Goal: Information Seeking & Learning: Find specific page/section

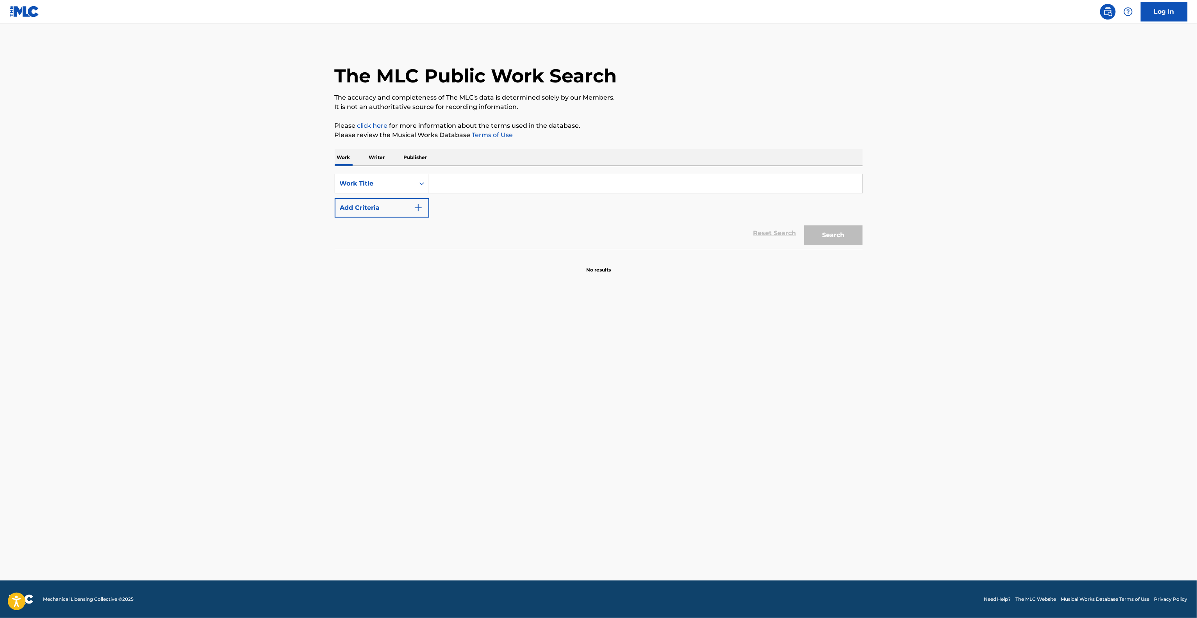
click at [941, 298] on main "The MLC Public Work Search The accuracy and completeness of The MLC's data is d…" at bounding box center [598, 301] width 1197 height 557
click at [1010, 269] on main "The MLC Public Work Search The accuracy and completeness of The MLC's data is d…" at bounding box center [598, 301] width 1197 height 557
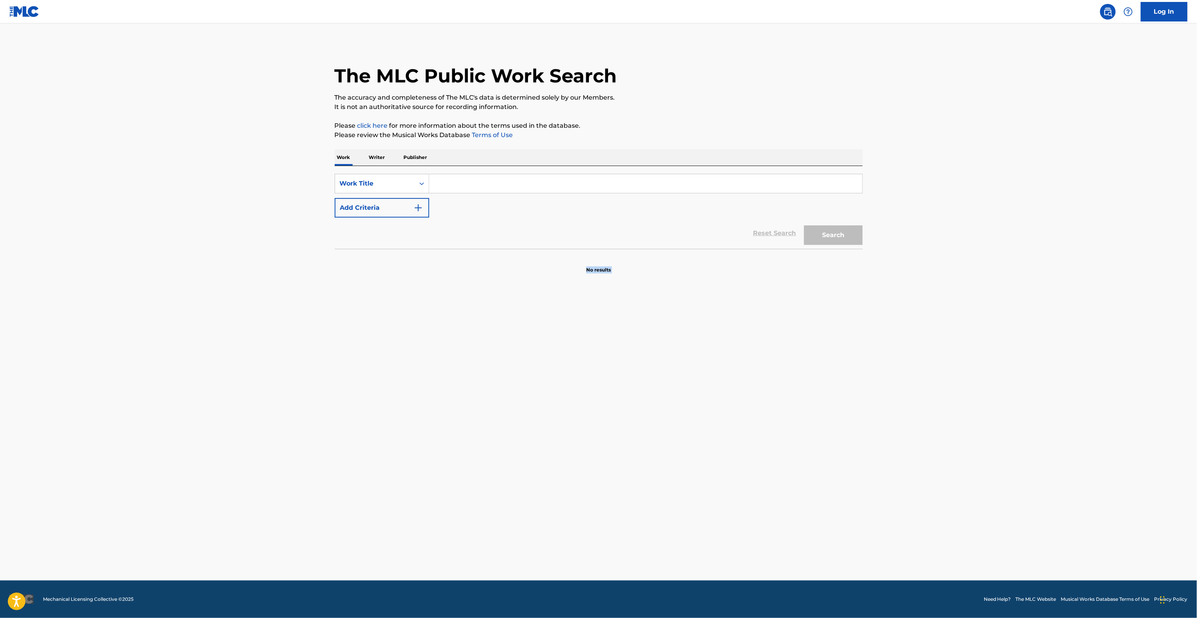
click at [1010, 269] on main "The MLC Public Work Search The accuracy and completeness of The MLC's data is d…" at bounding box center [598, 301] width 1197 height 557
click at [932, 312] on main "The MLC Public Work Search The accuracy and completeness of The MLC's data is d…" at bounding box center [598, 301] width 1197 height 557
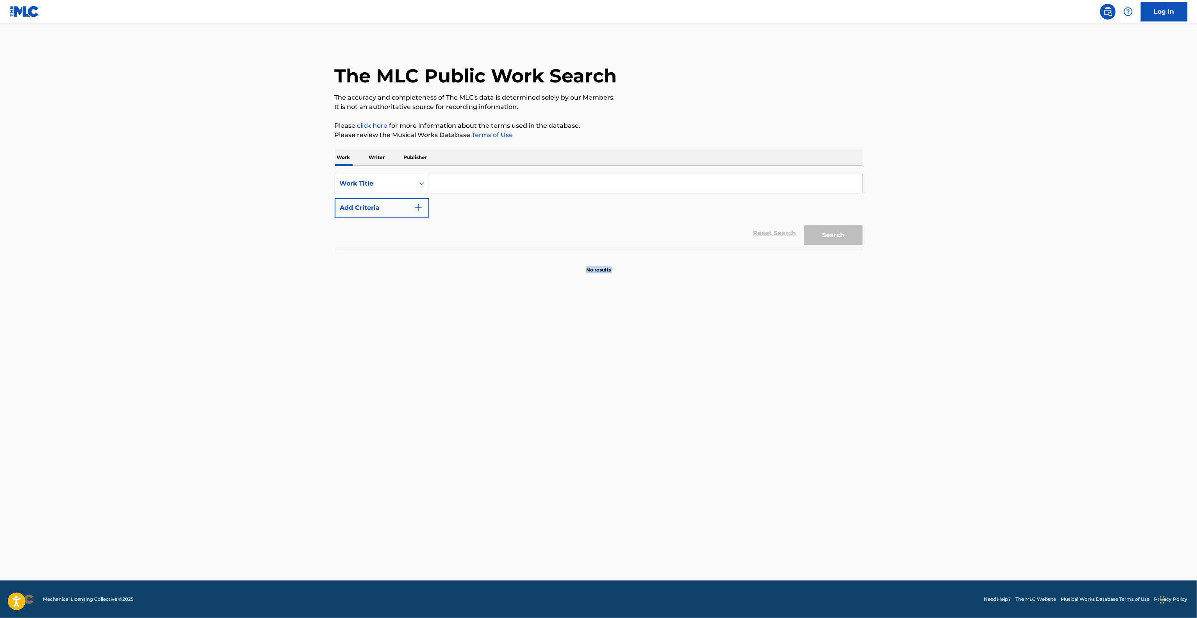
click at [932, 312] on main "The MLC Public Work Search The accuracy and completeness of The MLC's data is d…" at bounding box center [598, 301] width 1197 height 557
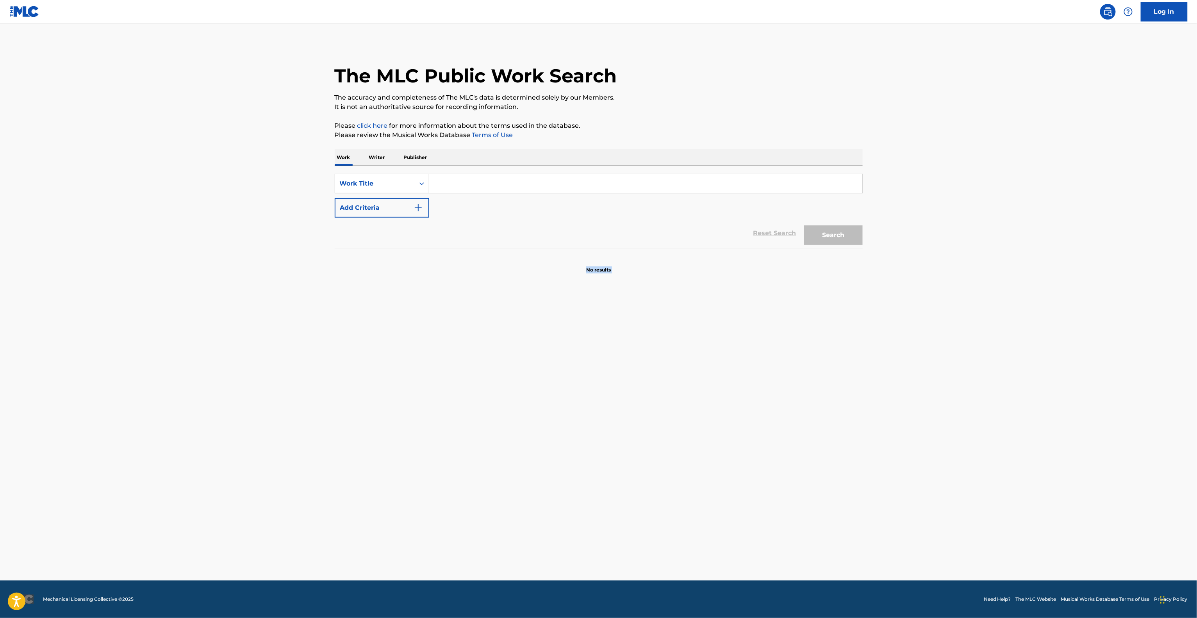
click at [932, 312] on main "The MLC Public Work Search The accuracy and completeness of The MLC's data is d…" at bounding box center [598, 301] width 1197 height 557
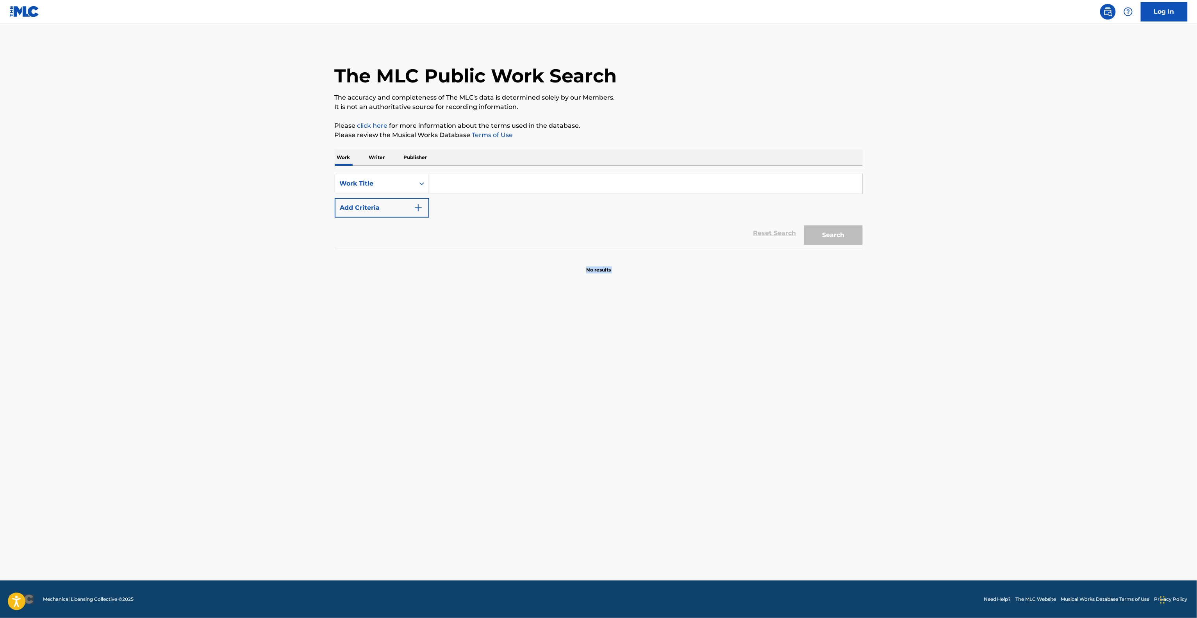
click at [932, 312] on main "The MLC Public Work Search The accuracy and completeness of The MLC's data is d…" at bounding box center [598, 301] width 1197 height 557
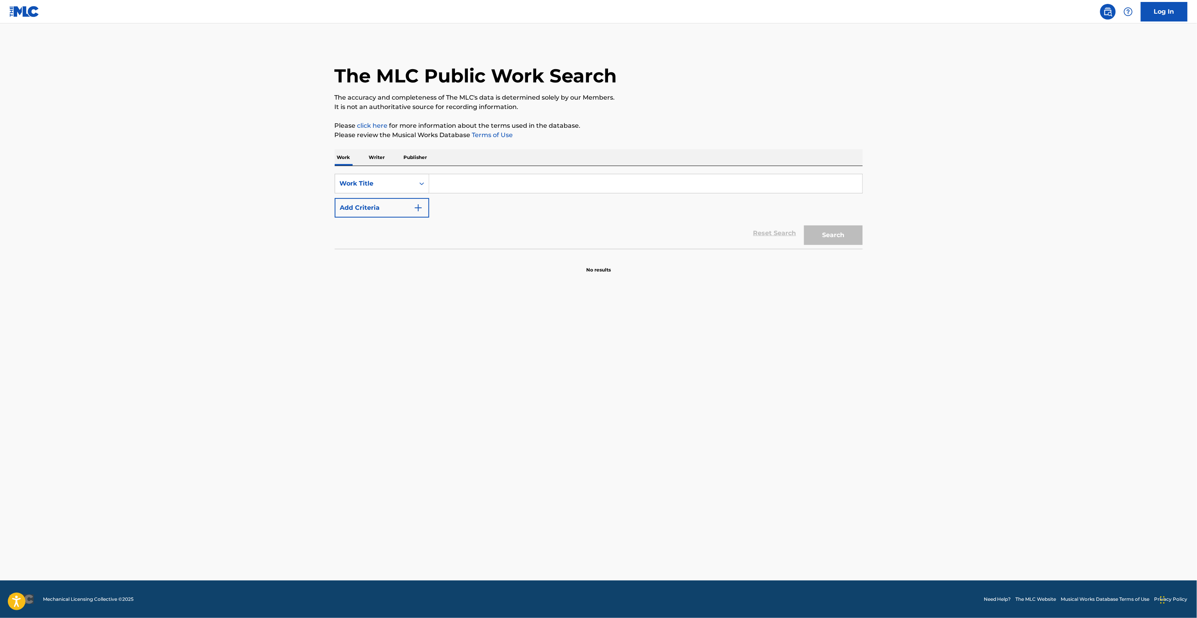
click at [932, 312] on main "The MLC Public Work Search The accuracy and completeness of The MLC's data is d…" at bounding box center [598, 301] width 1197 height 557
click at [1134, 469] on main "The MLC Public Work Search The accuracy and completeness of The MLC's data is d…" at bounding box center [598, 301] width 1197 height 557
click at [1133, 469] on main "The MLC Public Work Search The accuracy and completeness of The MLC's data is d…" at bounding box center [598, 301] width 1197 height 557
click at [1131, 469] on main "The MLC Public Work Search The accuracy and completeness of The MLC's data is d…" at bounding box center [598, 301] width 1197 height 557
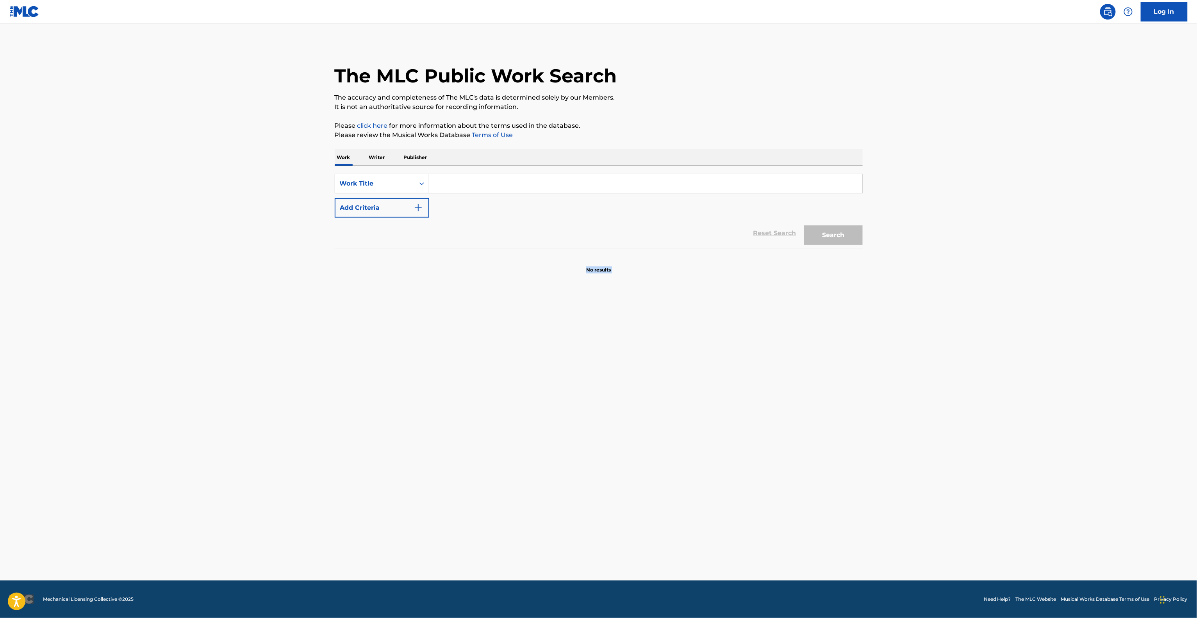
drag, startPoint x: 1132, startPoint y: 469, endPoint x: 1141, endPoint y: 454, distance: 17.7
click at [1133, 466] on main "The MLC Public Work Search The accuracy and completeness of The MLC's data is d…" at bounding box center [598, 301] width 1197 height 557
click at [1072, 422] on main "The MLC Public Work Search The accuracy and completeness of The MLC's data is d…" at bounding box center [598, 301] width 1197 height 557
click at [1065, 387] on main "The MLC Public Work Search The accuracy and completeness of The MLC's data is d…" at bounding box center [598, 301] width 1197 height 557
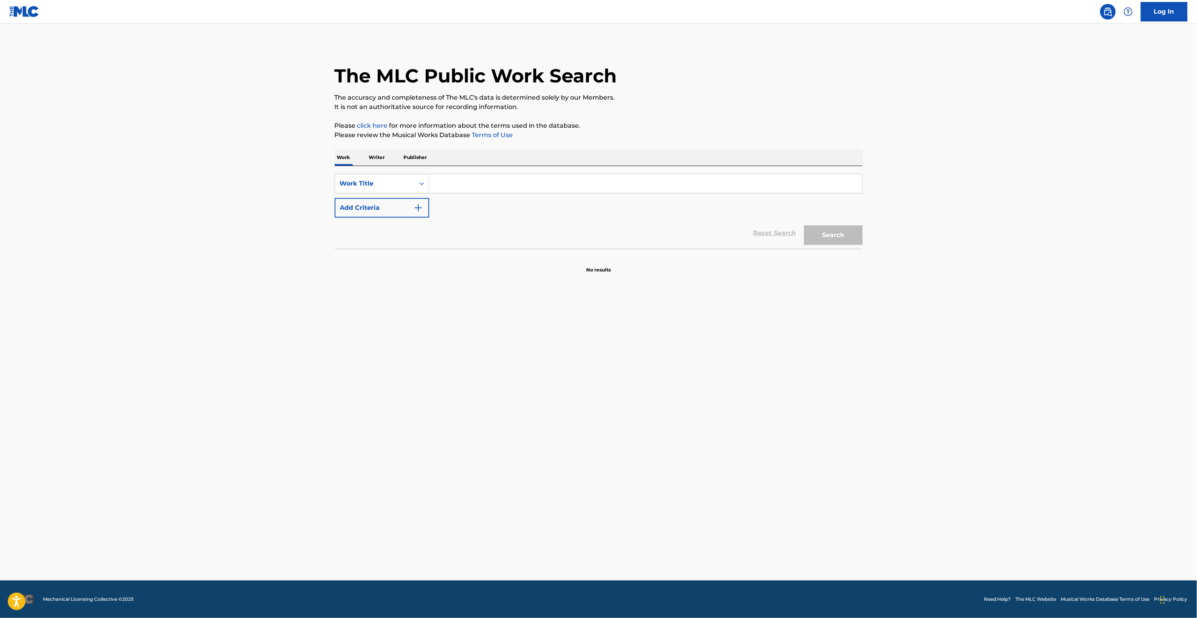
click at [1065, 387] on main "The MLC Public Work Search The accuracy and completeness of The MLC's data is d…" at bounding box center [598, 301] width 1197 height 557
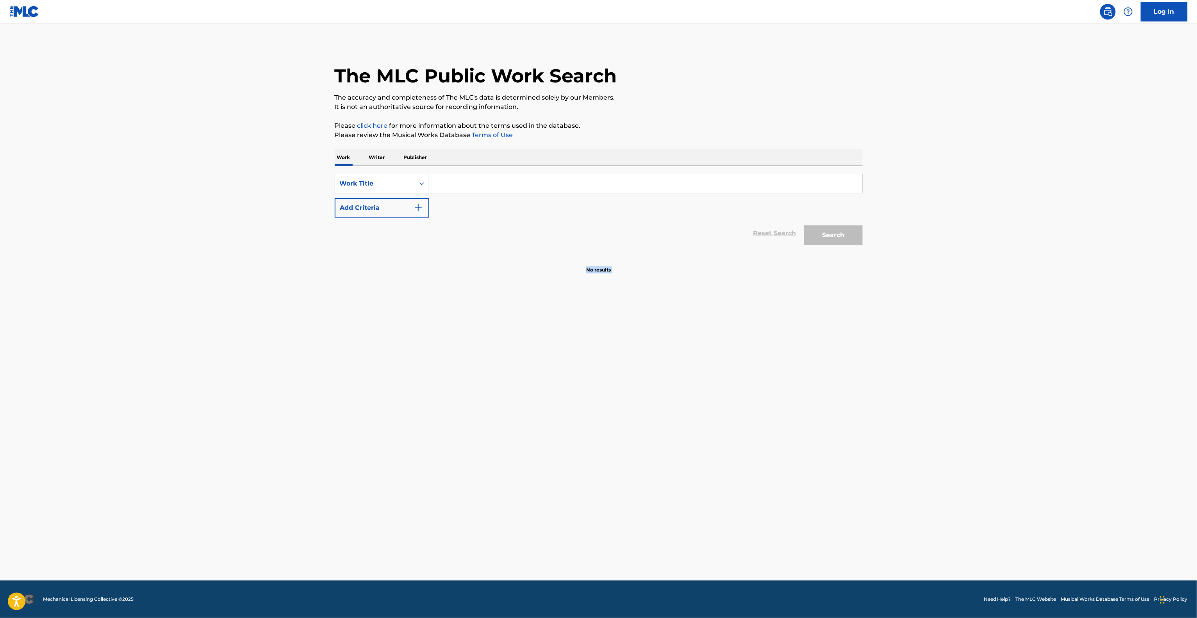
click at [1065, 387] on main "The MLC Public Work Search The accuracy and completeness of The MLC's data is d…" at bounding box center [598, 301] width 1197 height 557
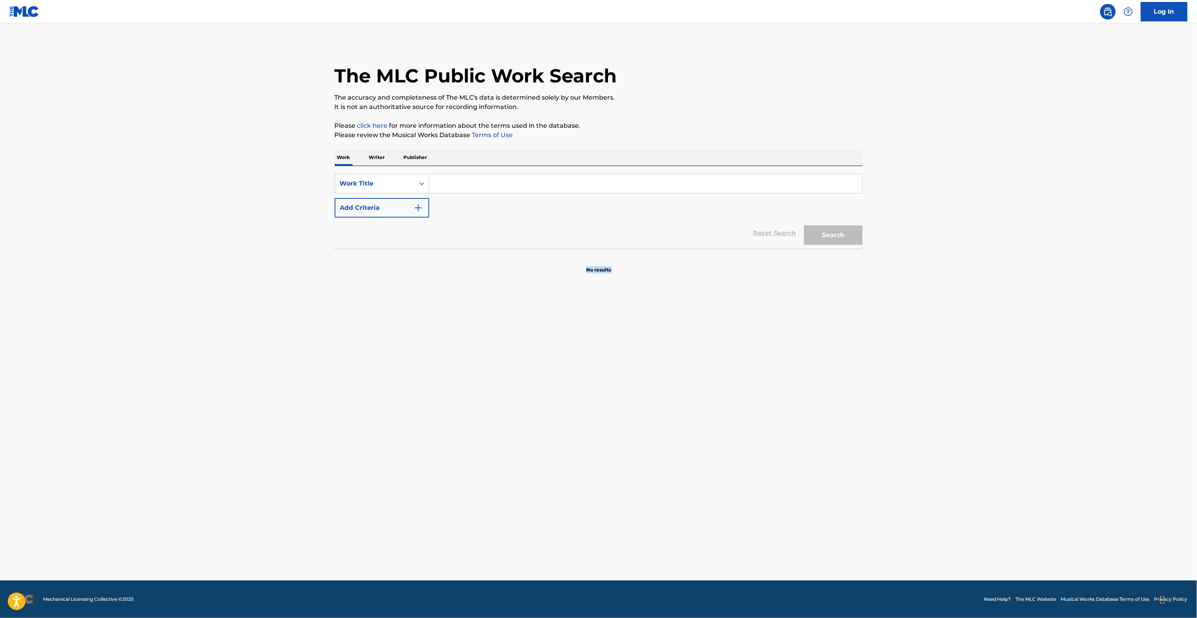
click at [1065, 387] on main "The MLC Public Work Search The accuracy and completeness of The MLC's data is d…" at bounding box center [598, 301] width 1197 height 557
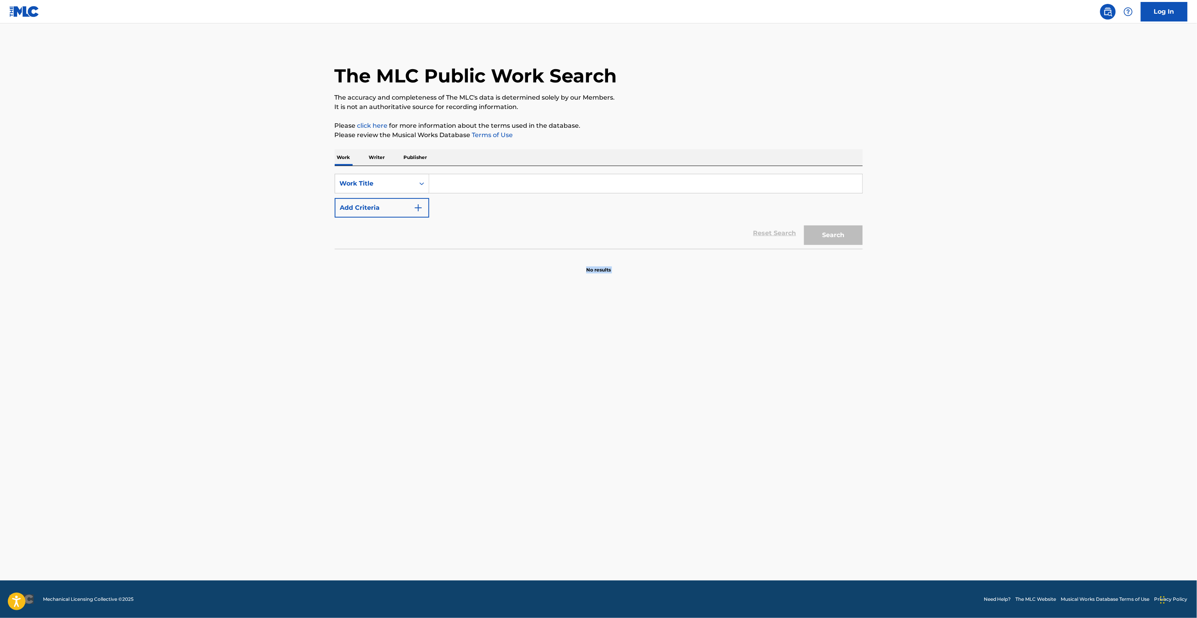
click at [1065, 387] on main "The MLC Public Work Search The accuracy and completeness of The MLC's data is d…" at bounding box center [598, 301] width 1197 height 557
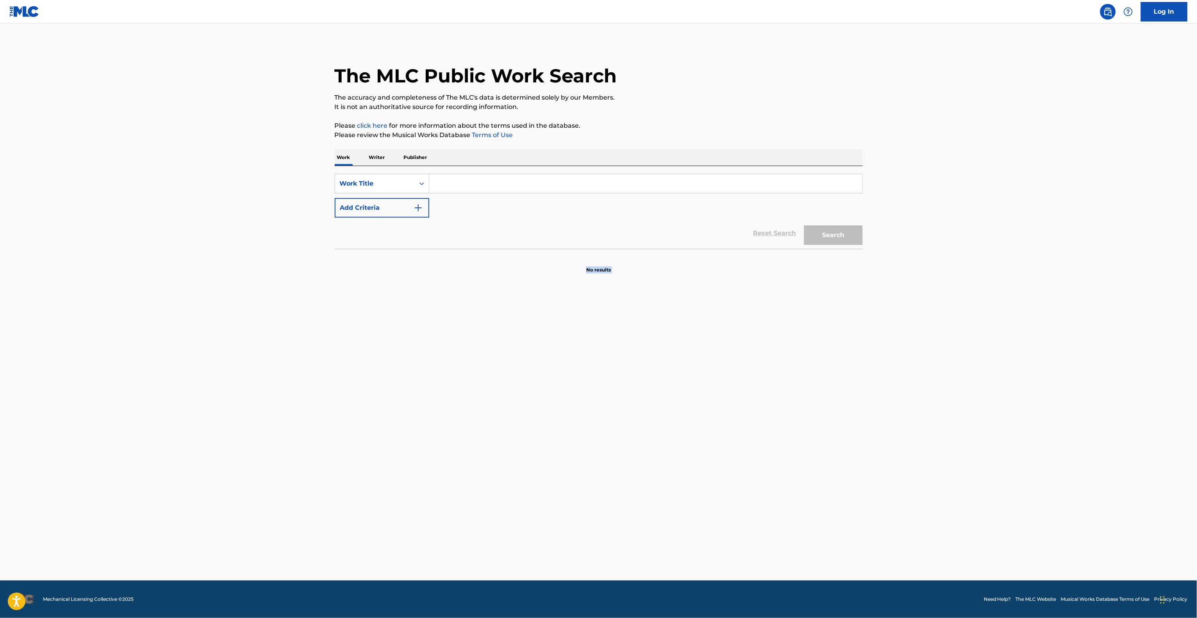
click at [1065, 387] on main "The MLC Public Work Search The accuracy and completeness of The MLC's data is d…" at bounding box center [598, 301] width 1197 height 557
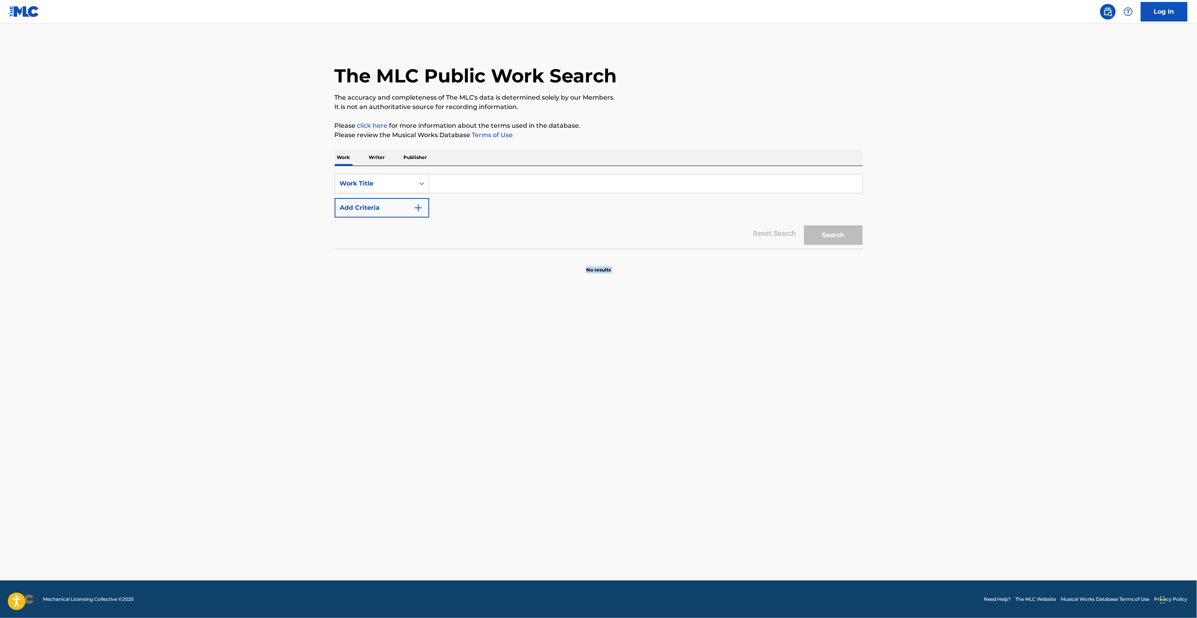
click at [1065, 387] on main "The MLC Public Work Search The accuracy and completeness of The MLC's data is d…" at bounding box center [598, 301] width 1197 height 557
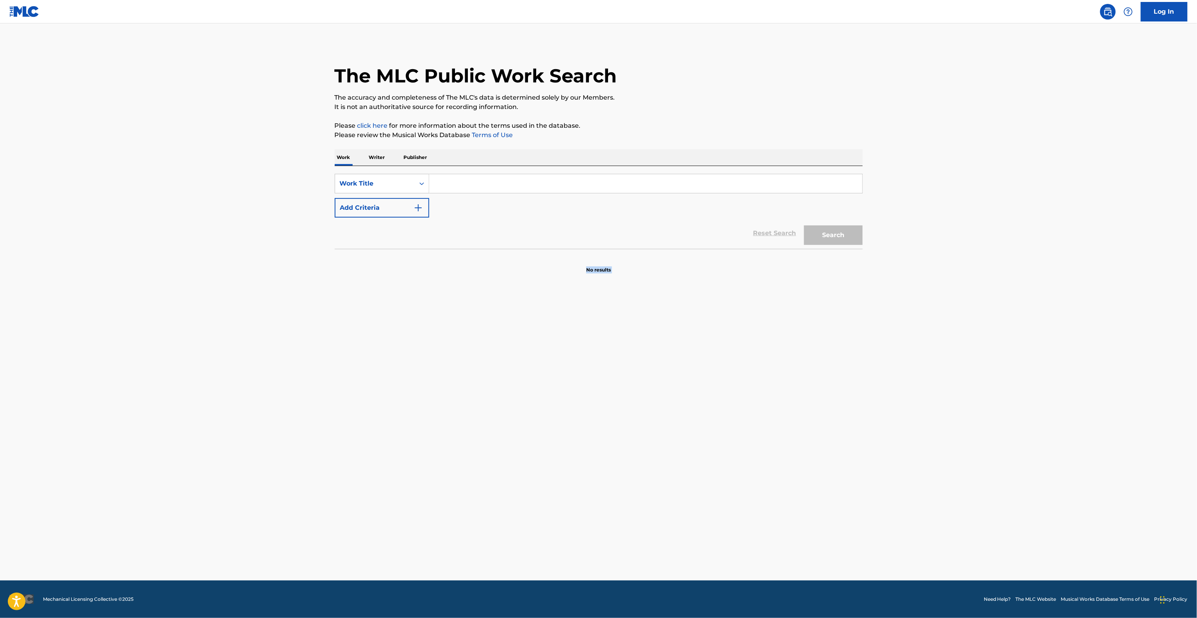
click at [1065, 387] on main "The MLC Public Work Search The accuracy and completeness of The MLC's data is d…" at bounding box center [598, 301] width 1197 height 557
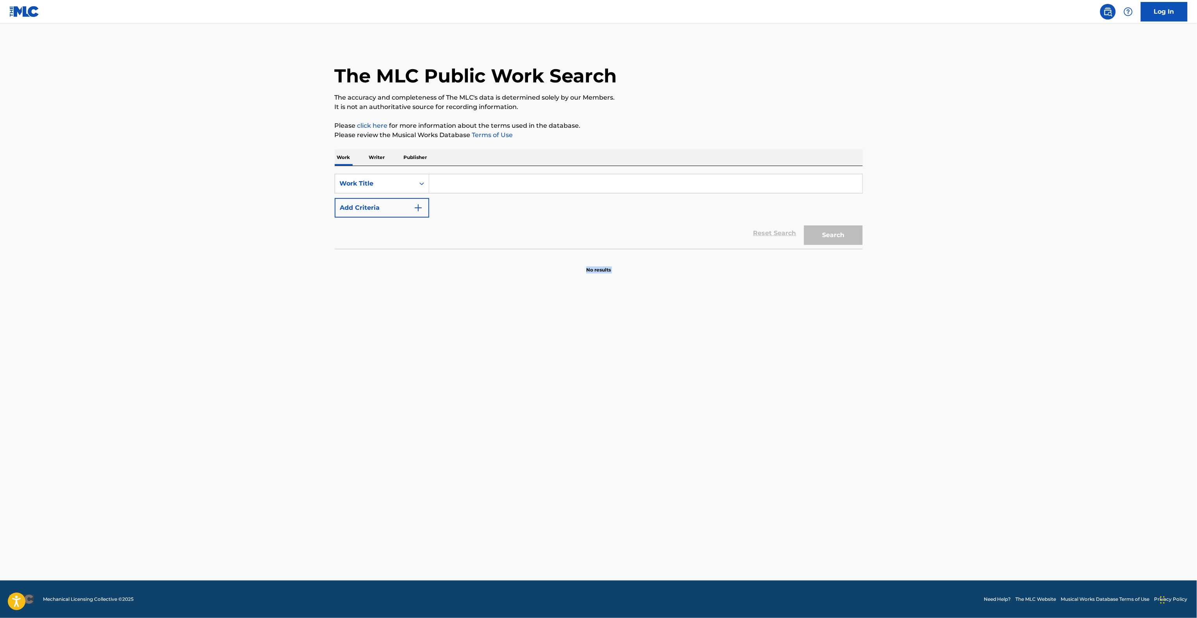
click at [1065, 387] on main "The MLC Public Work Search The accuracy and completeness of The MLC's data is d…" at bounding box center [598, 301] width 1197 height 557
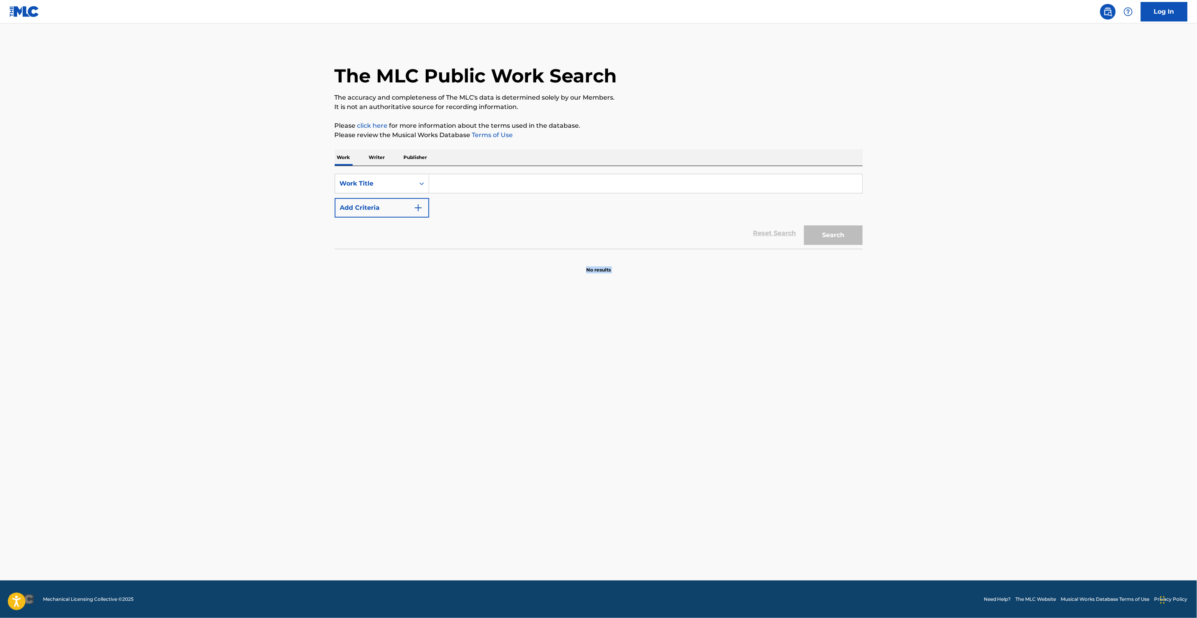
click at [1065, 387] on main "The MLC Public Work Search The accuracy and completeness of The MLC's data is d…" at bounding box center [598, 301] width 1197 height 557
click at [1067, 401] on main "The MLC Public Work Search The accuracy and completeness of The MLC's data is d…" at bounding box center [598, 301] width 1197 height 557
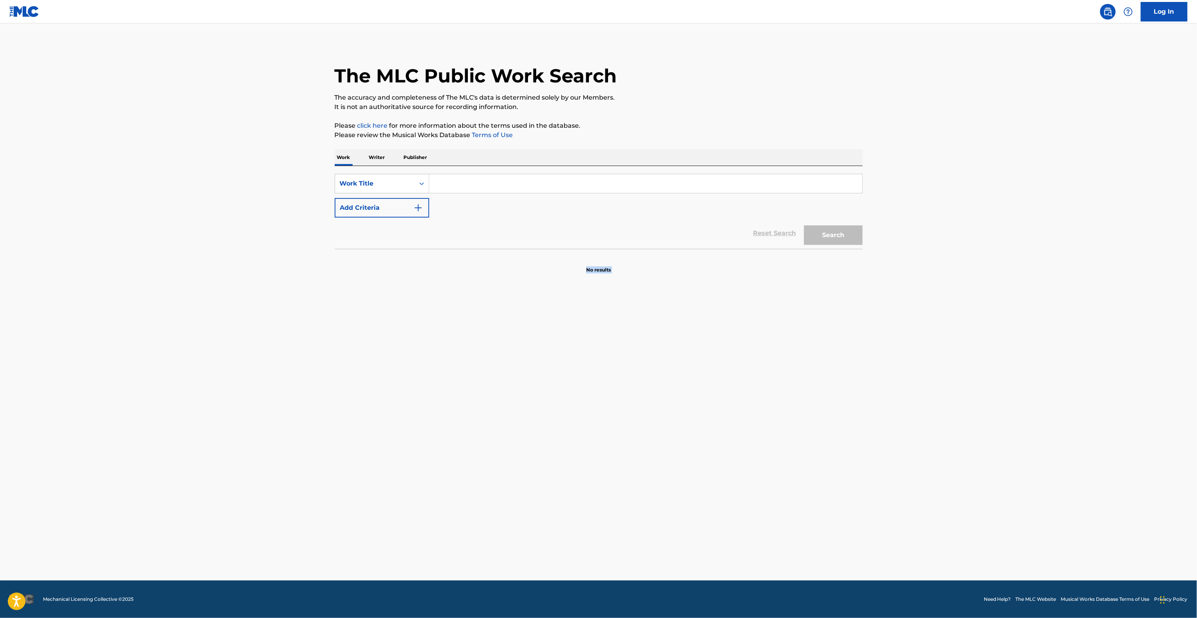
click at [1067, 401] on main "The MLC Public Work Search The accuracy and completeness of The MLC's data is d…" at bounding box center [598, 301] width 1197 height 557
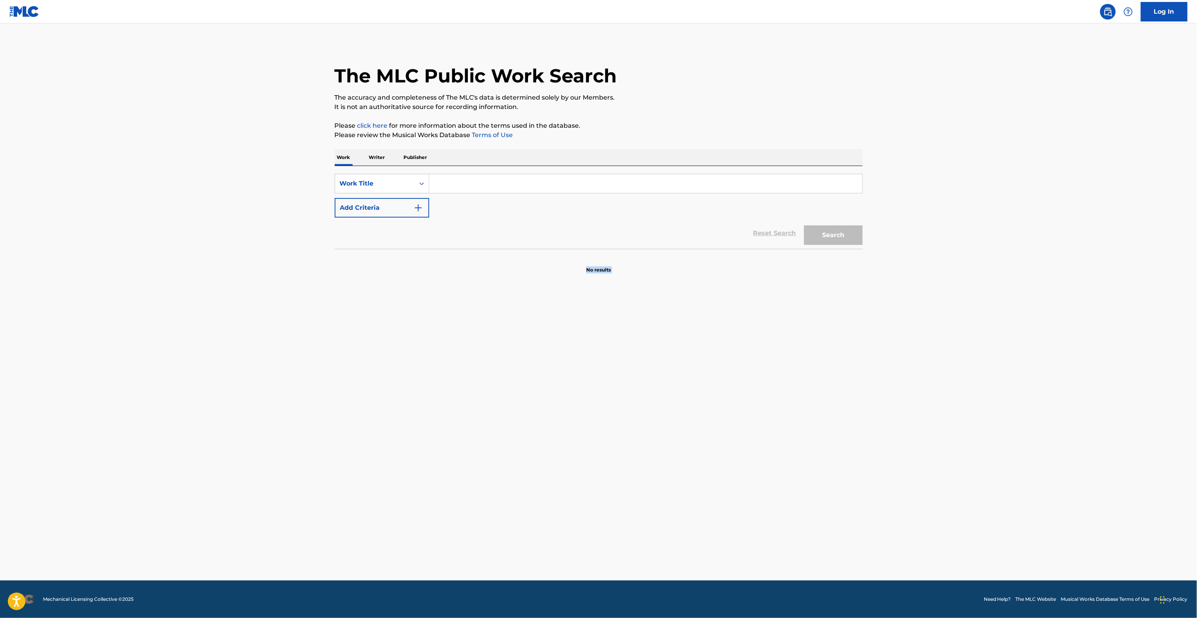
click at [1067, 401] on main "The MLC Public Work Search The accuracy and completeness of The MLC's data is d…" at bounding box center [598, 301] width 1197 height 557
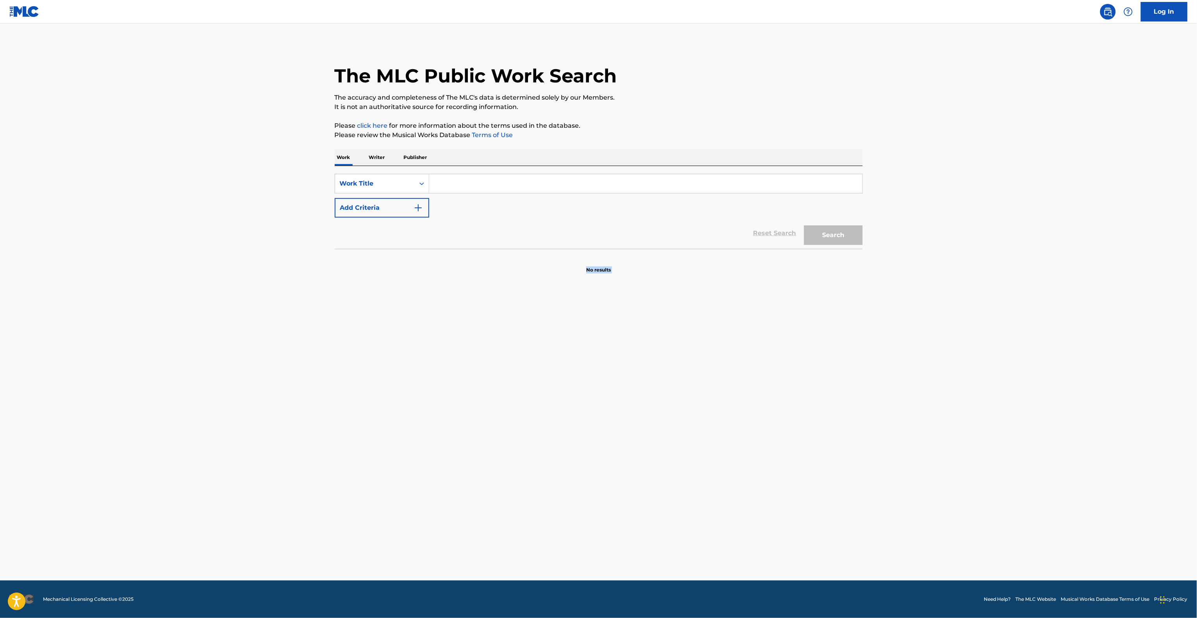
click at [1067, 401] on main "The MLC Public Work Search The accuracy and completeness of The MLC's data is d…" at bounding box center [598, 301] width 1197 height 557
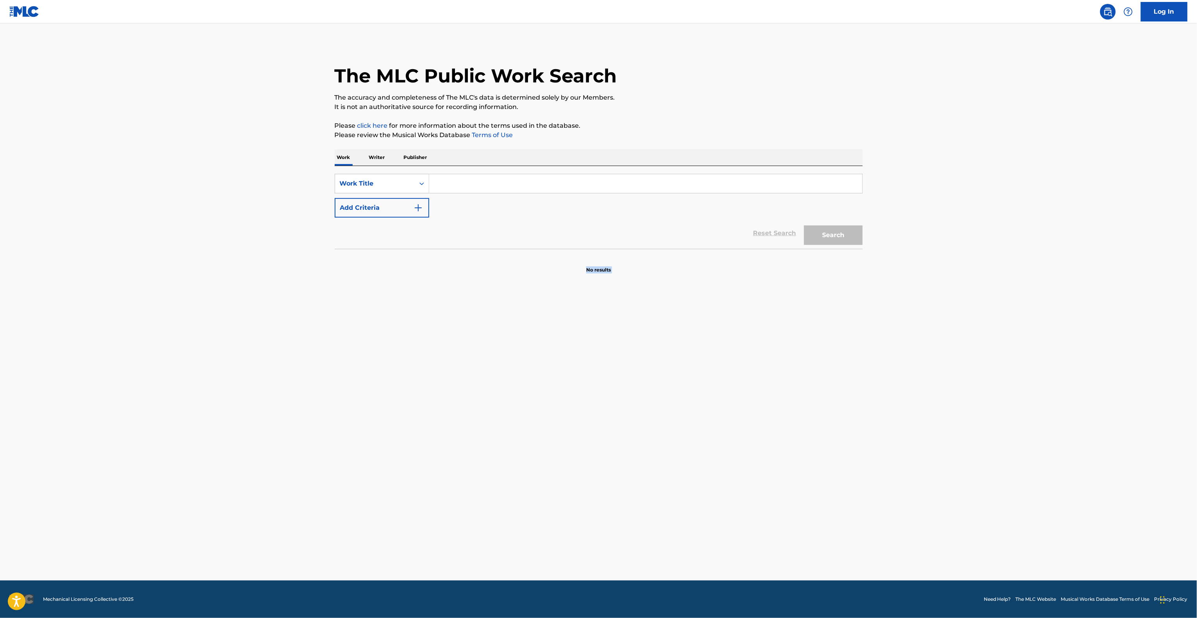
click at [1067, 401] on main "The MLC Public Work Search The accuracy and completeness of The MLC's data is d…" at bounding box center [598, 301] width 1197 height 557
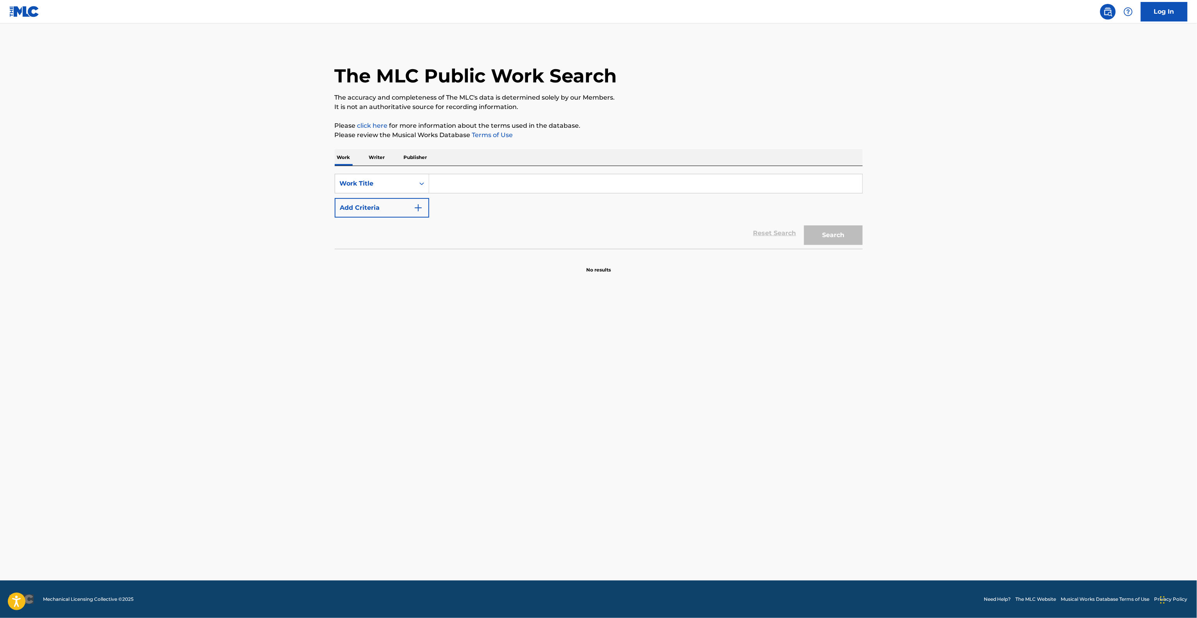
click at [1067, 401] on main "The MLC Public Work Search The accuracy and completeness of The MLC's data is d…" at bounding box center [598, 301] width 1197 height 557
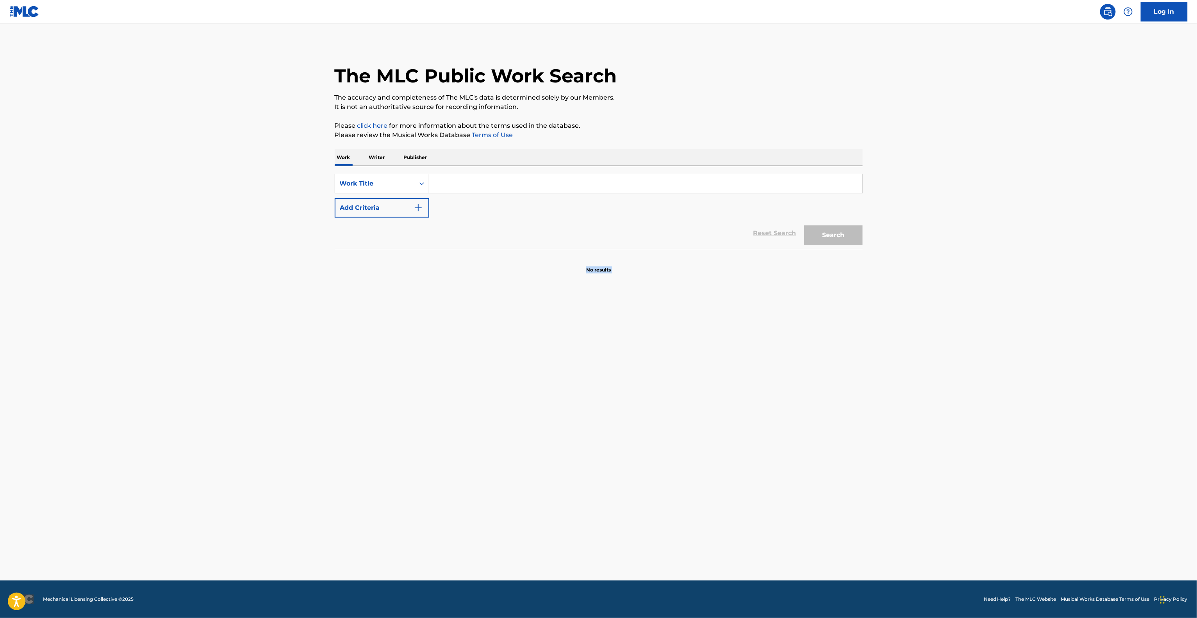
drag, startPoint x: 1067, startPoint y: 401, endPoint x: 1064, endPoint y: 404, distance: 4.2
click at [1066, 402] on main "The MLC Public Work Search The accuracy and completeness of The MLC's data is d…" at bounding box center [598, 301] width 1197 height 557
click at [1063, 406] on main "The MLC Public Work Search The accuracy and completeness of The MLC's data is d…" at bounding box center [598, 301] width 1197 height 557
click at [1061, 406] on main "The MLC Public Work Search The accuracy and completeness of The MLC's data is d…" at bounding box center [598, 301] width 1197 height 557
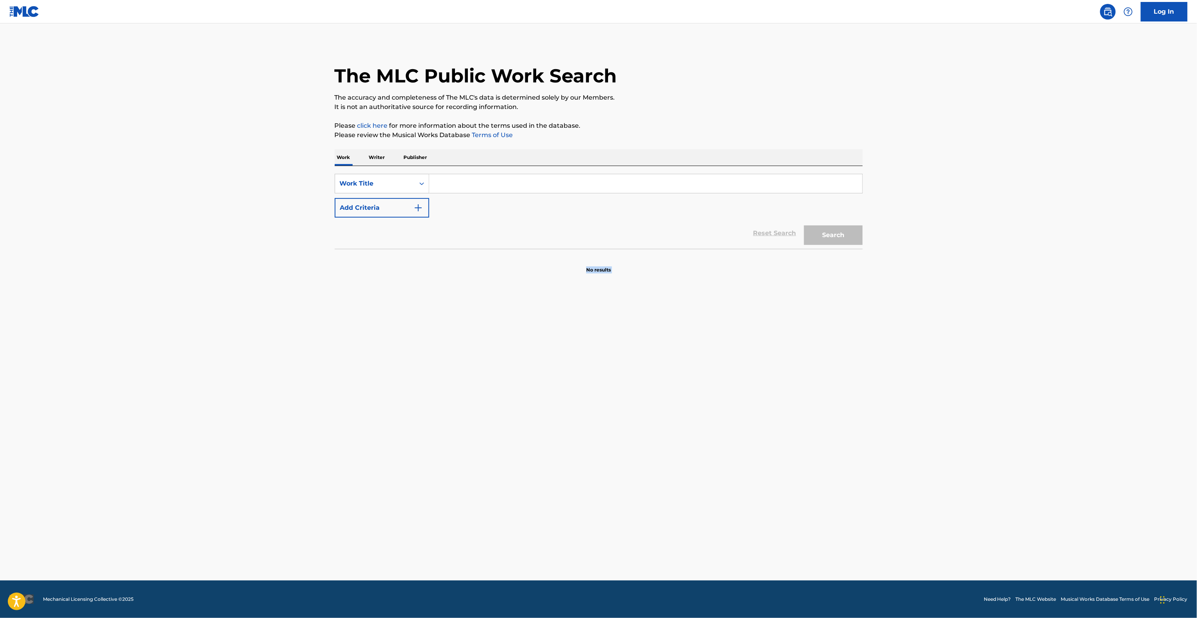
click at [1061, 406] on main "The MLC Public Work Search The accuracy and completeness of The MLC's data is d…" at bounding box center [598, 301] width 1197 height 557
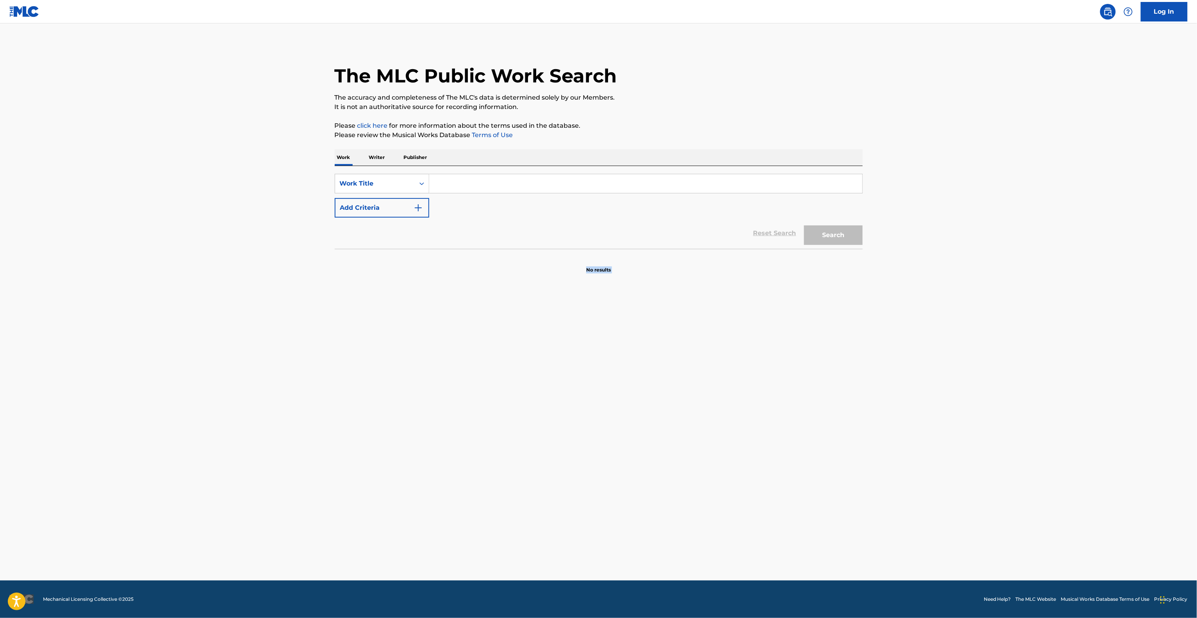
click at [1061, 406] on main "The MLC Public Work Search The accuracy and completeness of The MLC's data is d…" at bounding box center [598, 301] width 1197 height 557
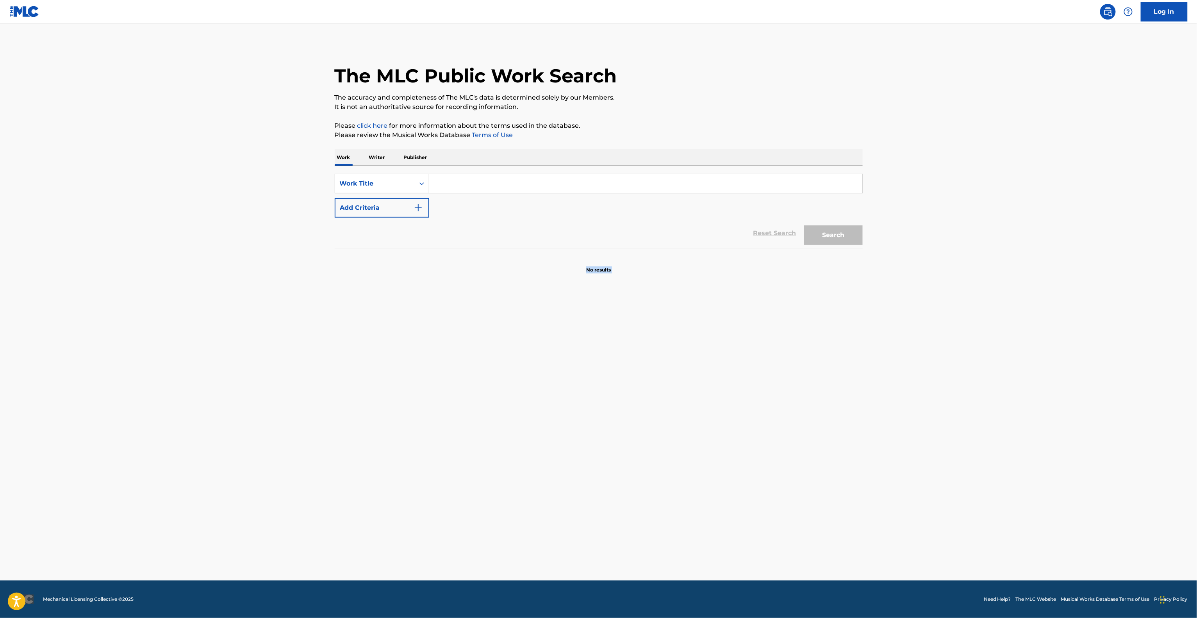
click at [1061, 406] on main "The MLC Public Work Search The accuracy and completeness of The MLC's data is d…" at bounding box center [598, 301] width 1197 height 557
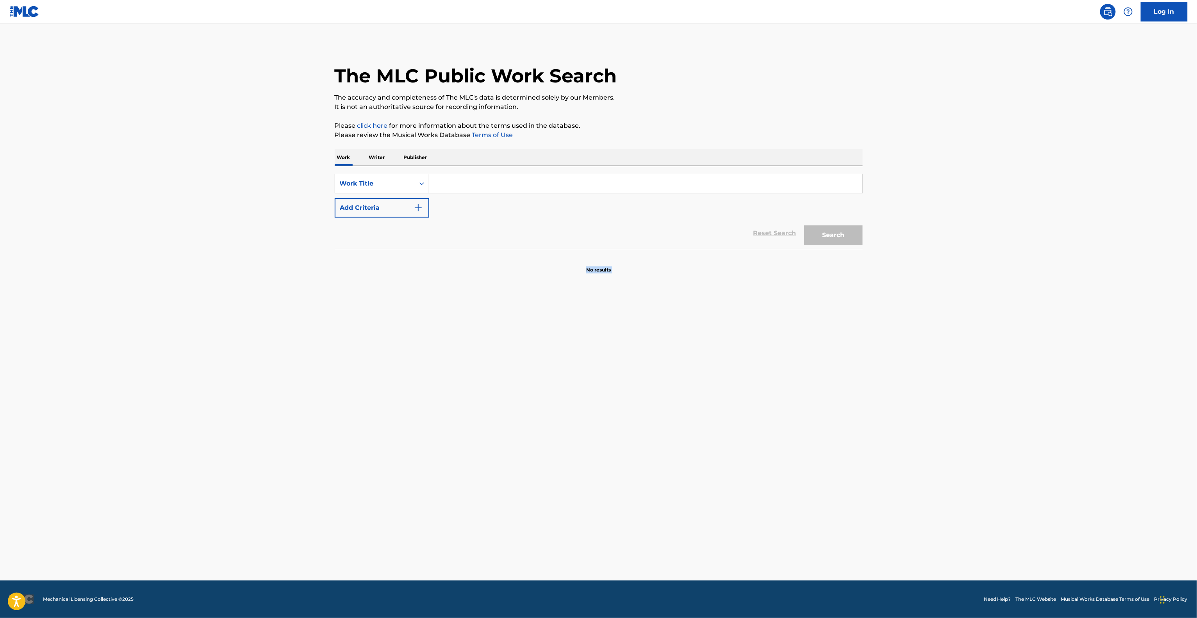
click at [1061, 406] on main "The MLC Public Work Search The accuracy and completeness of The MLC's data is d…" at bounding box center [598, 301] width 1197 height 557
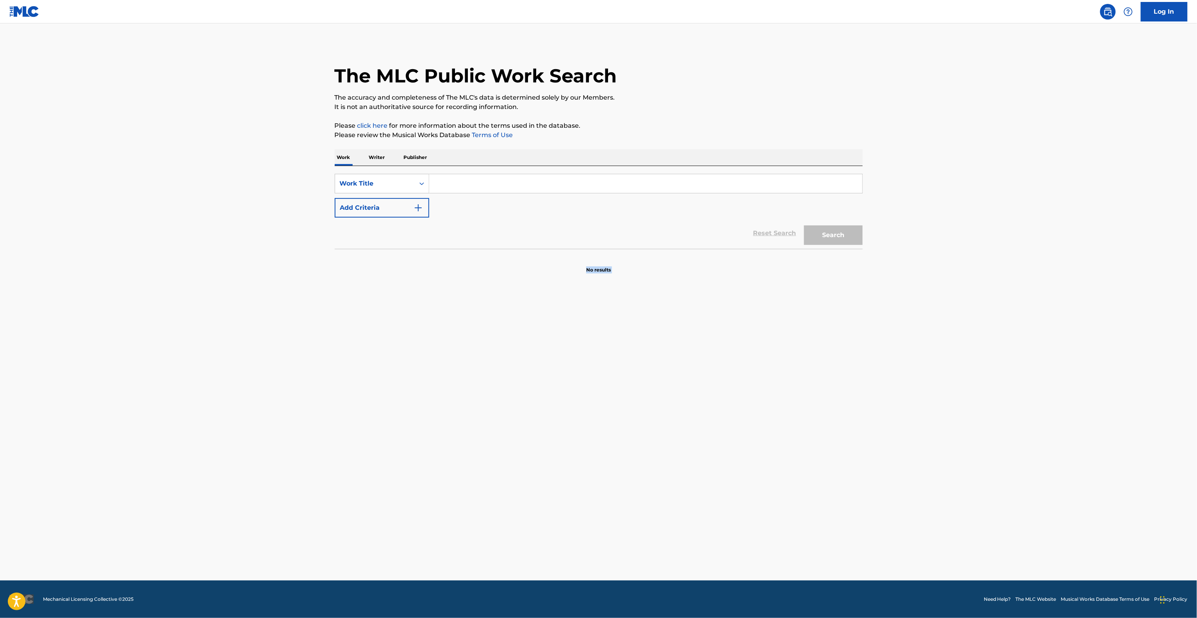
click at [1061, 406] on main "The MLC Public Work Search The accuracy and completeness of The MLC's data is d…" at bounding box center [598, 301] width 1197 height 557
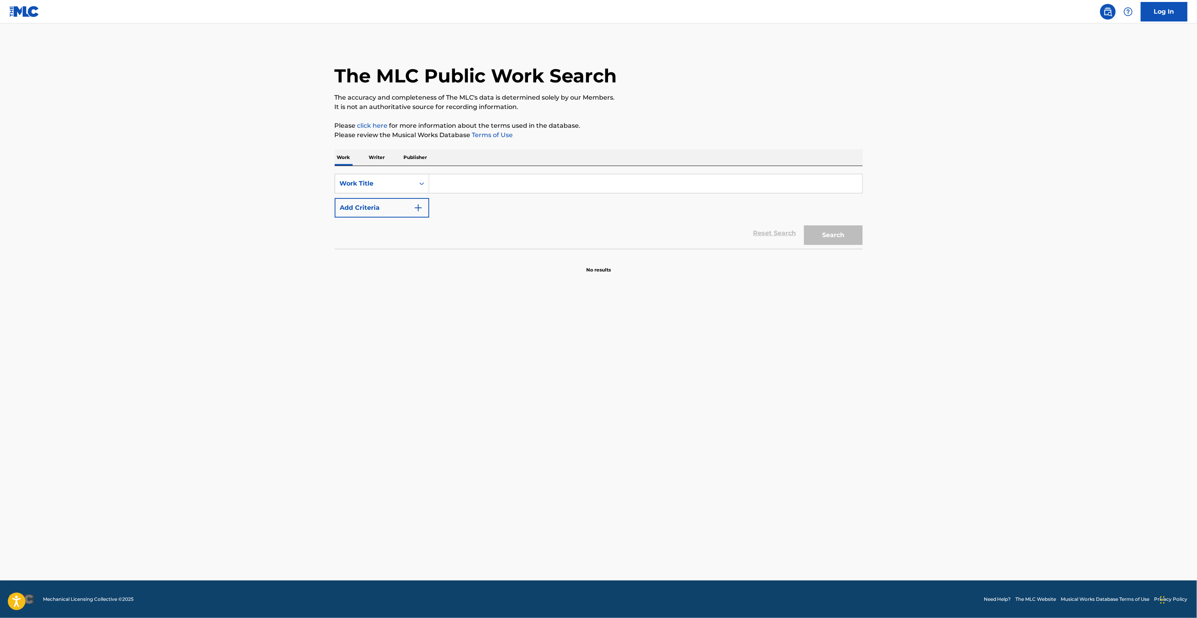
click at [1061, 406] on main "The MLC Public Work Search The accuracy and completeness of The MLC's data is d…" at bounding box center [598, 301] width 1197 height 557
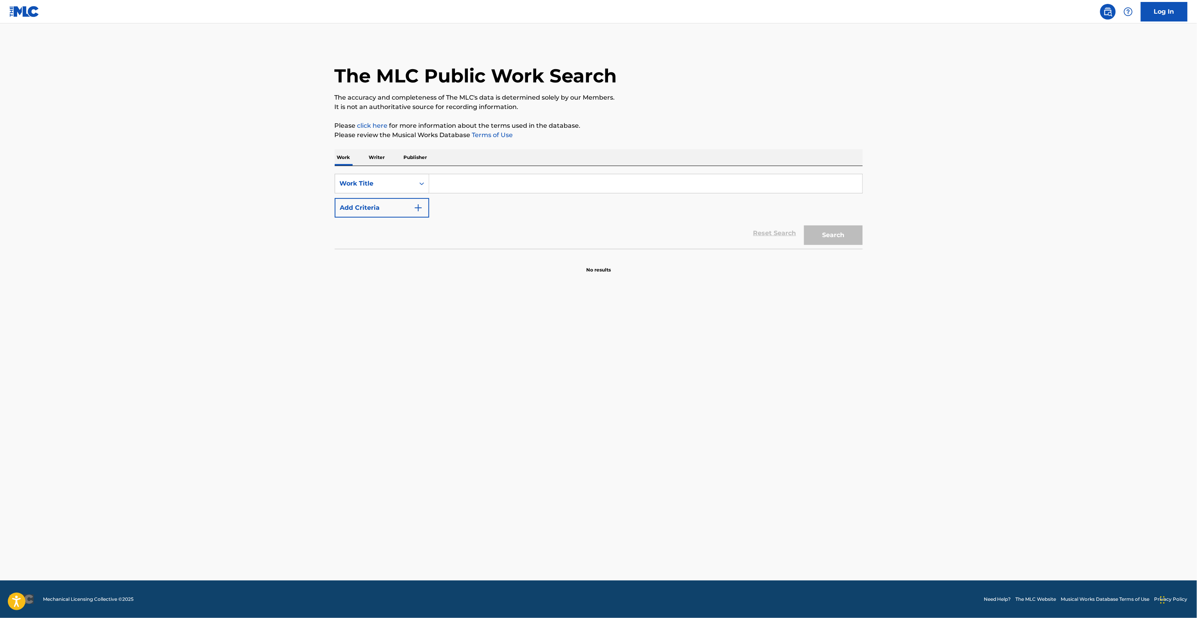
click at [1061, 406] on main "The MLC Public Work Search The accuracy and completeness of The MLC's data is d…" at bounding box center [598, 301] width 1197 height 557
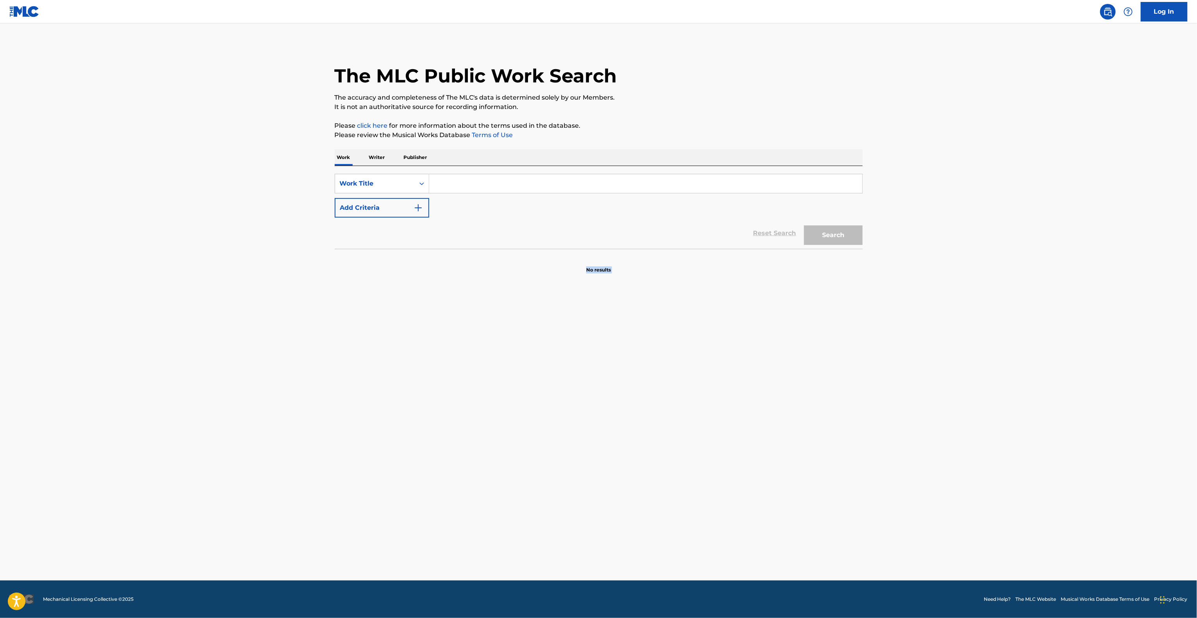
click at [1061, 406] on main "The MLC Public Work Search The accuracy and completeness of The MLC's data is d…" at bounding box center [598, 301] width 1197 height 557
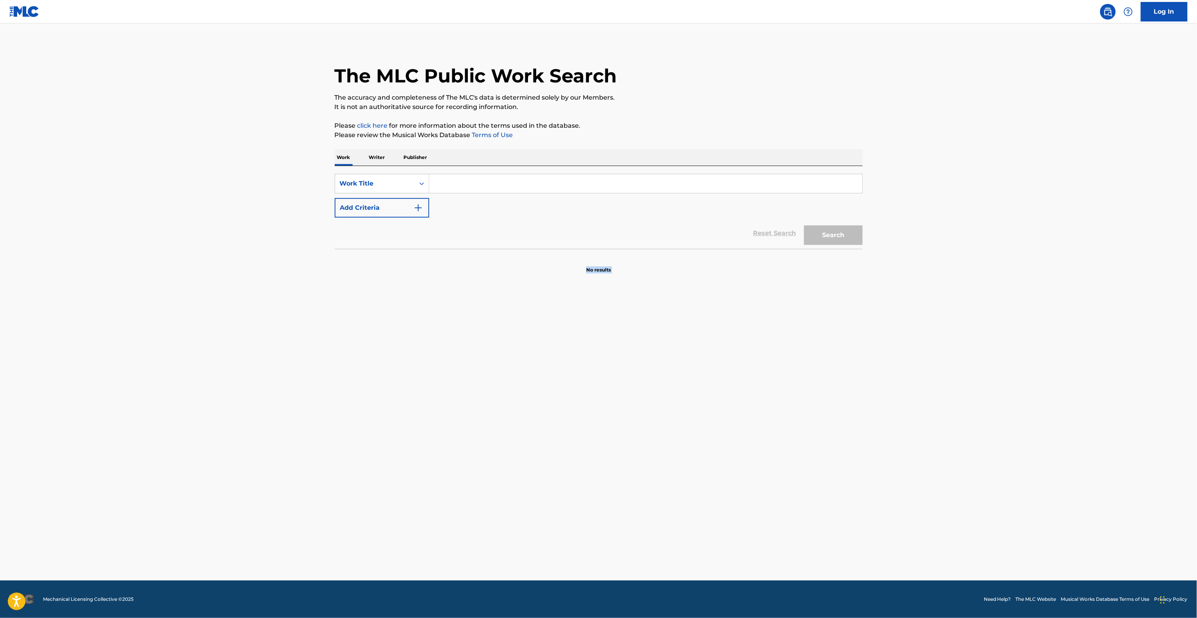
click at [1061, 406] on main "The MLC Public Work Search The accuracy and completeness of The MLC's data is d…" at bounding box center [598, 301] width 1197 height 557
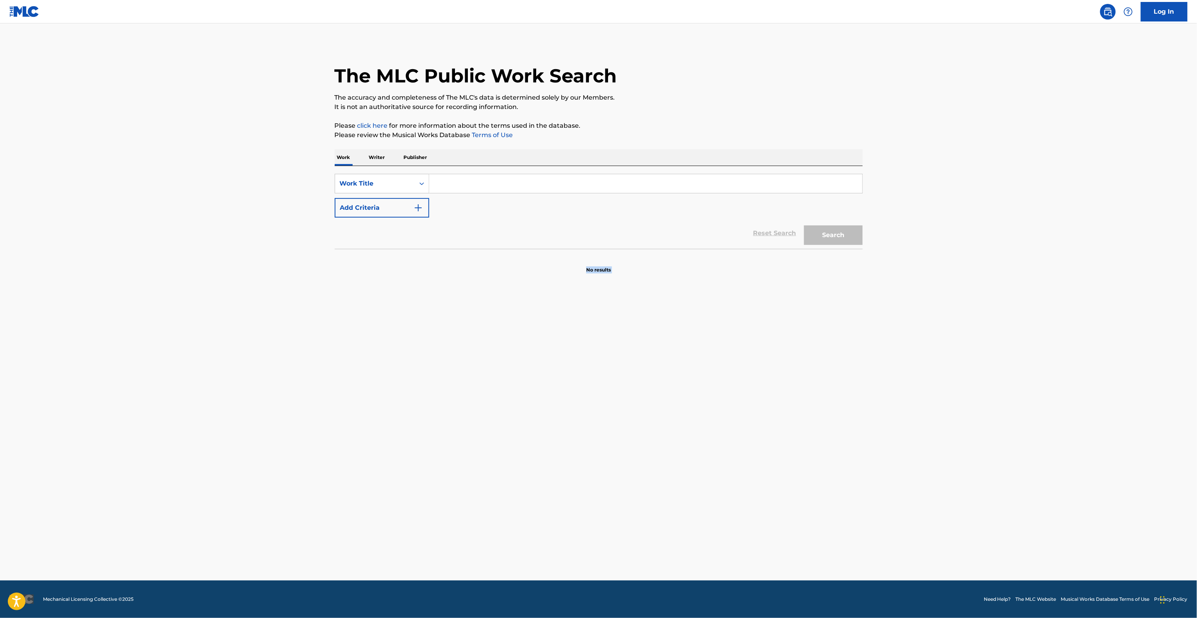
click at [1061, 406] on main "The MLC Public Work Search The accuracy and completeness of The MLC's data is d…" at bounding box center [598, 301] width 1197 height 557
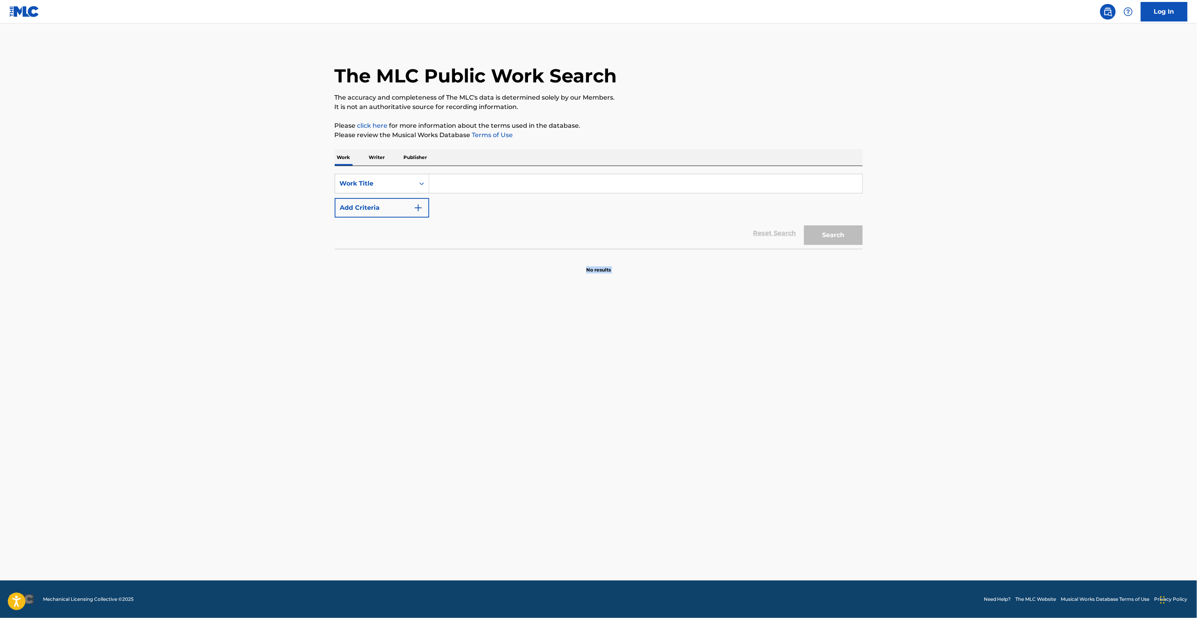
click at [1061, 406] on main "The MLC Public Work Search The accuracy and completeness of The MLC's data is d…" at bounding box center [598, 301] width 1197 height 557
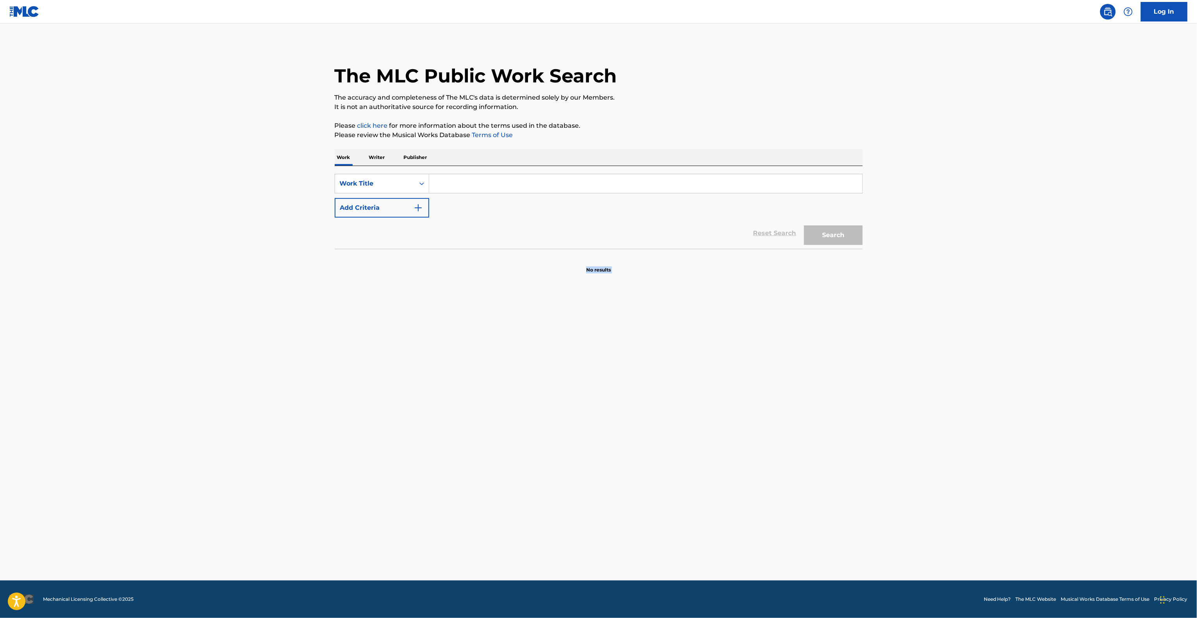
click at [1061, 406] on main "The MLC Public Work Search The accuracy and completeness of The MLC's data is d…" at bounding box center [598, 301] width 1197 height 557
click at [933, 481] on main "The MLC Public Work Search The accuracy and completeness of The MLC's data is d…" at bounding box center [598, 301] width 1197 height 557
click at [717, 477] on main "The MLC Public Work Search The accuracy and completeness of The MLC's data is d…" at bounding box center [598, 301] width 1197 height 557
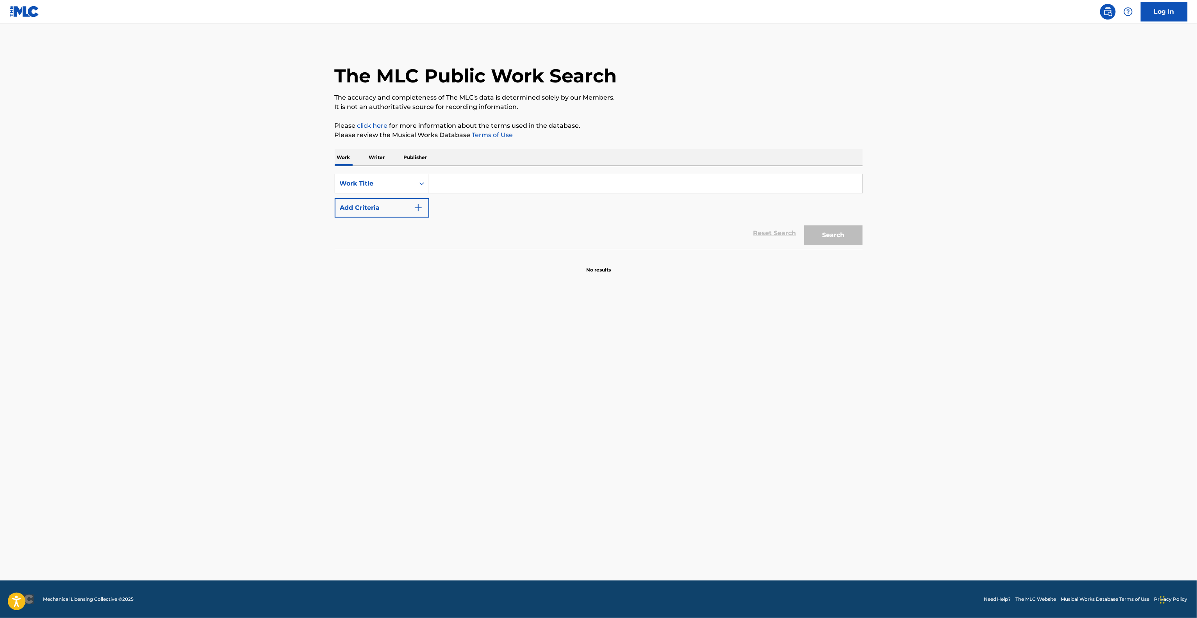
click at [717, 477] on main "The MLC Public Work Search The accuracy and completeness of The MLC's data is d…" at bounding box center [598, 301] width 1197 height 557
click at [728, 455] on main "The MLC Public Work Search The accuracy and completeness of The MLC's data is d…" at bounding box center [598, 301] width 1197 height 557
click at [729, 455] on main "The MLC Public Work Search The accuracy and completeness of The MLC's data is d…" at bounding box center [598, 301] width 1197 height 557
click at [730, 460] on main "The MLC Public Work Search The accuracy and completeness of The MLC's data is d…" at bounding box center [598, 301] width 1197 height 557
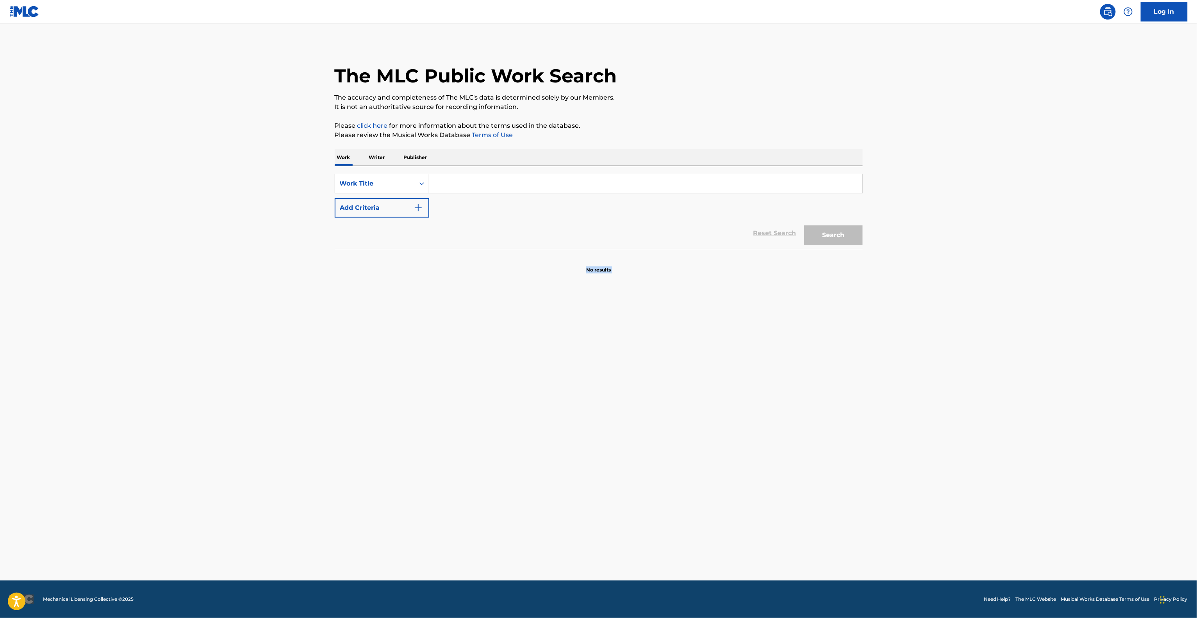
click at [730, 460] on main "The MLC Public Work Search The accuracy and completeness of The MLC's data is d…" at bounding box center [598, 301] width 1197 height 557
click at [730, 466] on main "The MLC Public Work Search The accuracy and completeness of The MLC's data is d…" at bounding box center [598, 301] width 1197 height 557
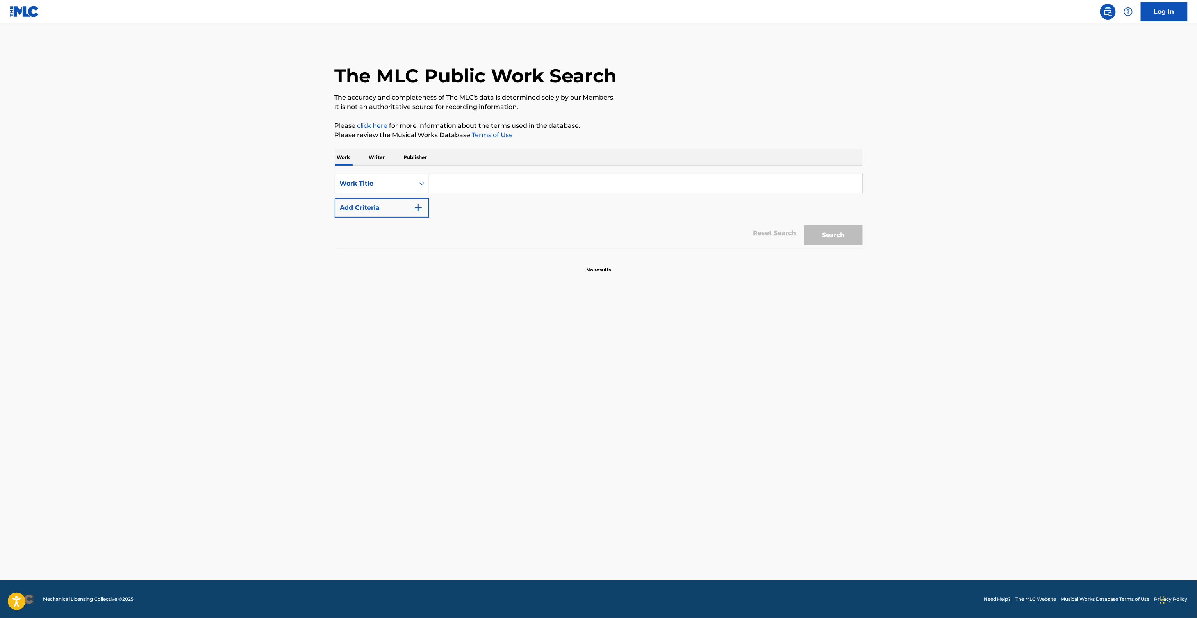
click at [730, 466] on main "The MLC Public Work Search The accuracy and completeness of The MLC's data is d…" at bounding box center [598, 301] width 1197 height 557
click at [806, 335] on main "The MLC Public Work Search The accuracy and completeness of The MLC's data is d…" at bounding box center [598, 301] width 1197 height 557
drag, startPoint x: 877, startPoint y: 354, endPoint x: 881, endPoint y: 356, distance: 5.1
click at [881, 356] on main "The MLC Public Work Search The accuracy and completeness of The MLC's data is d…" at bounding box center [598, 301] width 1197 height 557
click at [882, 356] on main "The MLC Public Work Search The accuracy and completeness of The MLC's data is d…" at bounding box center [598, 301] width 1197 height 557
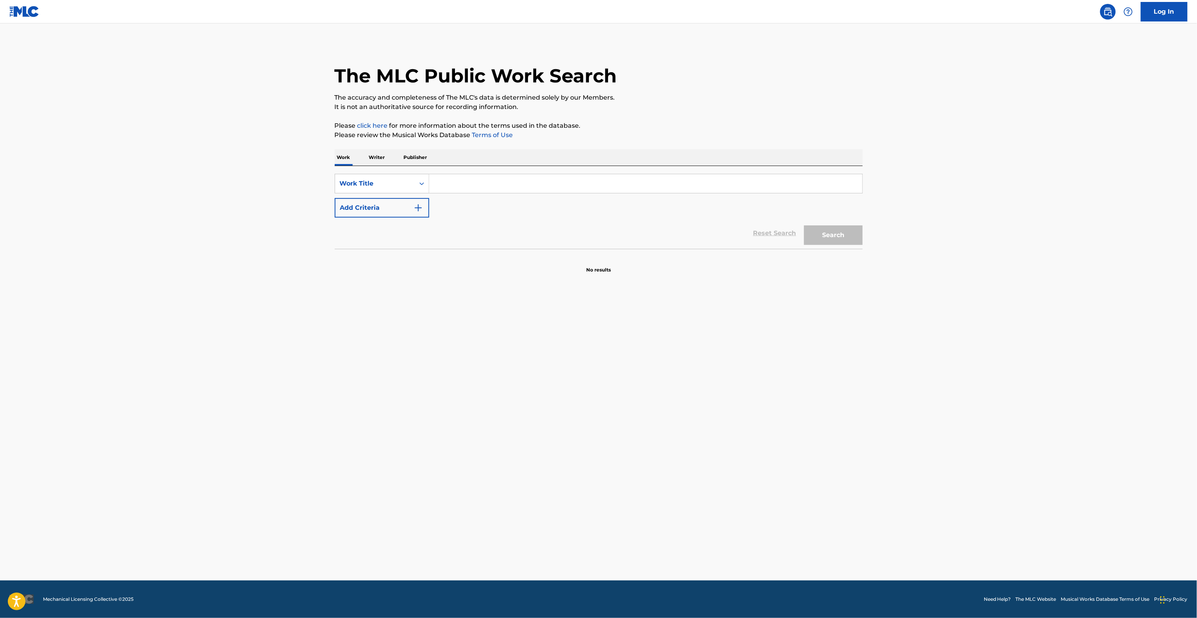
click at [882, 356] on main "The MLC Public Work Search The accuracy and completeness of The MLC's data is d…" at bounding box center [598, 301] width 1197 height 557
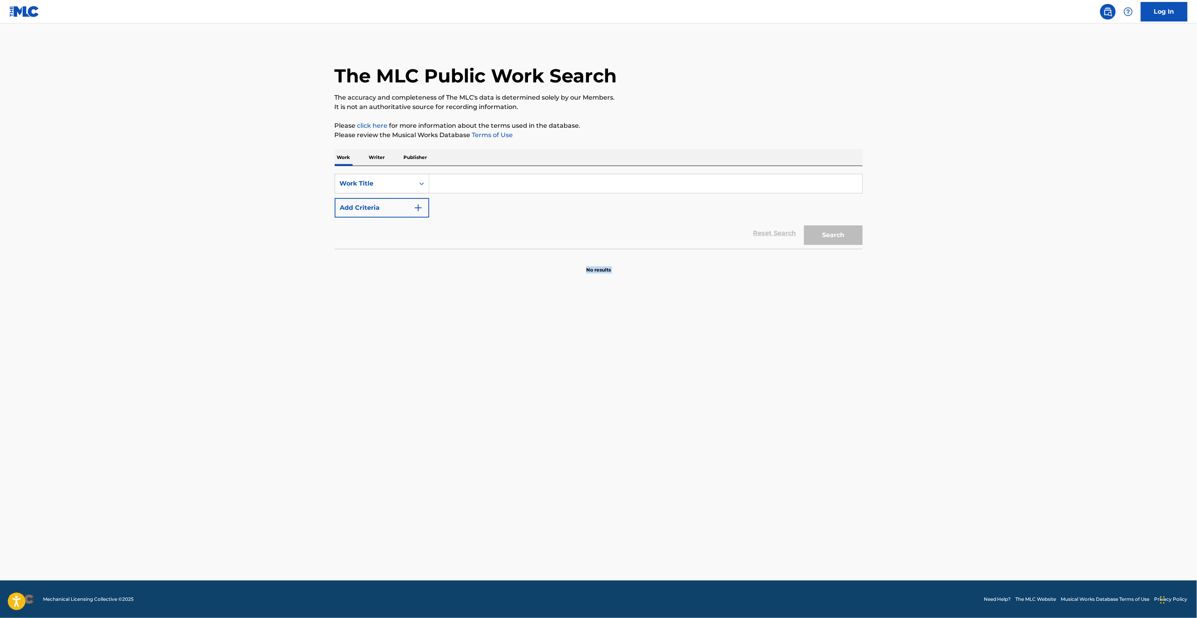
click at [882, 356] on main "The MLC Public Work Search The accuracy and completeness of The MLC's data is d…" at bounding box center [598, 301] width 1197 height 557
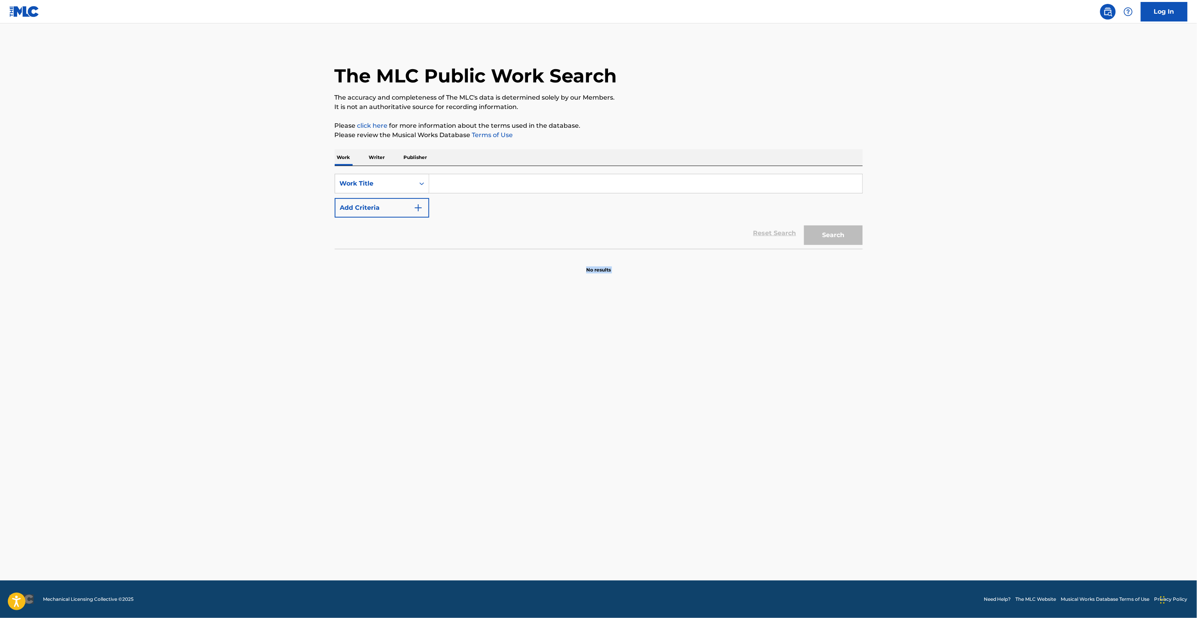
click at [882, 356] on main "The MLC Public Work Search The accuracy and completeness of The MLC's data is d…" at bounding box center [598, 301] width 1197 height 557
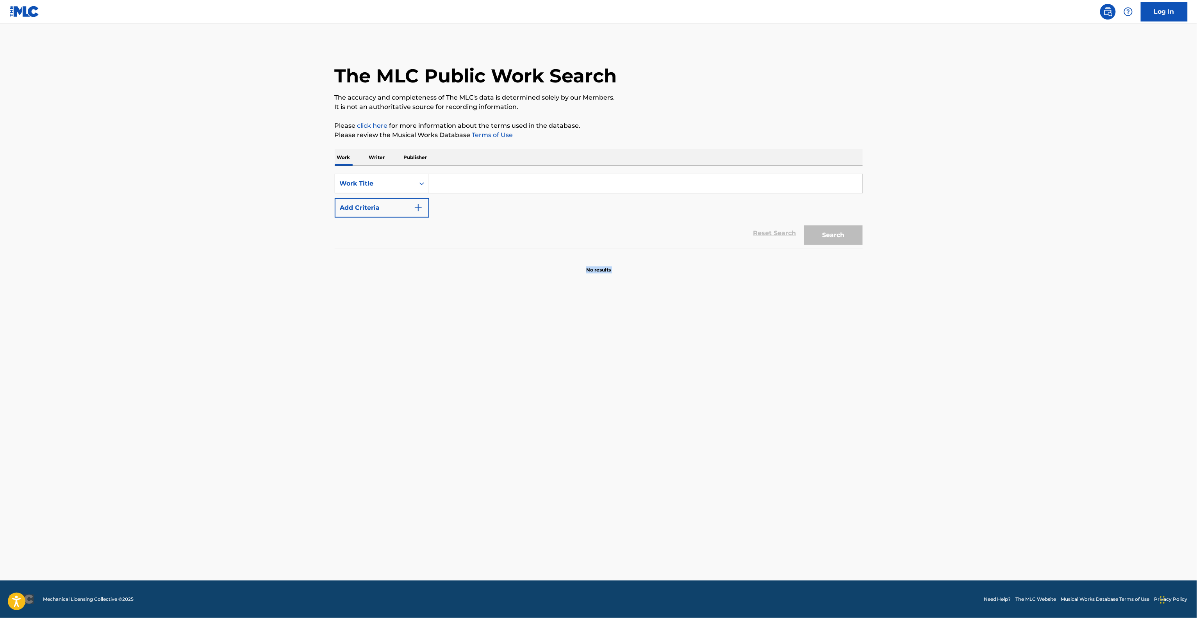
click at [882, 356] on main "The MLC Public Work Search The accuracy and completeness of The MLC's data is d…" at bounding box center [598, 301] width 1197 height 557
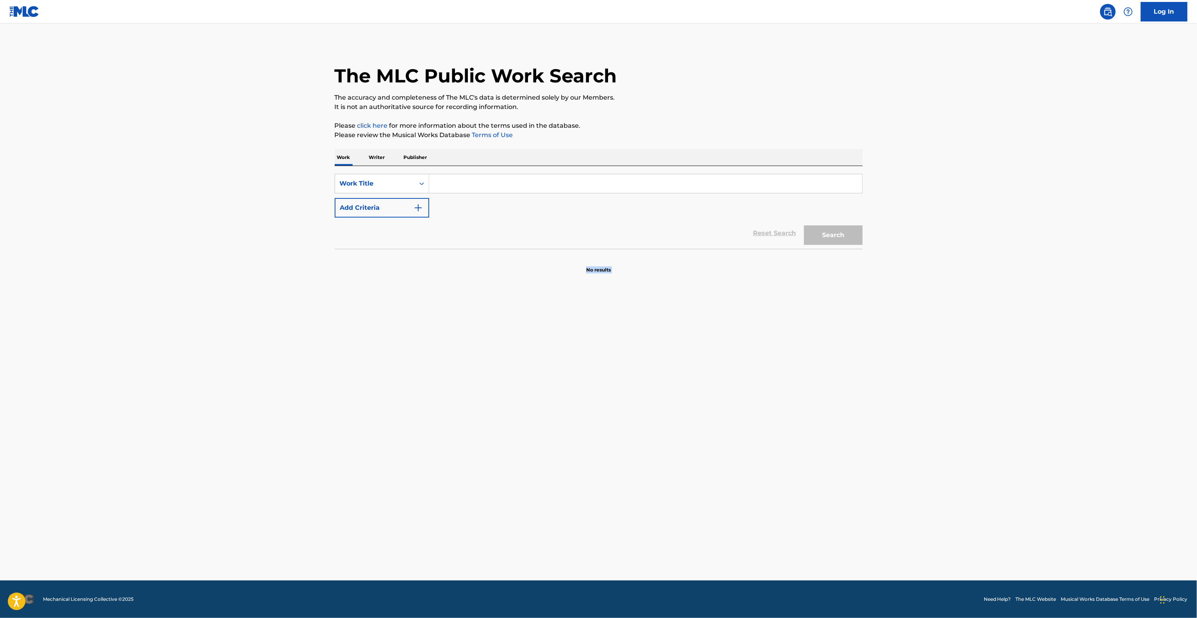
click at [882, 356] on main "The MLC Public Work Search The accuracy and completeness of The MLC's data is d…" at bounding box center [598, 301] width 1197 height 557
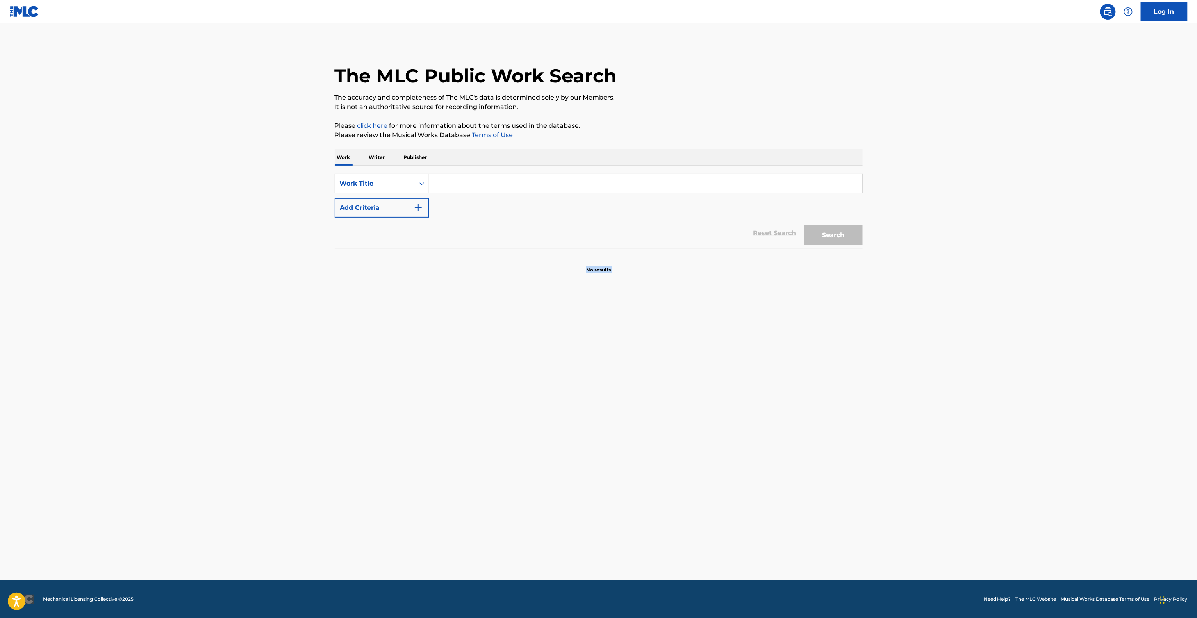
click at [882, 356] on main "The MLC Public Work Search The accuracy and completeness of The MLC's data is d…" at bounding box center [598, 301] width 1197 height 557
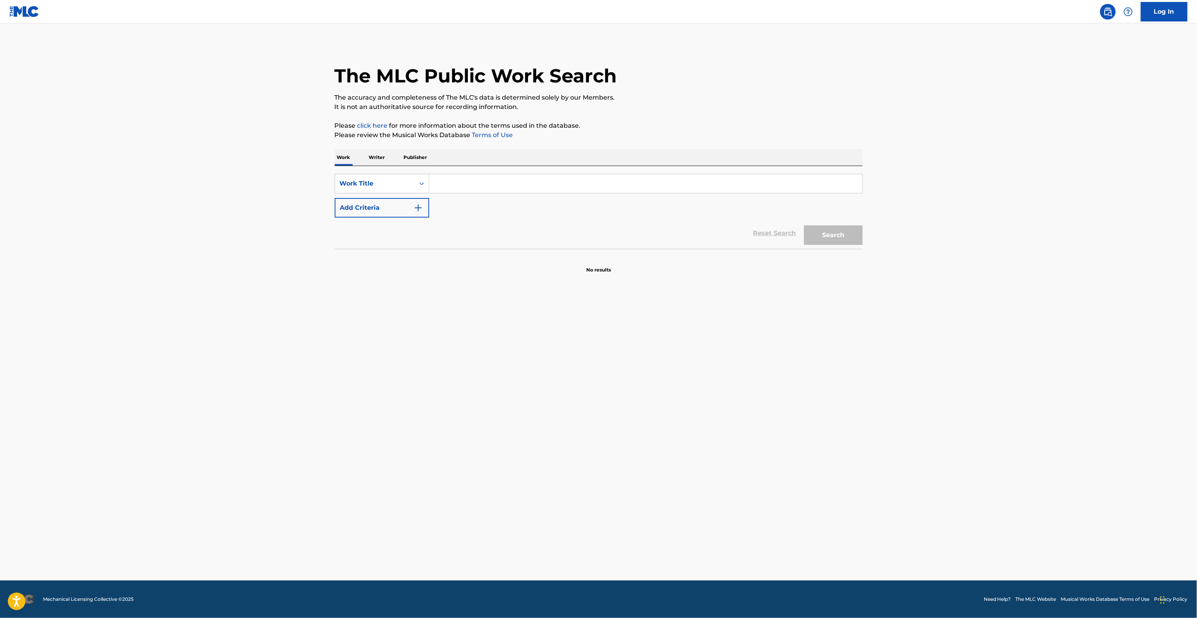
click at [882, 356] on main "The MLC Public Work Search The accuracy and completeness of The MLC's data is d…" at bounding box center [598, 301] width 1197 height 557
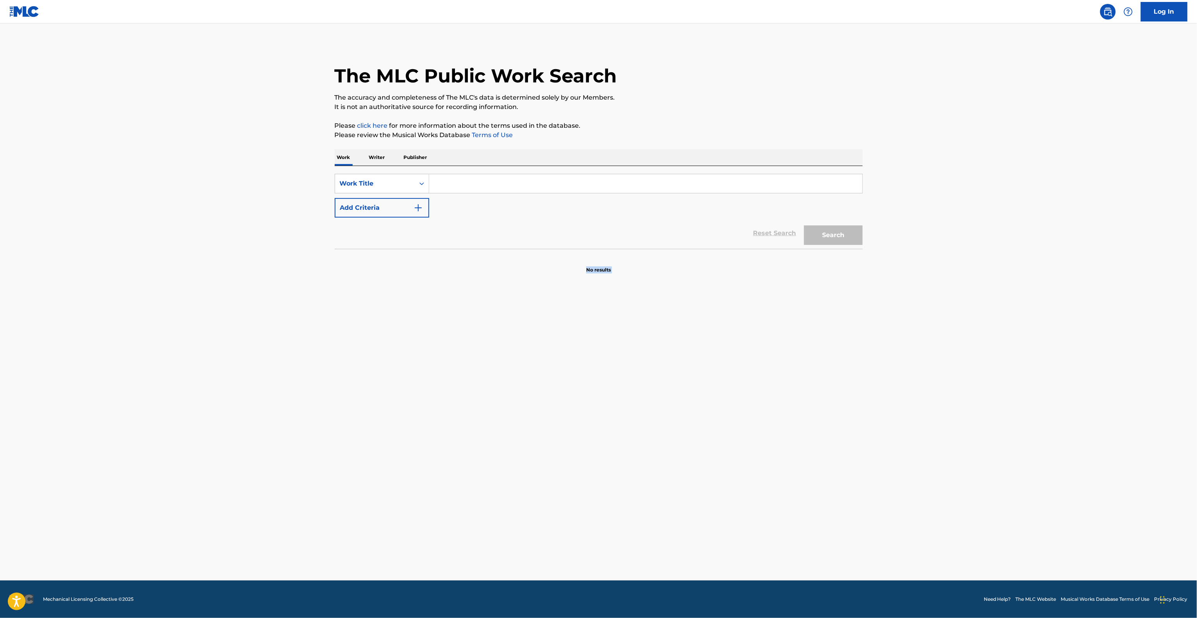
click at [882, 356] on main "The MLC Public Work Search The accuracy and completeness of The MLC's data is d…" at bounding box center [598, 301] width 1197 height 557
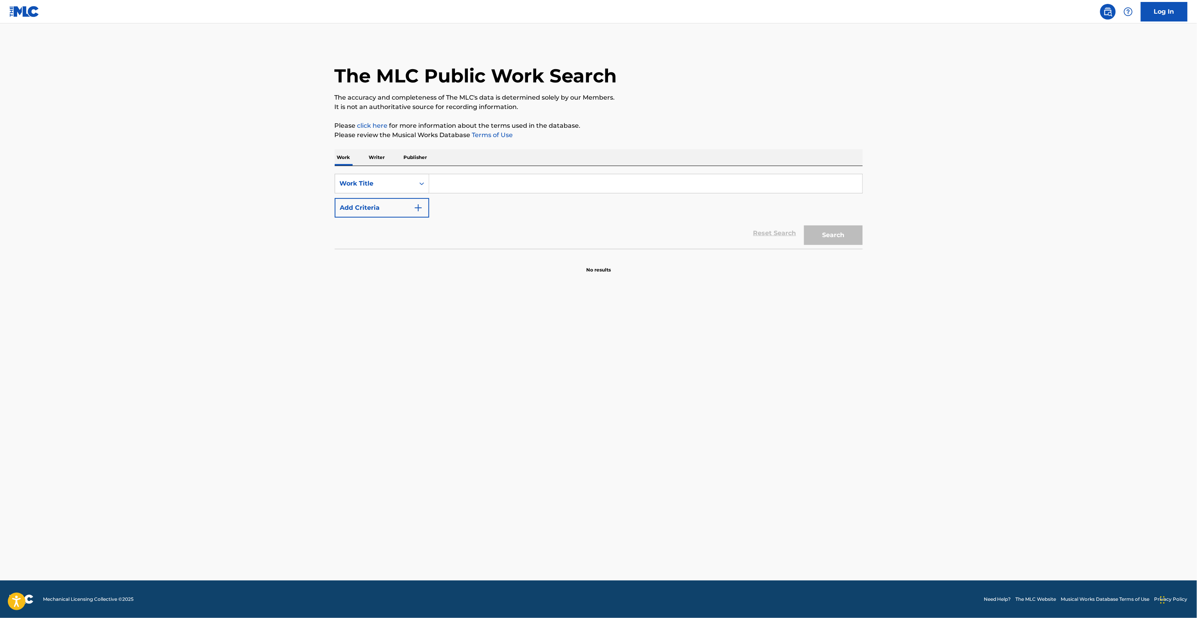
click at [882, 356] on main "The MLC Public Work Search The accuracy and completeness of The MLC's data is d…" at bounding box center [598, 301] width 1197 height 557
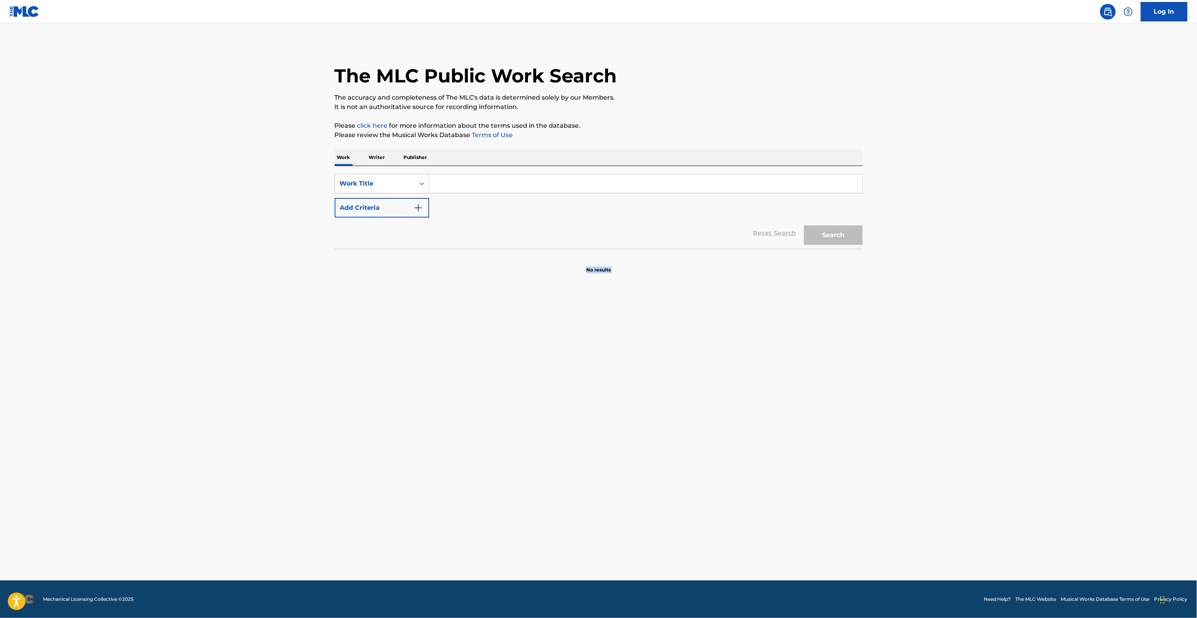
click at [882, 356] on main "The MLC Public Work Search The accuracy and completeness of The MLC's data is d…" at bounding box center [598, 301] width 1197 height 557
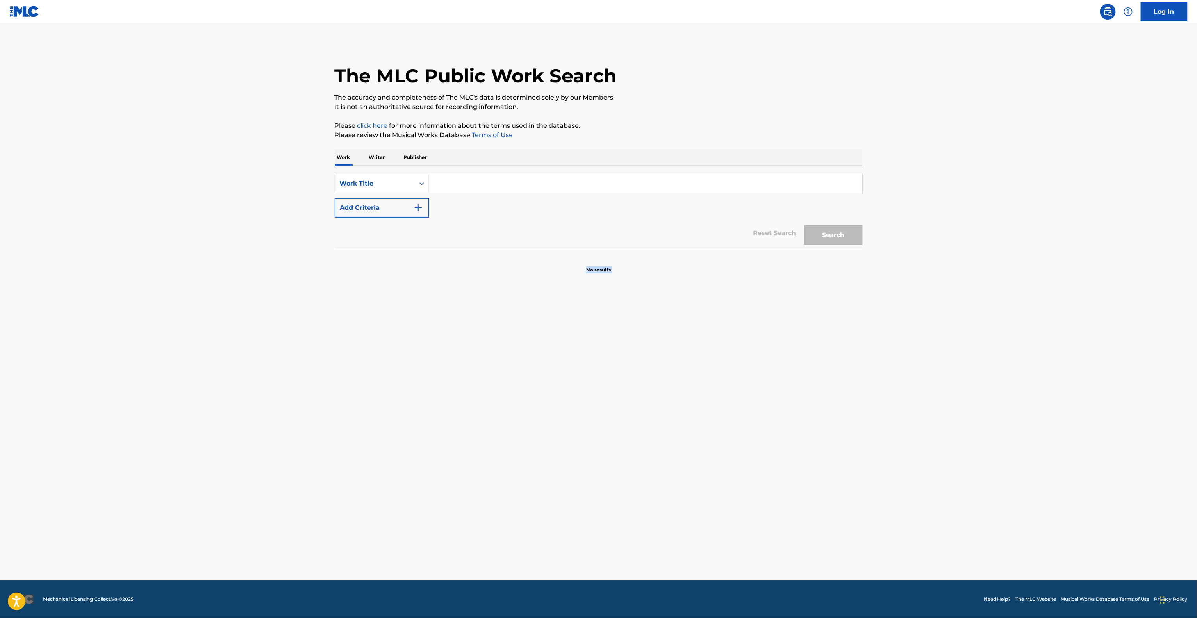
click at [882, 356] on main "The MLC Public Work Search The accuracy and completeness of The MLC's data is d…" at bounding box center [598, 301] width 1197 height 557
click at [882, 358] on main "The MLC Public Work Search The accuracy and completeness of The MLC's data is d…" at bounding box center [598, 301] width 1197 height 557
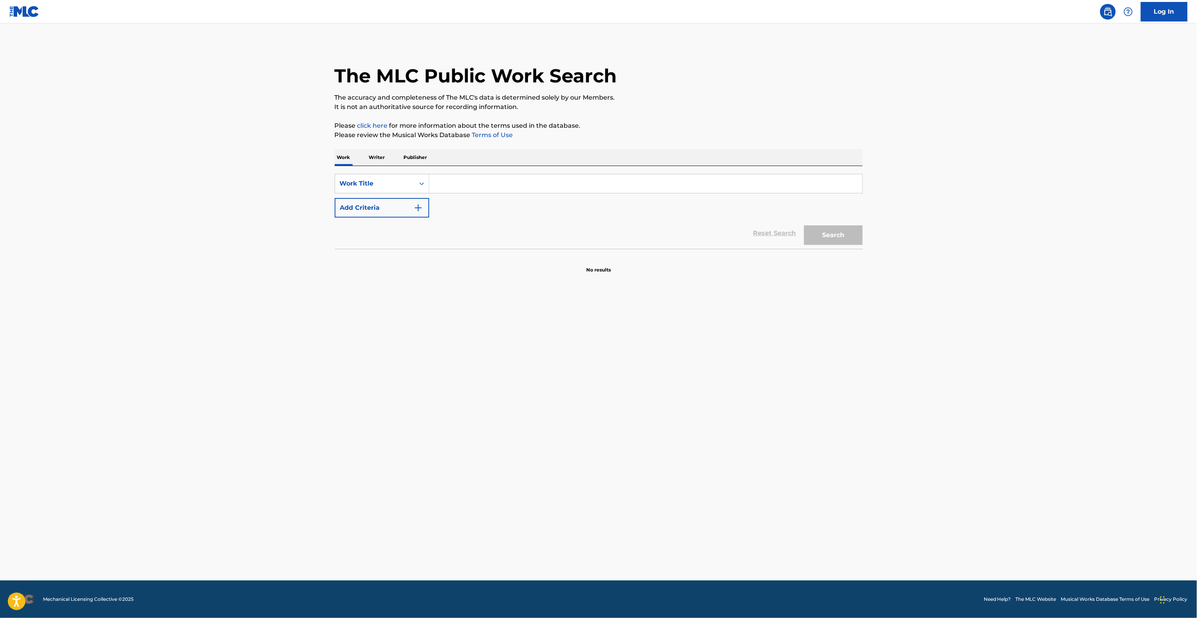
click at [882, 358] on main "The MLC Public Work Search The accuracy and completeness of The MLC's data is d…" at bounding box center [598, 301] width 1197 height 557
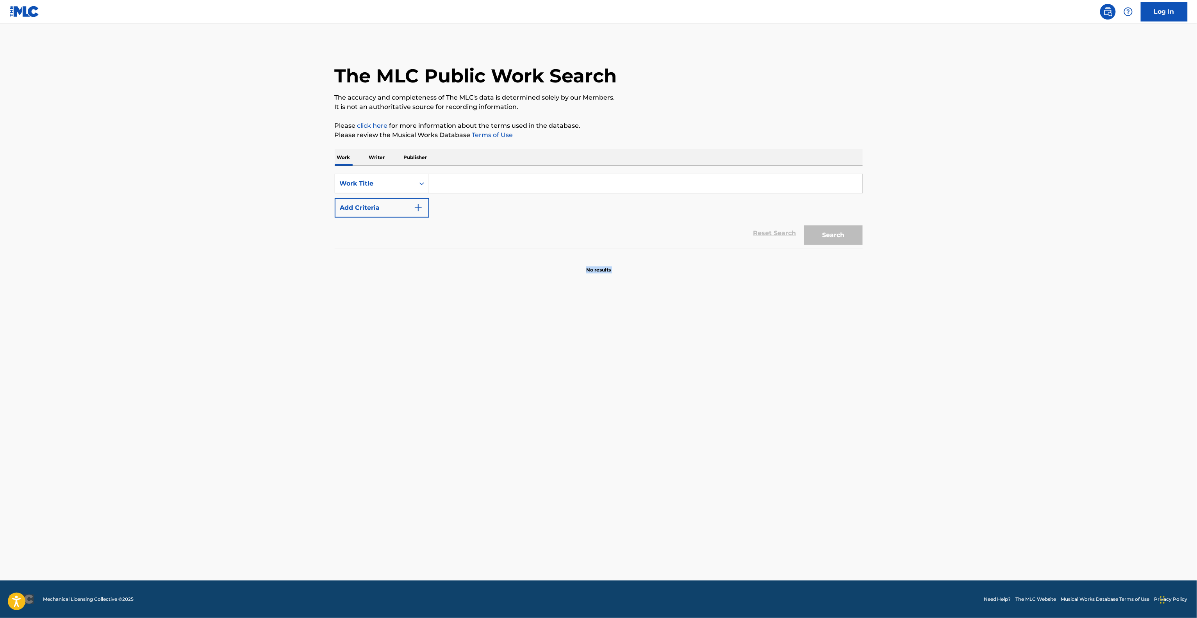
click at [882, 358] on main "The MLC Public Work Search The accuracy and completeness of The MLC's data is d…" at bounding box center [598, 301] width 1197 height 557
click at [915, 345] on main "The MLC Public Work Search The accuracy and completeness of The MLC's data is d…" at bounding box center [598, 301] width 1197 height 557
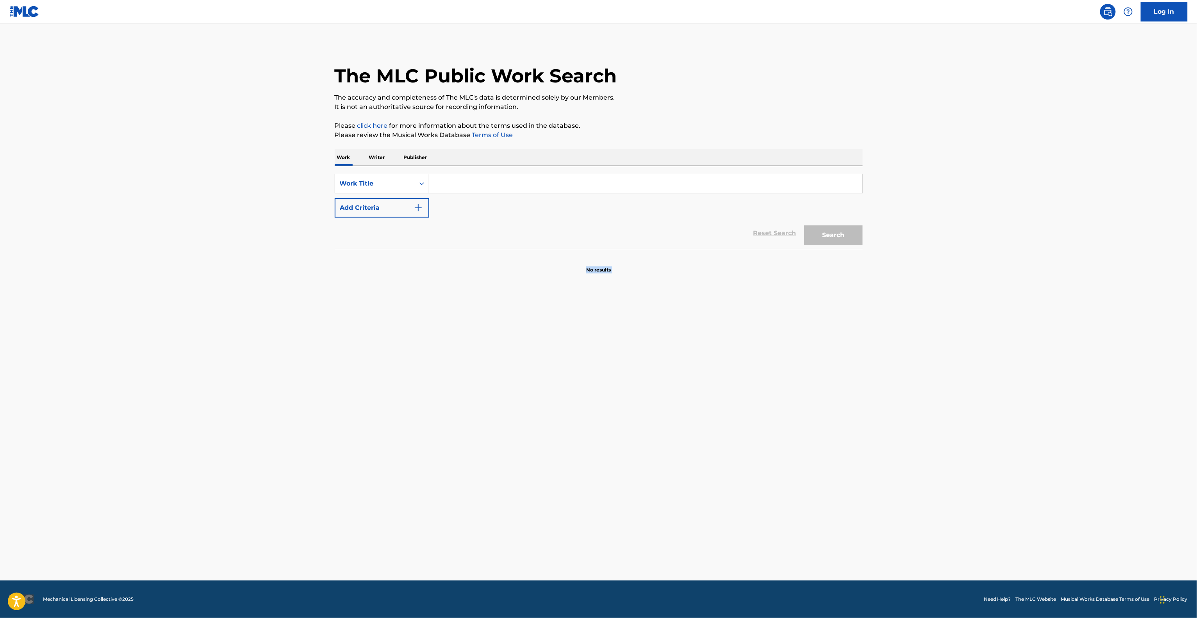
click at [915, 345] on main "The MLC Public Work Search The accuracy and completeness of The MLC's data is d…" at bounding box center [598, 301] width 1197 height 557
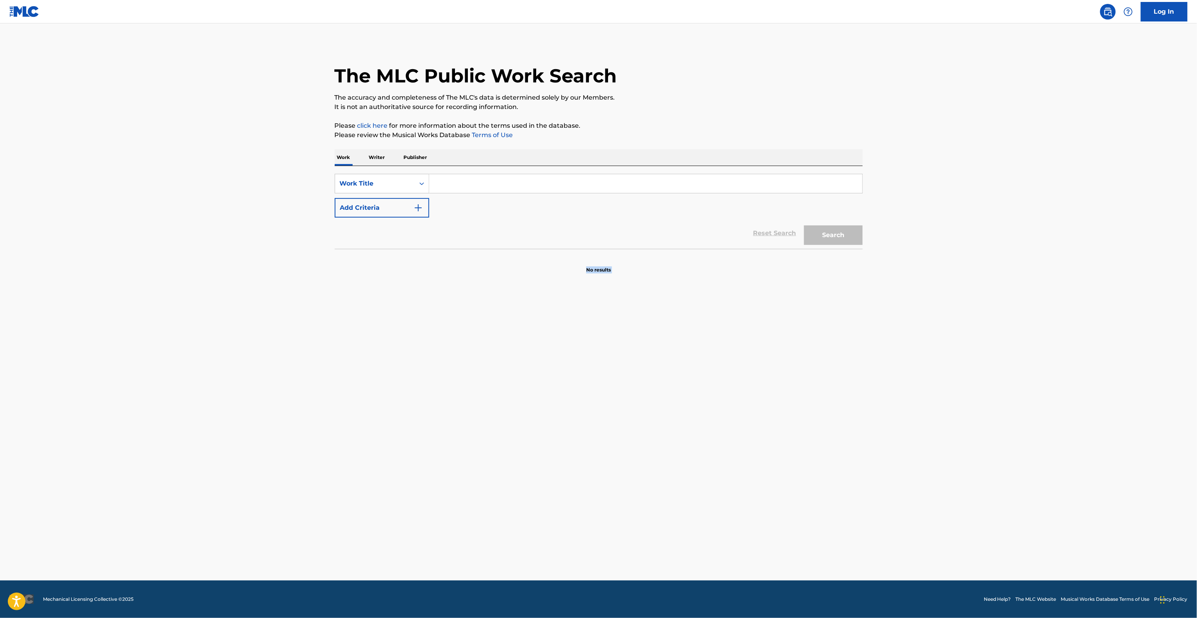
click at [915, 345] on main "The MLC Public Work Search The accuracy and completeness of The MLC's data is d…" at bounding box center [598, 301] width 1197 height 557
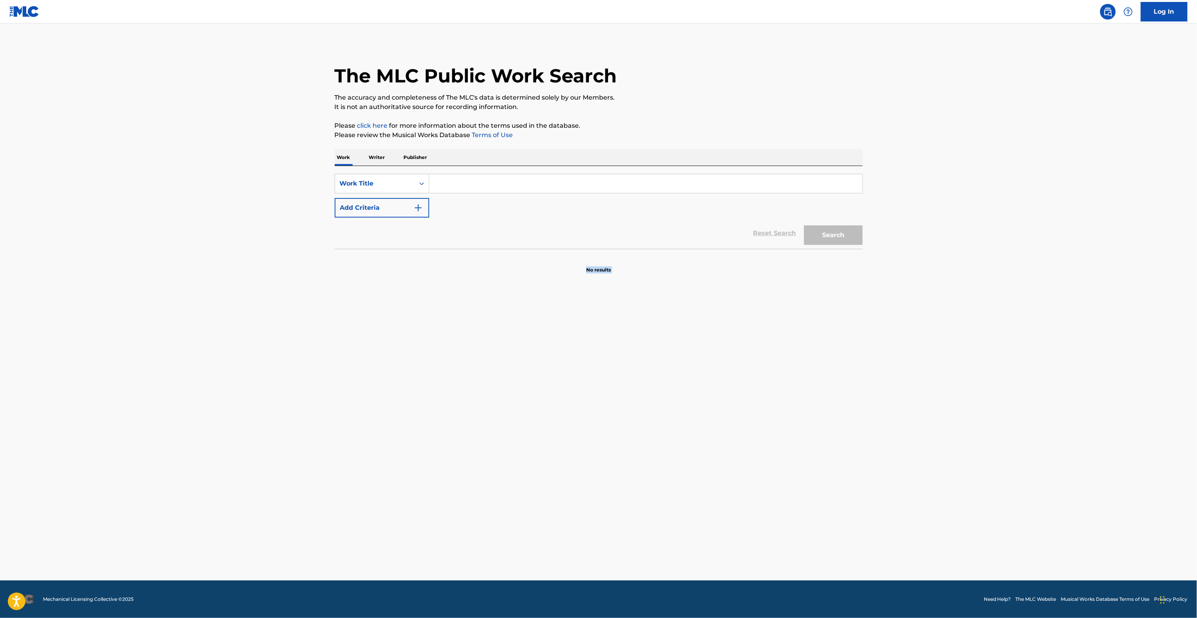
click at [915, 345] on main "The MLC Public Work Search The accuracy and completeness of The MLC's data is d…" at bounding box center [598, 301] width 1197 height 557
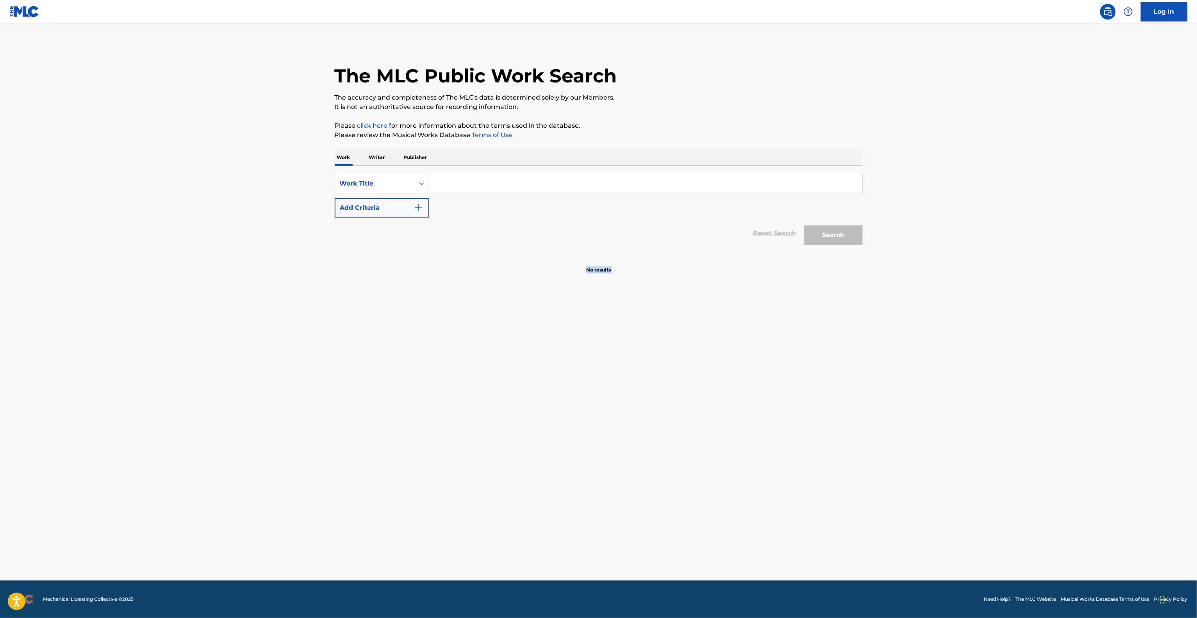
click at [915, 345] on main "The MLC Public Work Search The accuracy and completeness of The MLC's data is d…" at bounding box center [598, 301] width 1197 height 557
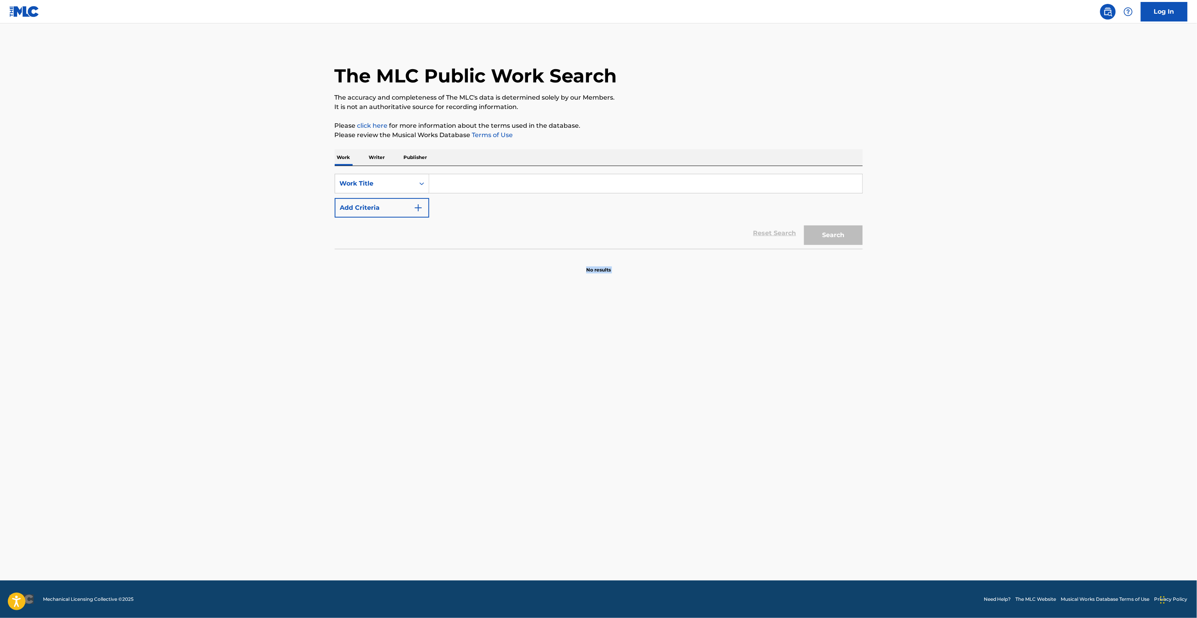
click at [915, 345] on main "The MLC Public Work Search The accuracy and completeness of The MLC's data is d…" at bounding box center [598, 301] width 1197 height 557
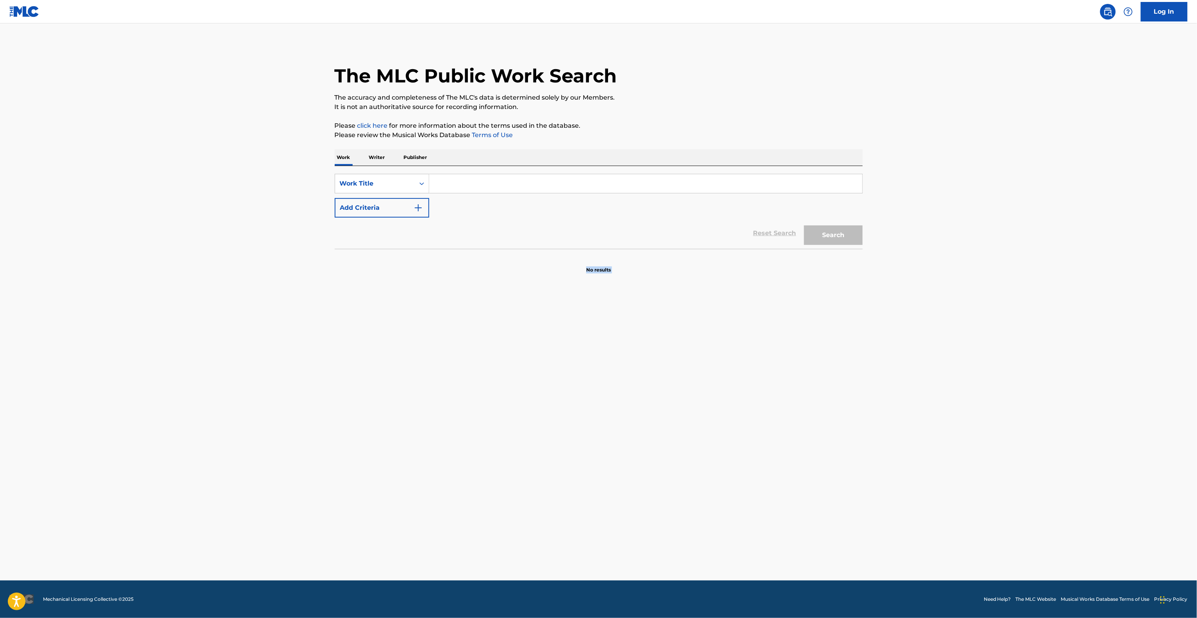
click at [915, 345] on main "The MLC Public Work Search The accuracy and completeness of The MLC's data is d…" at bounding box center [598, 301] width 1197 height 557
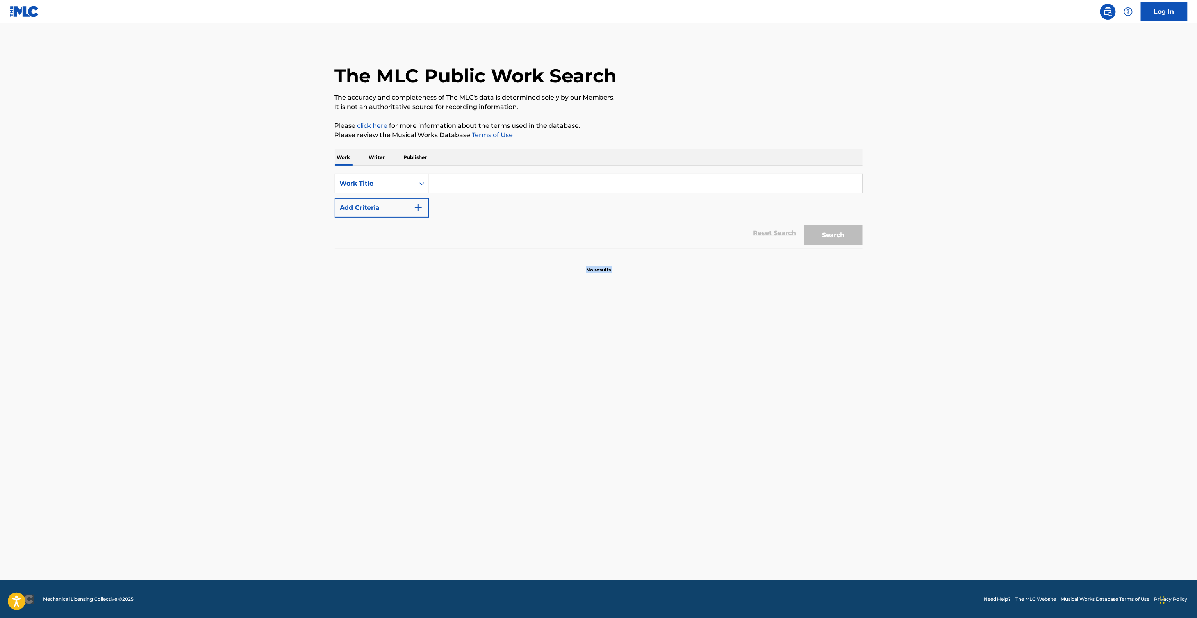
click at [915, 345] on main "The MLC Public Work Search The accuracy and completeness of The MLC's data is d…" at bounding box center [598, 301] width 1197 height 557
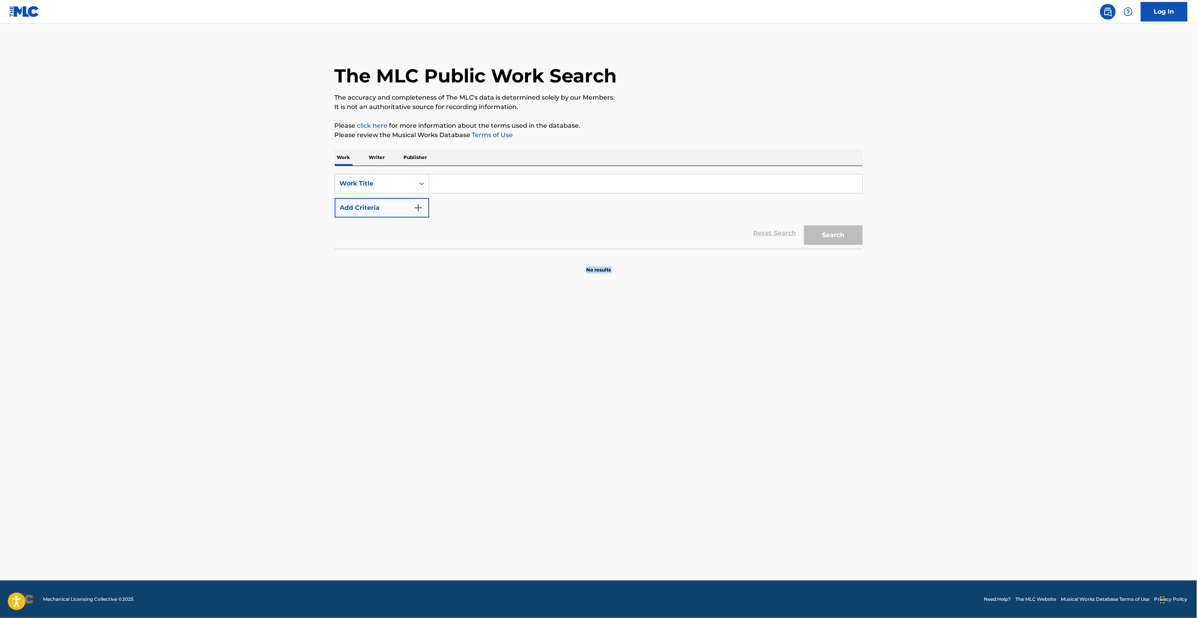
click at [914, 345] on main "The MLC Public Work Search The accuracy and completeness of The MLC's data is d…" at bounding box center [598, 301] width 1197 height 557
click at [913, 346] on main "The MLC Public Work Search The accuracy and completeness of The MLC's data is d…" at bounding box center [598, 301] width 1197 height 557
click at [912, 348] on main "The MLC Public Work Search The accuracy and completeness of The MLC's data is d…" at bounding box center [598, 301] width 1197 height 557
click at [911, 349] on main "The MLC Public Work Search The accuracy and completeness of The MLC's data is d…" at bounding box center [598, 301] width 1197 height 557
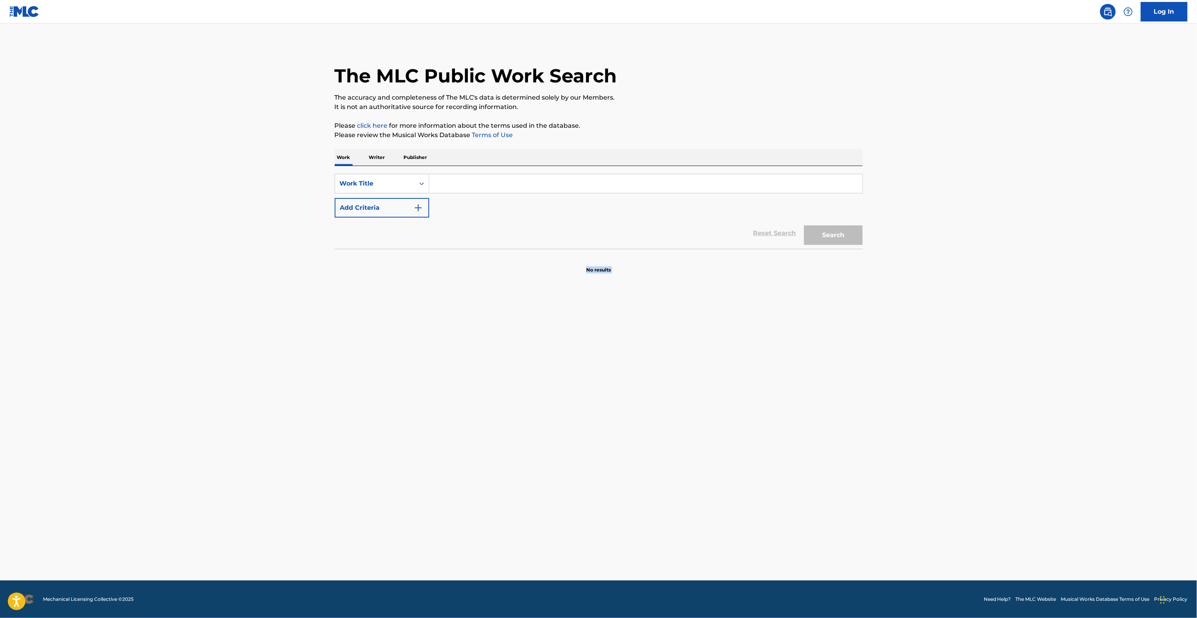
click at [910, 350] on main "The MLC Public Work Search The accuracy and completeness of The MLC's data is d…" at bounding box center [598, 301] width 1197 height 557
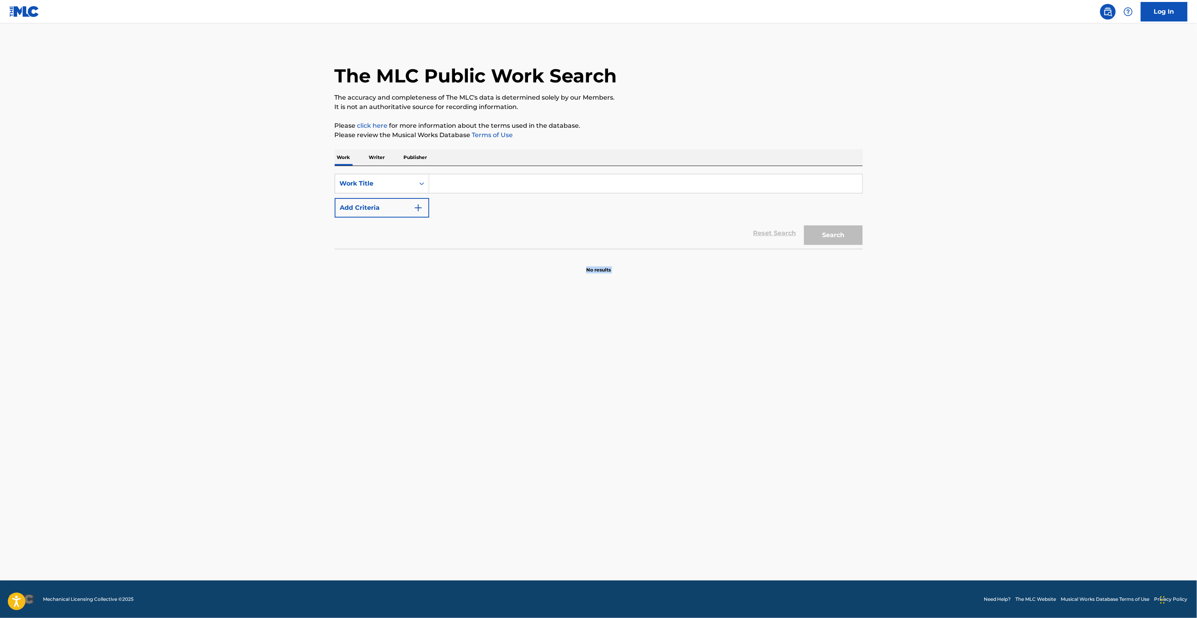
click at [910, 350] on main "The MLC Public Work Search The accuracy and completeness of The MLC's data is d…" at bounding box center [598, 301] width 1197 height 557
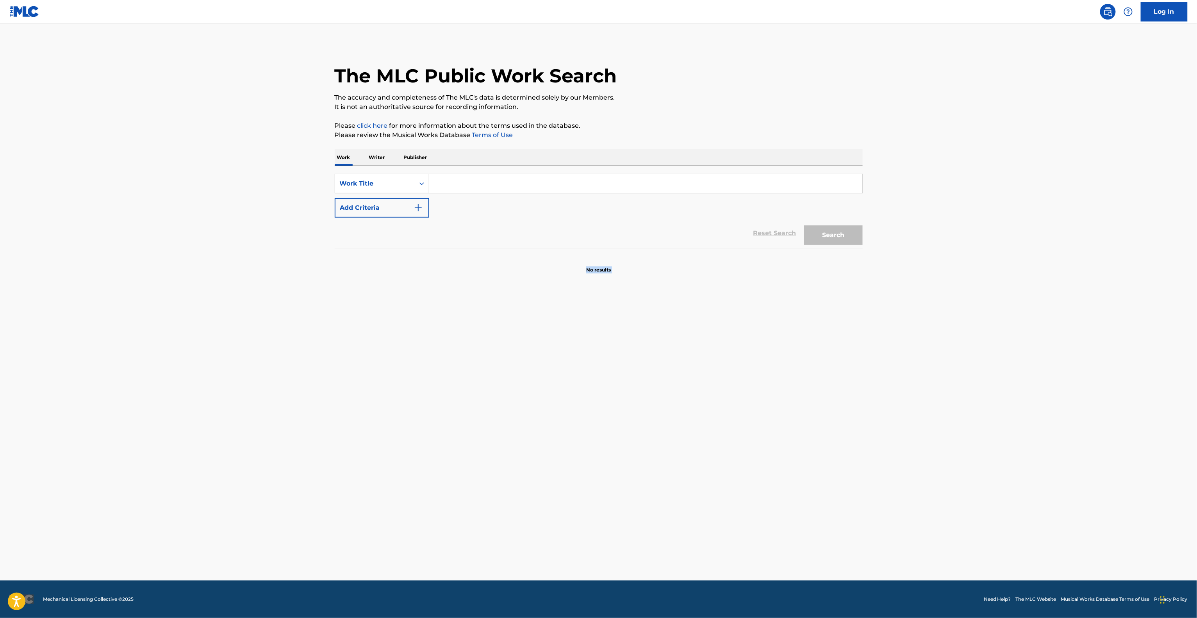
click at [910, 350] on main "The MLC Public Work Search The accuracy and completeness of The MLC's data is d…" at bounding box center [598, 301] width 1197 height 557
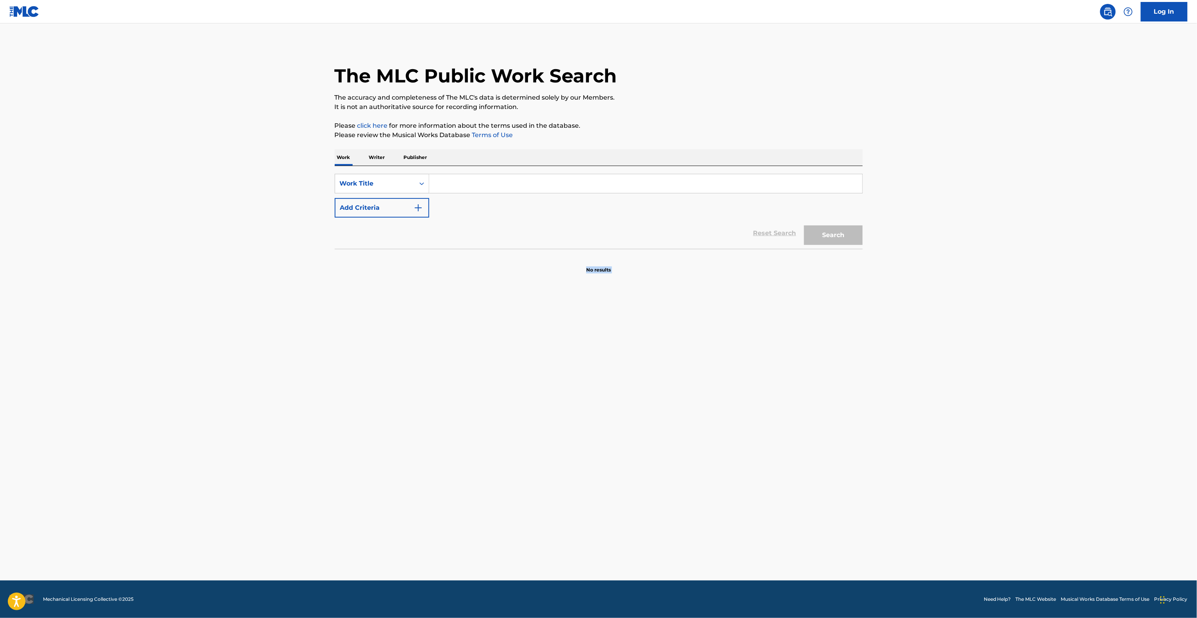
click at [910, 350] on main "The MLC Public Work Search The accuracy and completeness of The MLC's data is d…" at bounding box center [598, 301] width 1197 height 557
drag, startPoint x: 909, startPoint y: 351, endPoint x: 902, endPoint y: 360, distance: 11.4
click at [908, 352] on main "The MLC Public Work Search The accuracy and completeness of The MLC's data is d…" at bounding box center [598, 301] width 1197 height 557
click at [901, 361] on main "The MLC Public Work Search The accuracy and completeness of The MLC's data is d…" at bounding box center [598, 301] width 1197 height 557
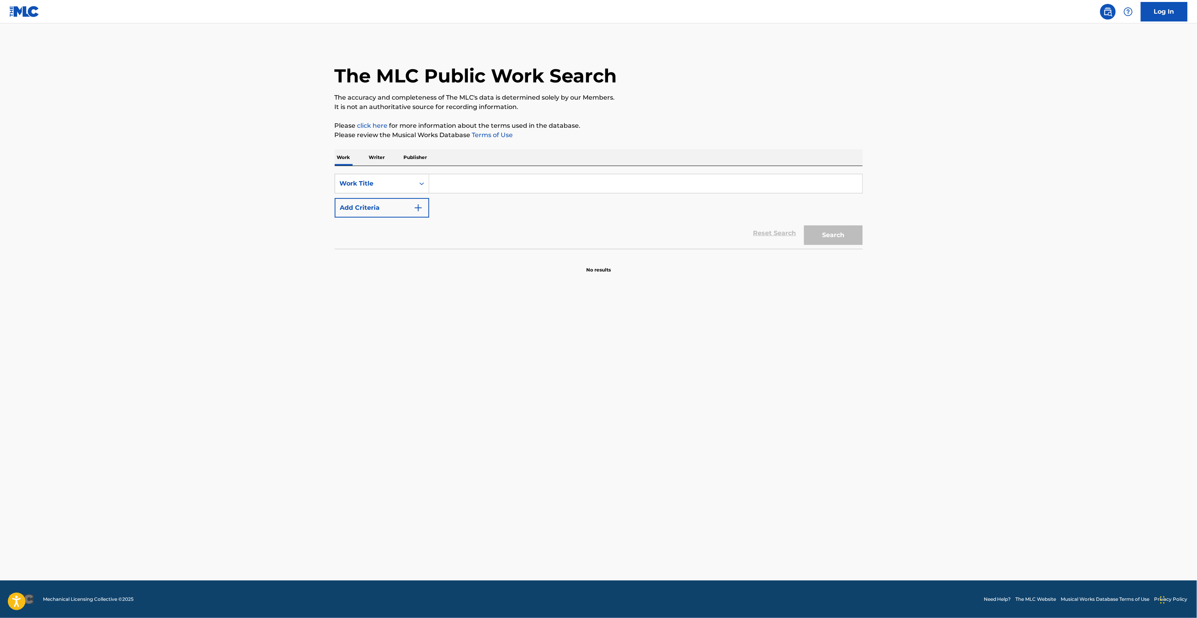
click at [900, 361] on main "The MLC Public Work Search The accuracy and completeness of The MLC's data is d…" at bounding box center [598, 301] width 1197 height 557
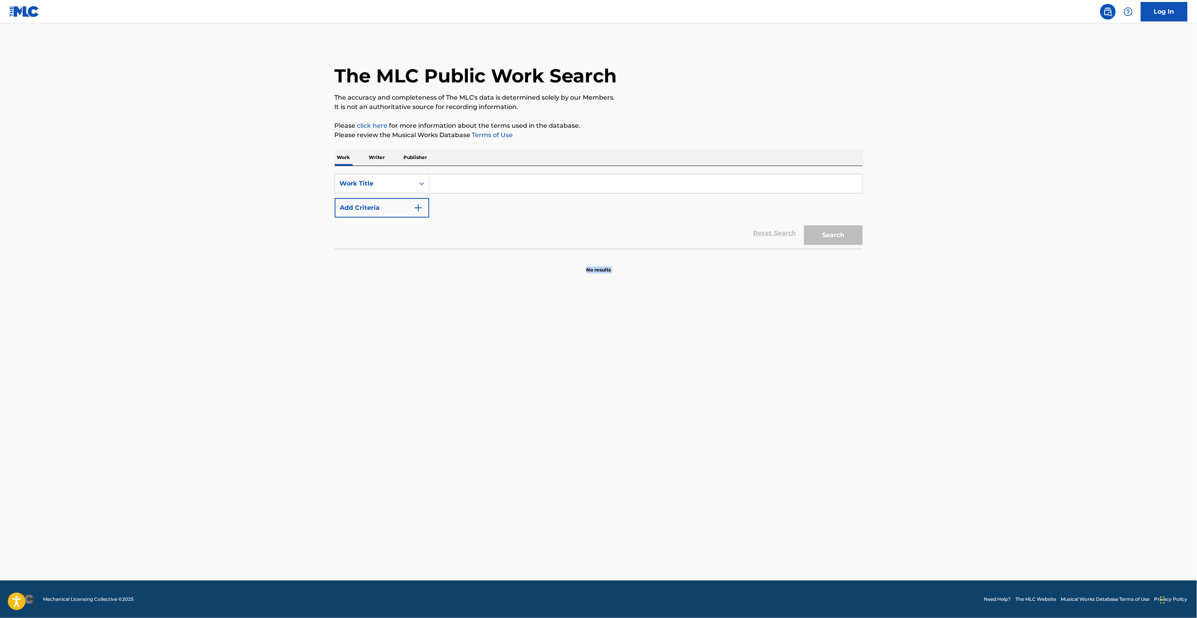
click at [900, 361] on main "The MLC Public Work Search The accuracy and completeness of The MLC's data is d…" at bounding box center [598, 301] width 1197 height 557
click at [900, 362] on main "The MLC Public Work Search The accuracy and completeness of The MLC's data is d…" at bounding box center [598, 301] width 1197 height 557
click at [900, 363] on main "The MLC Public Work Search The accuracy and completeness of The MLC's data is d…" at bounding box center [598, 301] width 1197 height 557
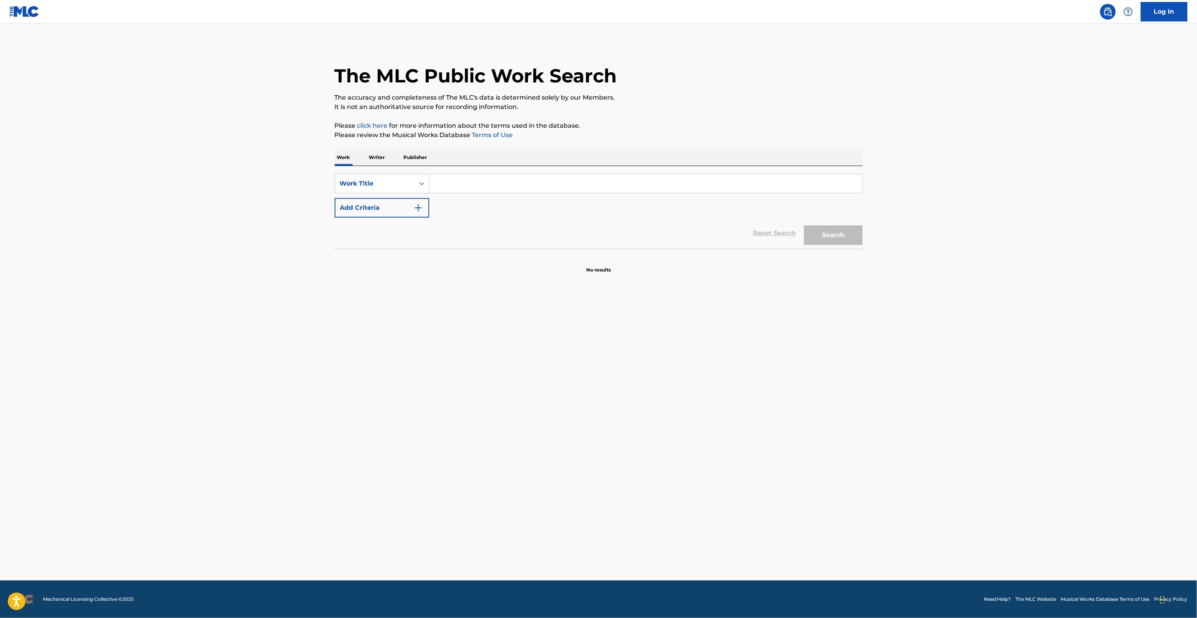
click at [900, 363] on main "The MLC Public Work Search The accuracy and completeness of The MLC's data is d…" at bounding box center [598, 301] width 1197 height 557
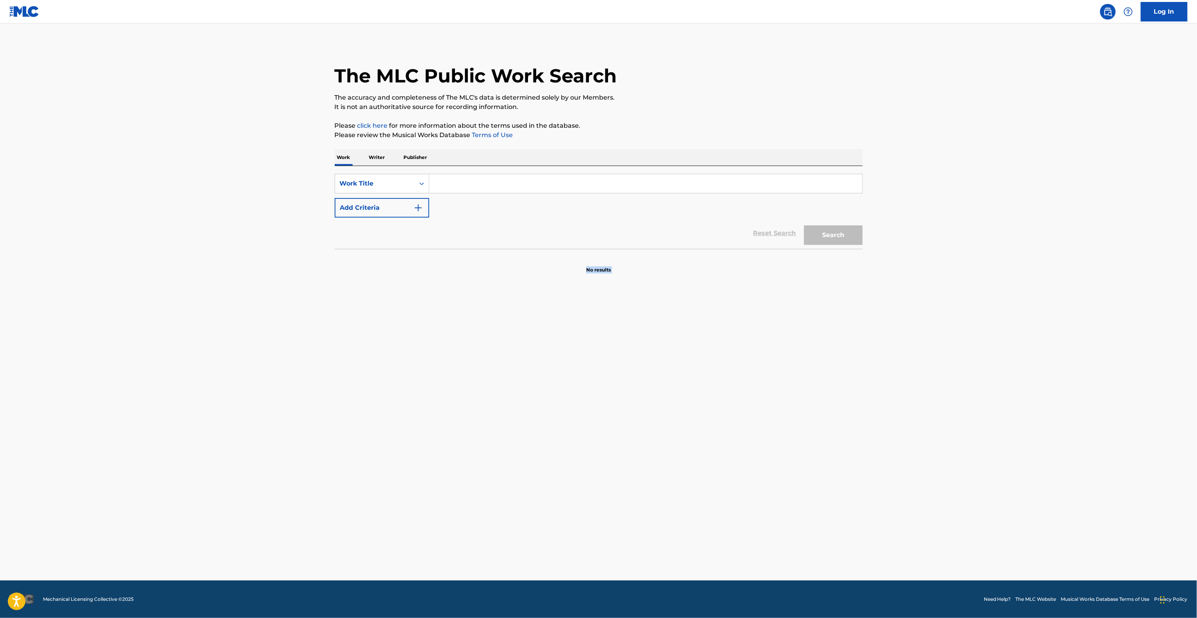
click at [900, 363] on main "The MLC Public Work Search The accuracy and completeness of The MLC's data is d…" at bounding box center [598, 301] width 1197 height 557
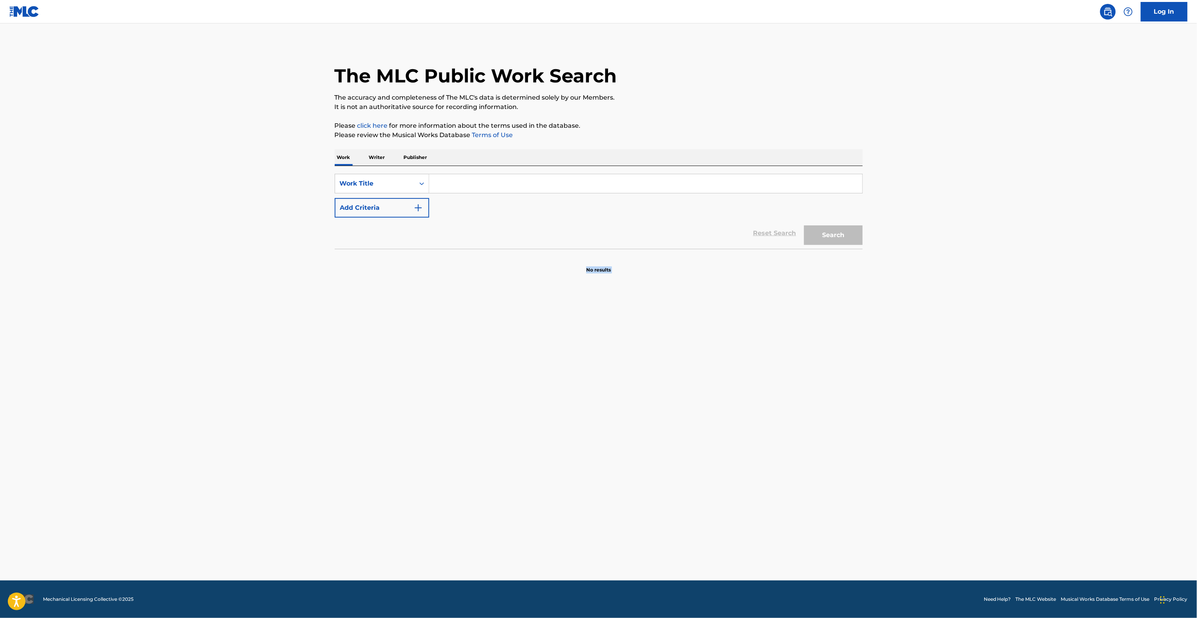
click at [900, 363] on main "The MLC Public Work Search The accuracy and completeness of The MLC's data is d…" at bounding box center [598, 301] width 1197 height 557
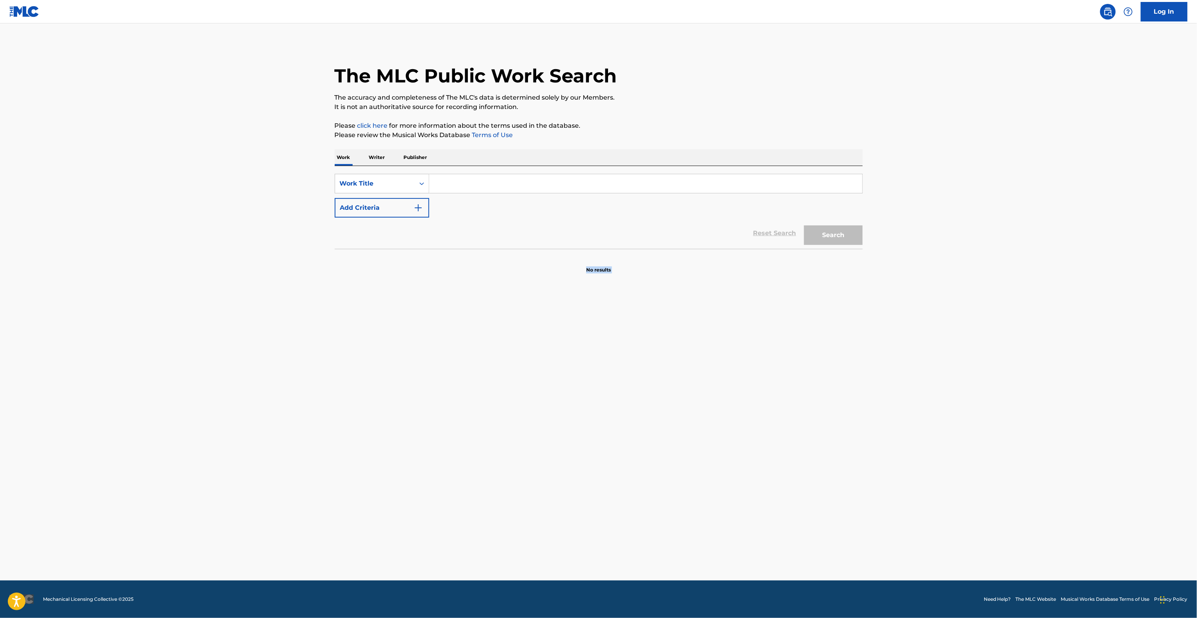
click at [900, 363] on main "The MLC Public Work Search The accuracy and completeness of The MLC's data is d…" at bounding box center [598, 301] width 1197 height 557
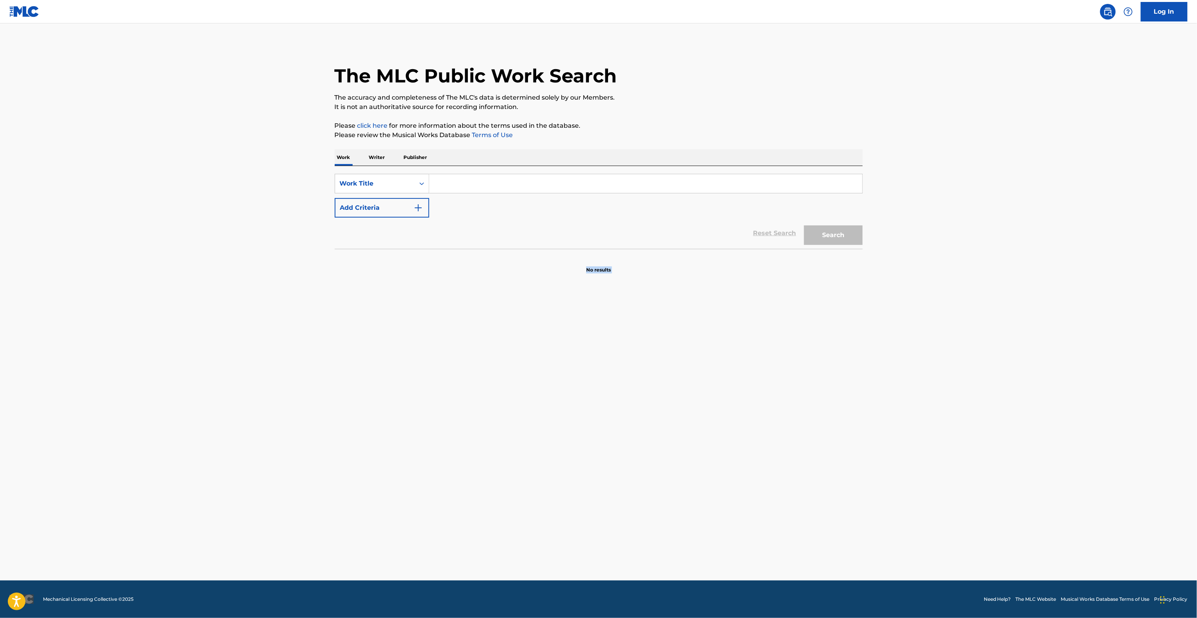
click at [900, 363] on main "The MLC Public Work Search The accuracy and completeness of The MLC's data is d…" at bounding box center [598, 301] width 1197 height 557
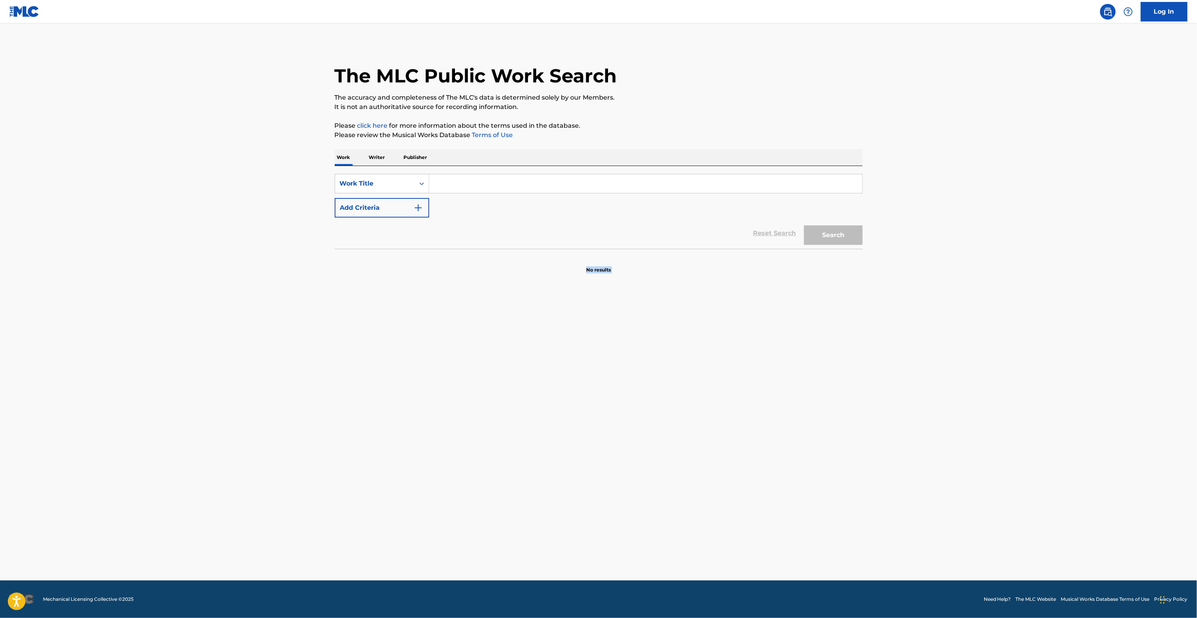
click at [900, 363] on main "The MLC Public Work Search The accuracy and completeness of The MLC's data is d…" at bounding box center [598, 301] width 1197 height 557
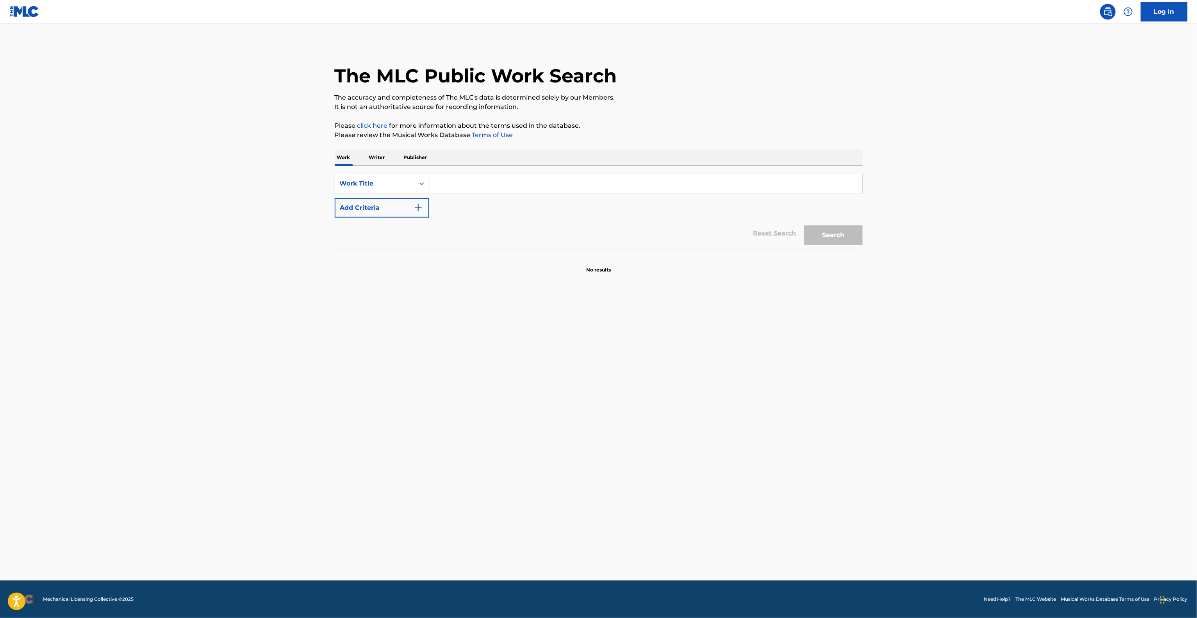
click at [900, 363] on main "The MLC Public Work Search The accuracy and completeness of The MLC's data is d…" at bounding box center [598, 301] width 1197 height 557
click at [898, 379] on main "The MLC Public Work Search The accuracy and completeness of The MLC's data is d…" at bounding box center [598, 301] width 1197 height 557
click at [897, 370] on main "The MLC Public Work Search The accuracy and completeness of The MLC's data is d…" at bounding box center [598, 301] width 1197 height 557
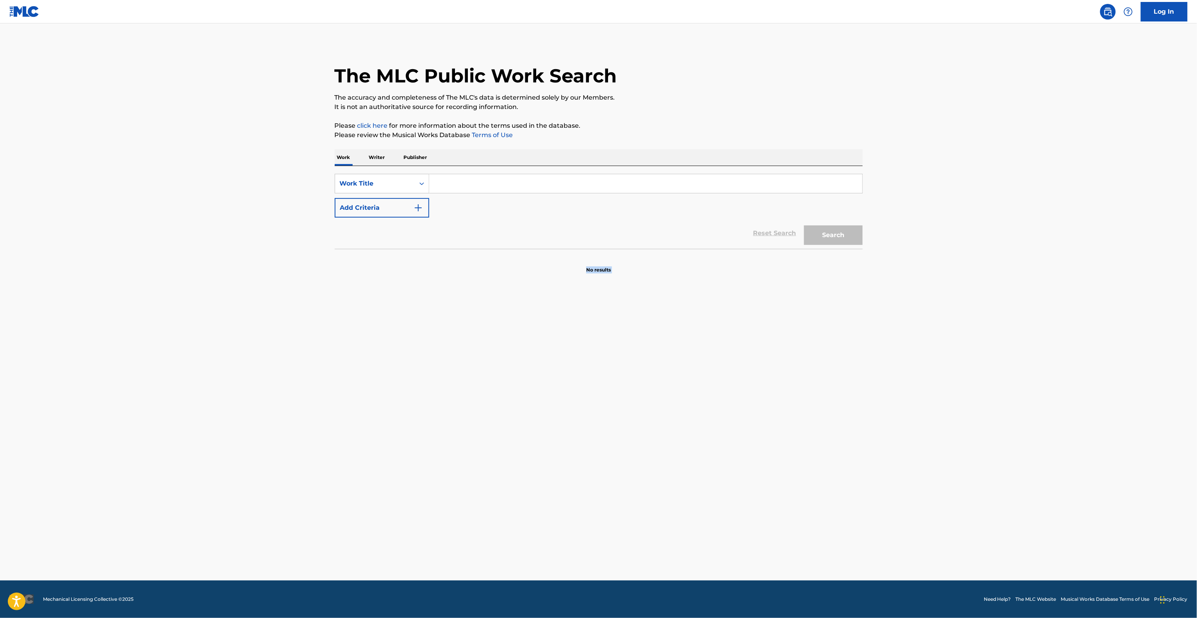
click at [897, 371] on main "The MLC Public Work Search The accuracy and completeness of The MLC's data is d…" at bounding box center [598, 301] width 1197 height 557
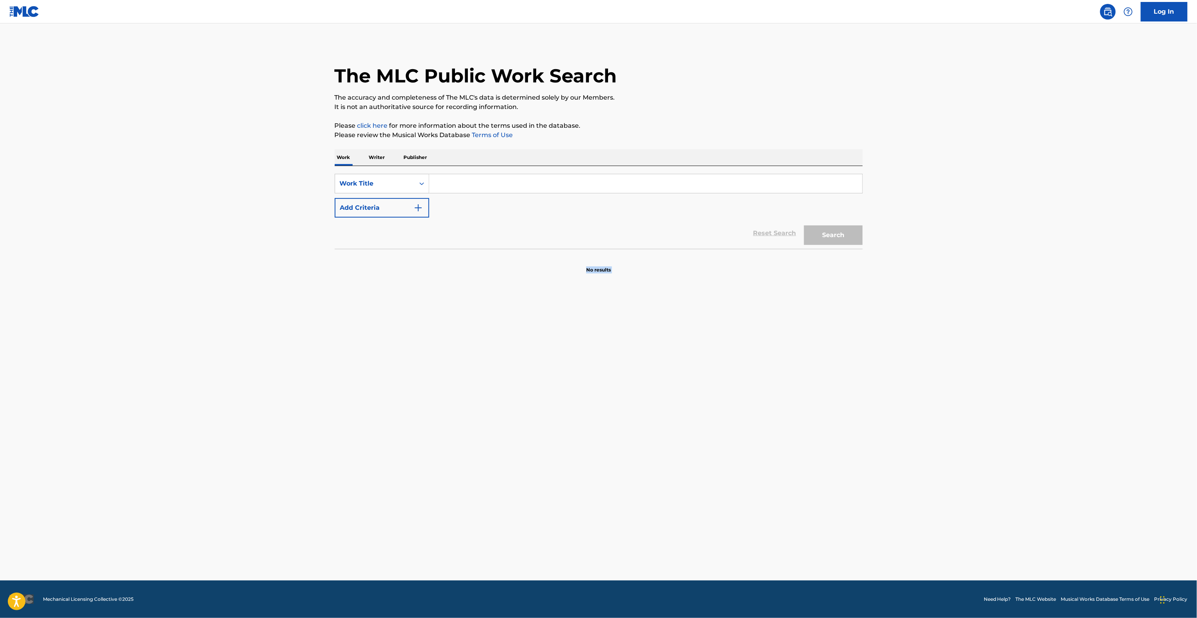
click at [897, 371] on main "The MLC Public Work Search The accuracy and completeness of The MLC's data is d…" at bounding box center [598, 301] width 1197 height 557
drag, startPoint x: 897, startPoint y: 371, endPoint x: 889, endPoint y: 381, distance: 12.5
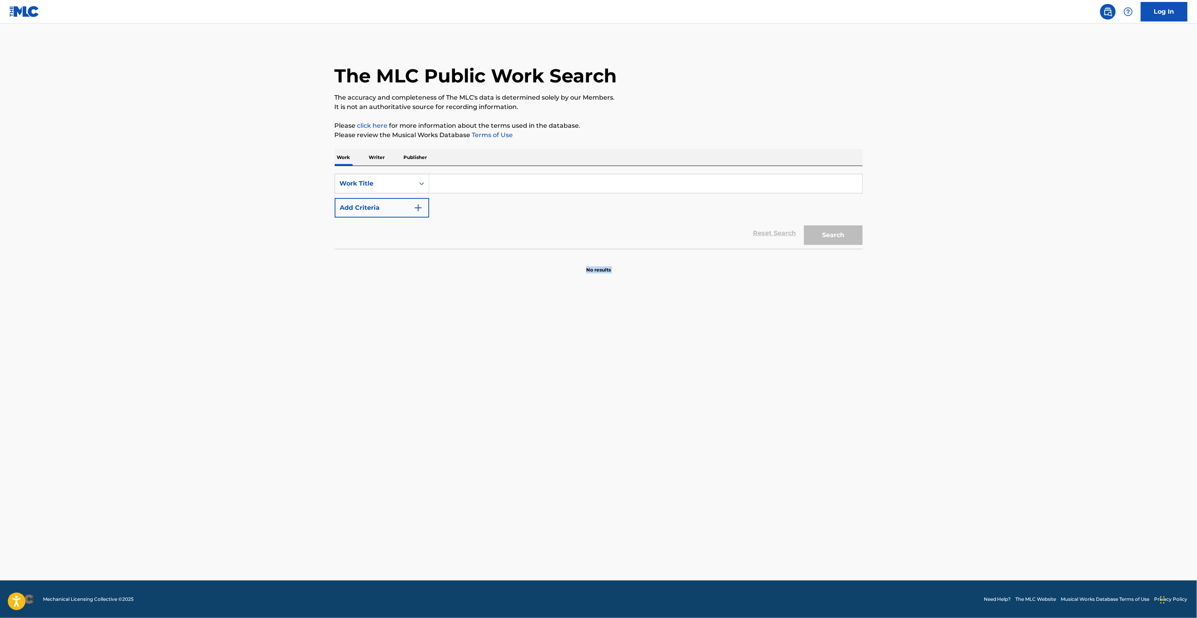
click at [897, 372] on main "The MLC Public Work Search The accuracy and completeness of The MLC's data is d…" at bounding box center [598, 301] width 1197 height 557
click at [888, 381] on main "The MLC Public Work Search The accuracy and completeness of The MLC's data is d…" at bounding box center [598, 301] width 1197 height 557
click at [888, 382] on main "The MLC Public Work Search The accuracy and completeness of The MLC's data is d…" at bounding box center [598, 301] width 1197 height 557
click at [885, 384] on main "The MLC Public Work Search The accuracy and completeness of The MLC's data is d…" at bounding box center [598, 301] width 1197 height 557
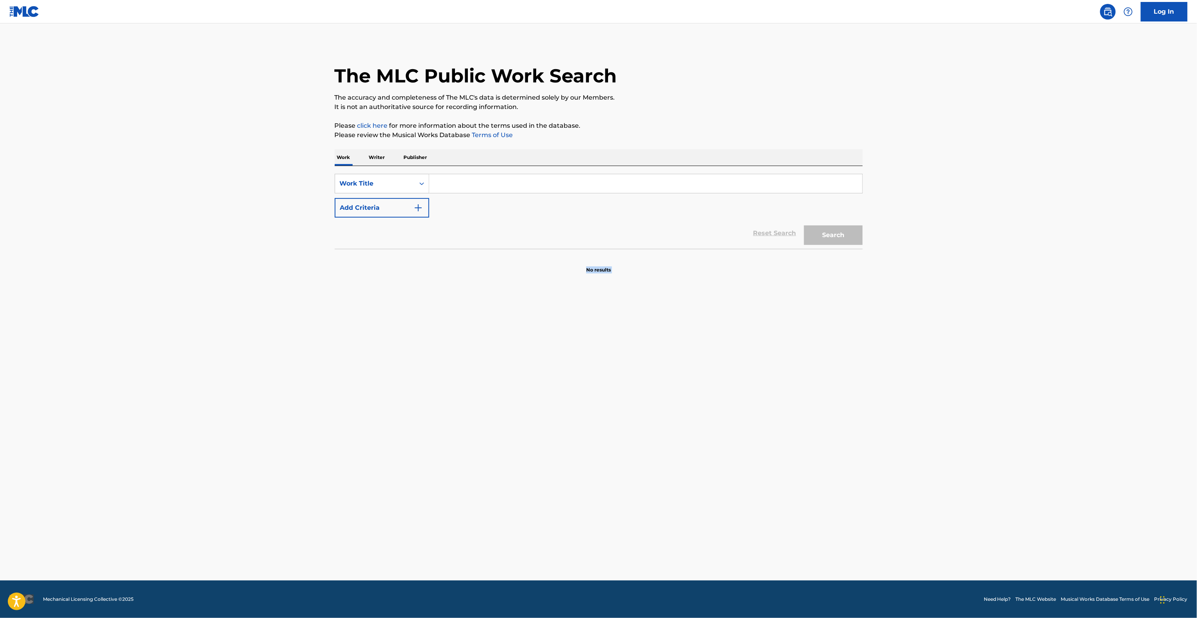
drag, startPoint x: 884, startPoint y: 384, endPoint x: 869, endPoint y: 397, distance: 19.9
click at [882, 386] on main "The MLC Public Work Search The accuracy and completeness of The MLC's data is d…" at bounding box center [598, 301] width 1197 height 557
click at [868, 397] on main "The MLC Public Work Search The accuracy and completeness of The MLC's data is d…" at bounding box center [598, 301] width 1197 height 557
drag, startPoint x: 868, startPoint y: 397, endPoint x: 724, endPoint y: 565, distance: 221.6
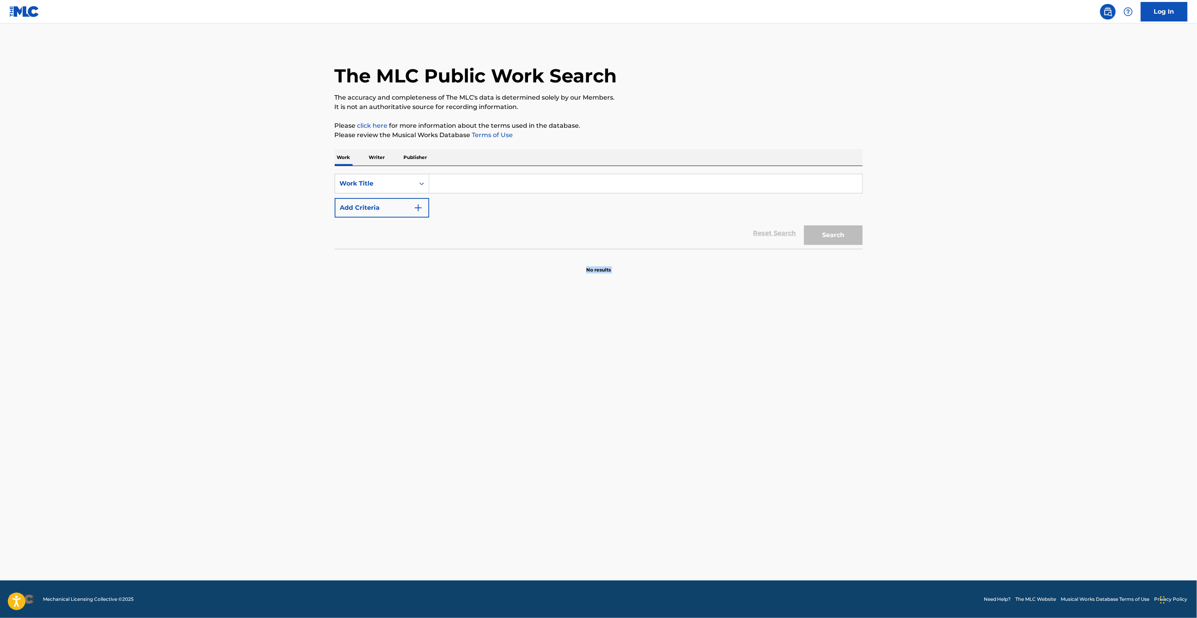
click at [862, 406] on main "The MLC Public Work Search The accuracy and completeness of The MLC's data is d…" at bounding box center [598, 301] width 1197 height 557
click at [794, 453] on main "The MLC Public Work Search The accuracy and completeness of The MLC's data is d…" at bounding box center [598, 301] width 1197 height 557
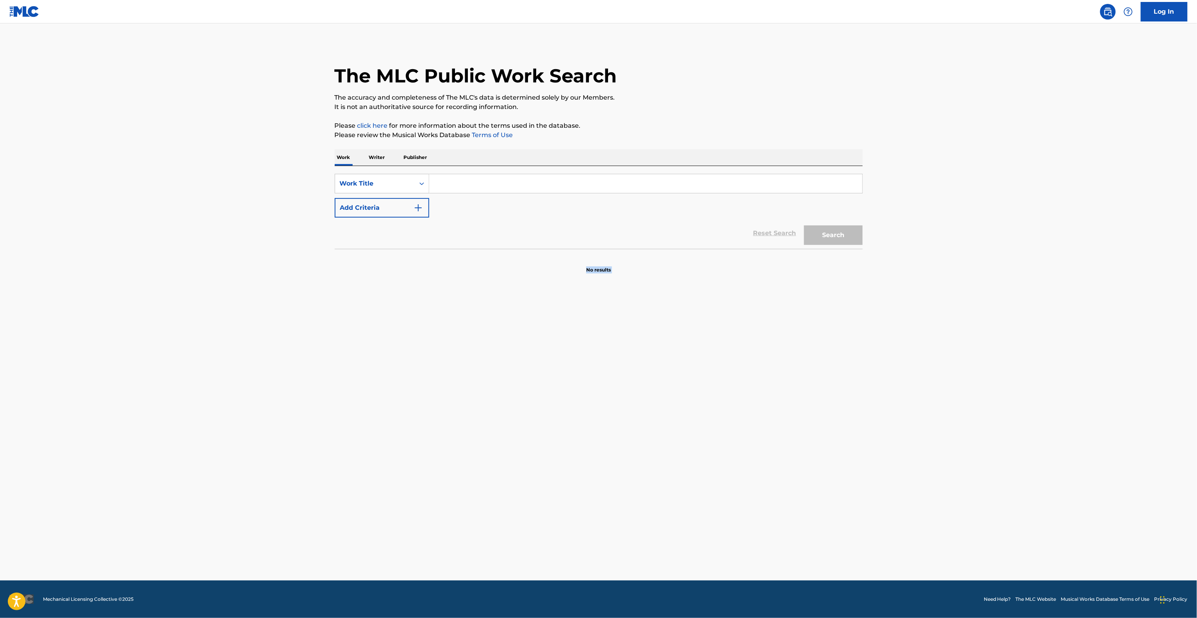
click at [794, 453] on main "The MLC Public Work Search The accuracy and completeness of The MLC's data is d…" at bounding box center [598, 301] width 1197 height 557
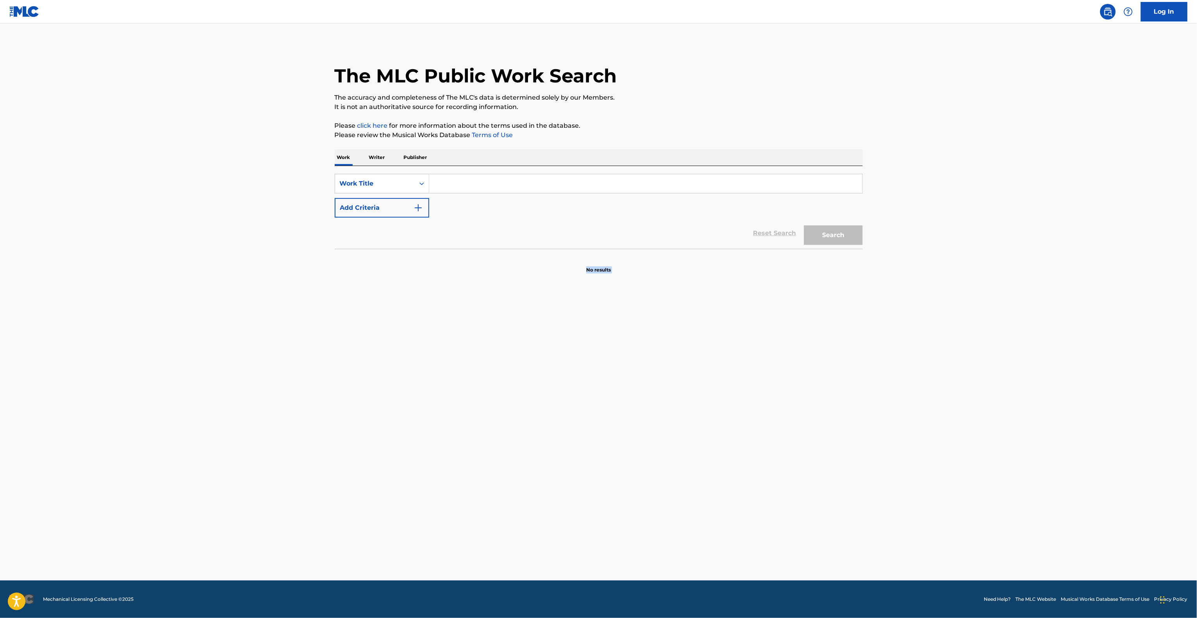
click at [794, 453] on main "The MLC Public Work Search The accuracy and completeness of The MLC's data is d…" at bounding box center [598, 301] width 1197 height 557
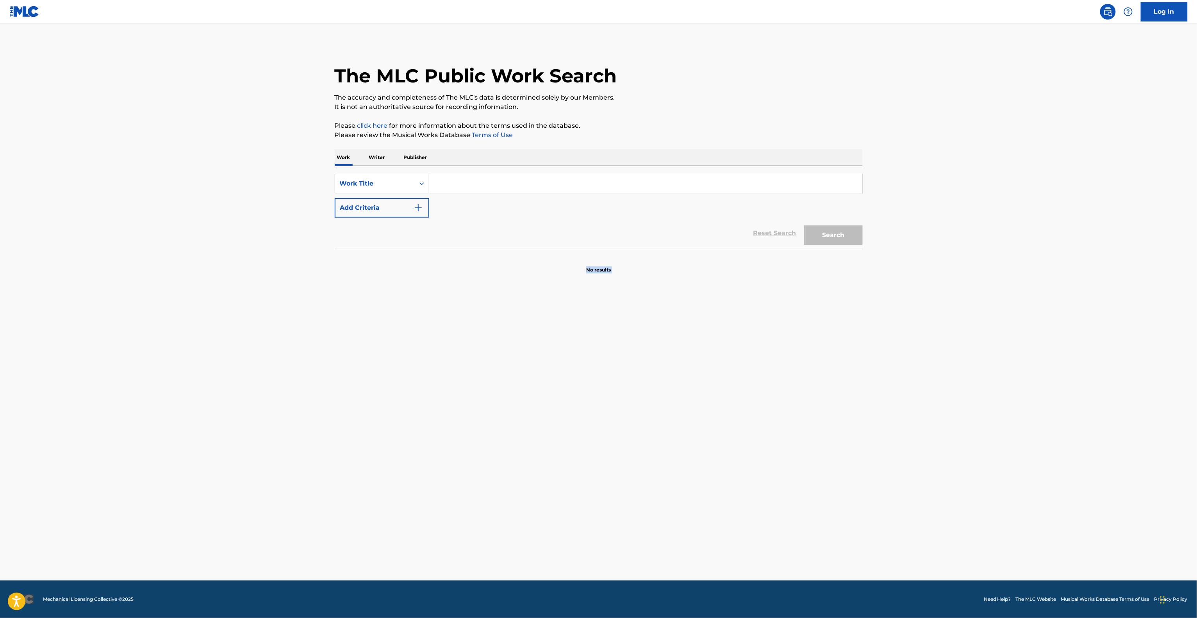
click at [794, 453] on main "The MLC Public Work Search The accuracy and completeness of The MLC's data is d…" at bounding box center [598, 301] width 1197 height 557
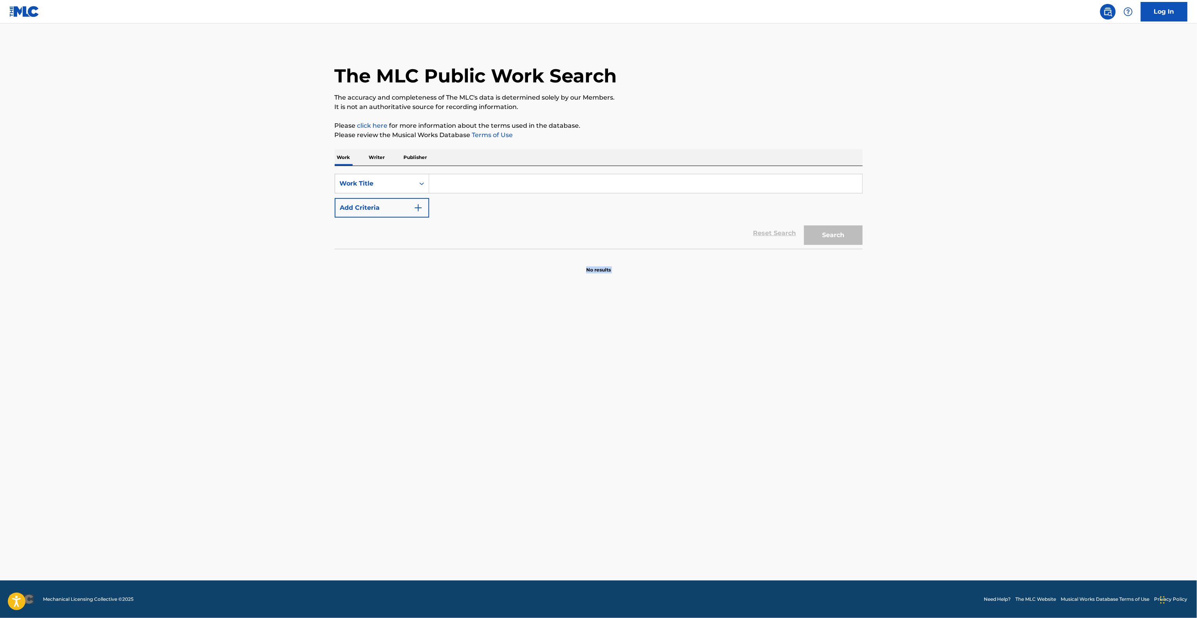
click at [794, 453] on main "The MLC Public Work Search The accuracy and completeness of The MLC's data is d…" at bounding box center [598, 301] width 1197 height 557
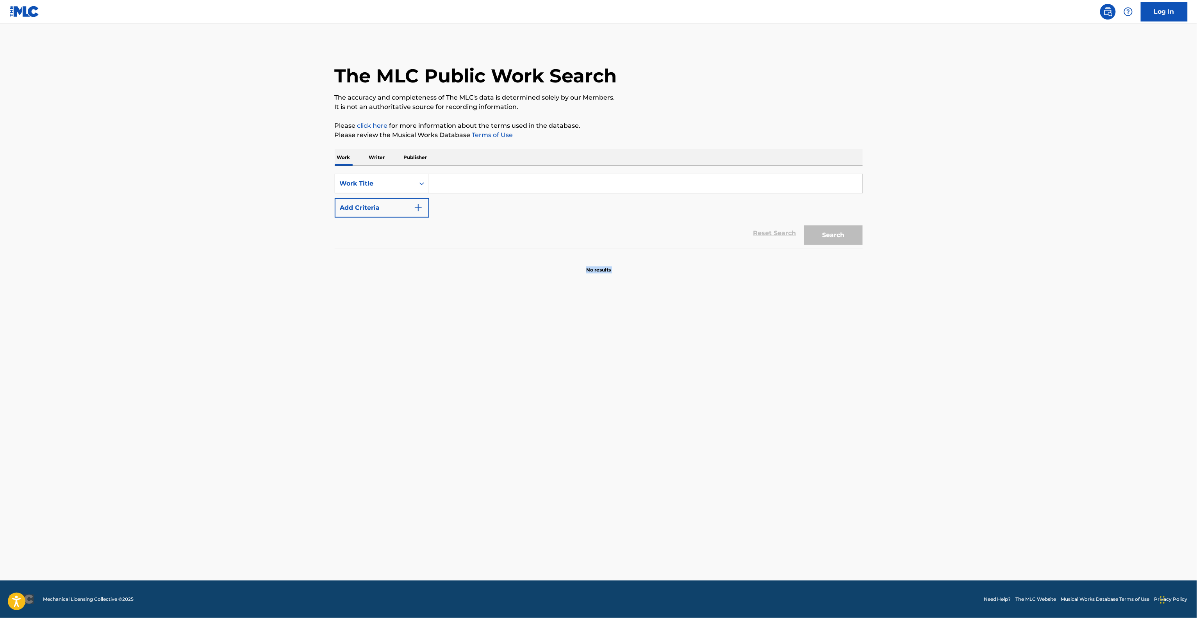
click at [794, 453] on main "The MLC Public Work Search The accuracy and completeness of The MLC's data is d…" at bounding box center [598, 301] width 1197 height 557
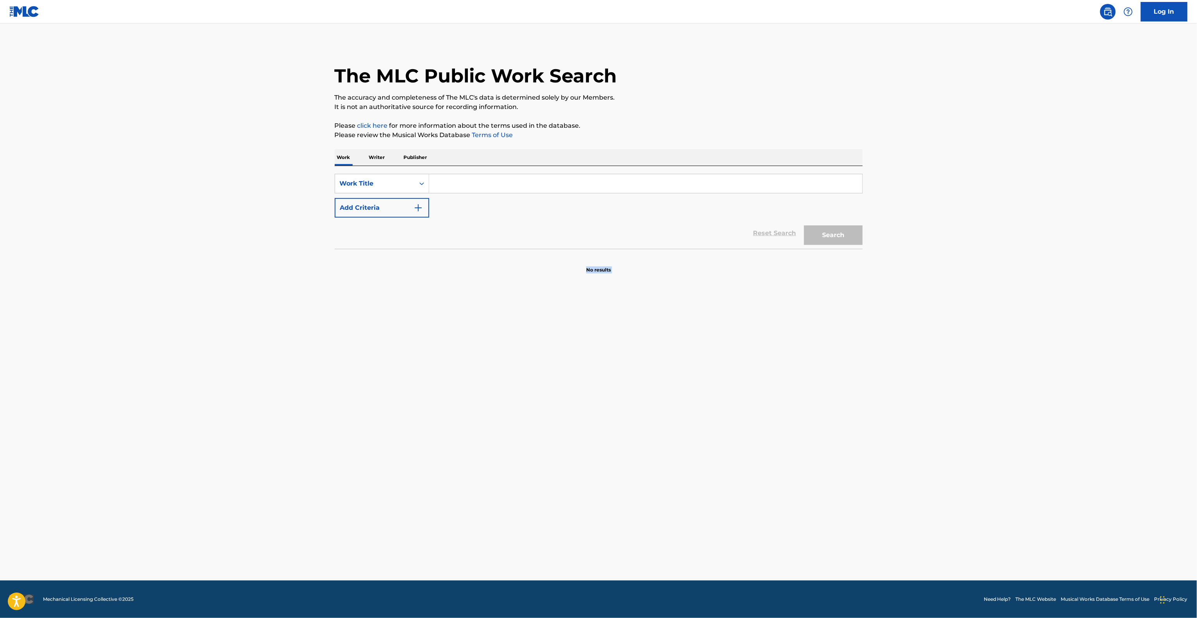
click at [794, 453] on main "The MLC Public Work Search The accuracy and completeness of The MLC's data is d…" at bounding box center [598, 301] width 1197 height 557
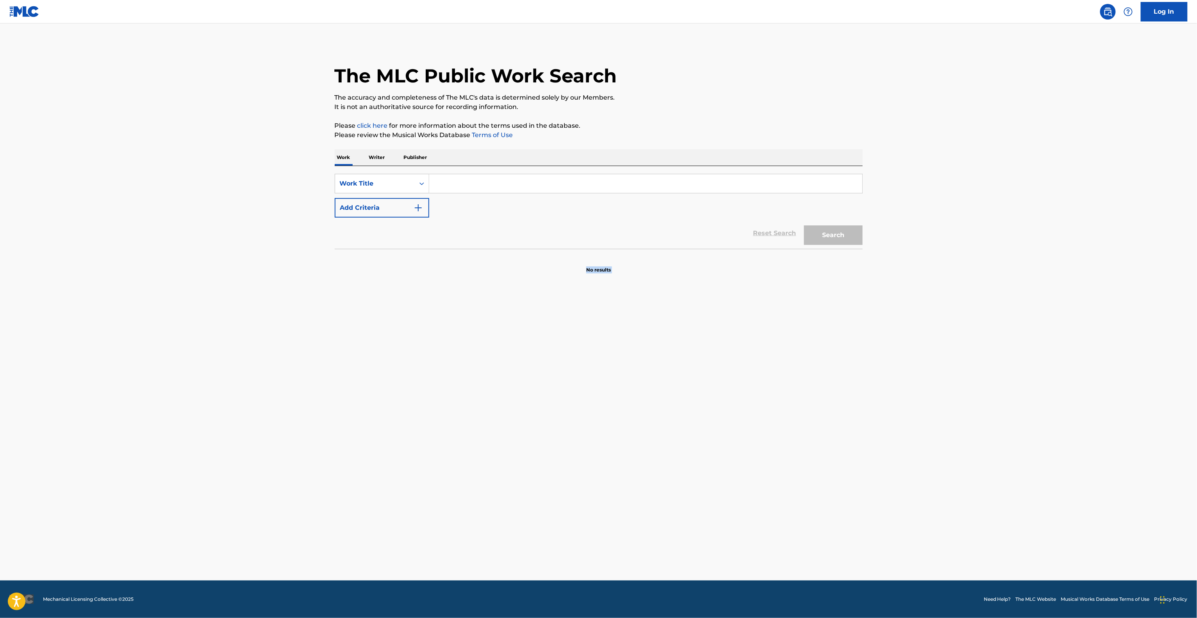
click at [794, 453] on main "The MLC Public Work Search The accuracy and completeness of The MLC's data is d…" at bounding box center [598, 301] width 1197 height 557
click at [794, 452] on main "The MLC Public Work Search The accuracy and completeness of The MLC's data is d…" at bounding box center [598, 301] width 1197 height 557
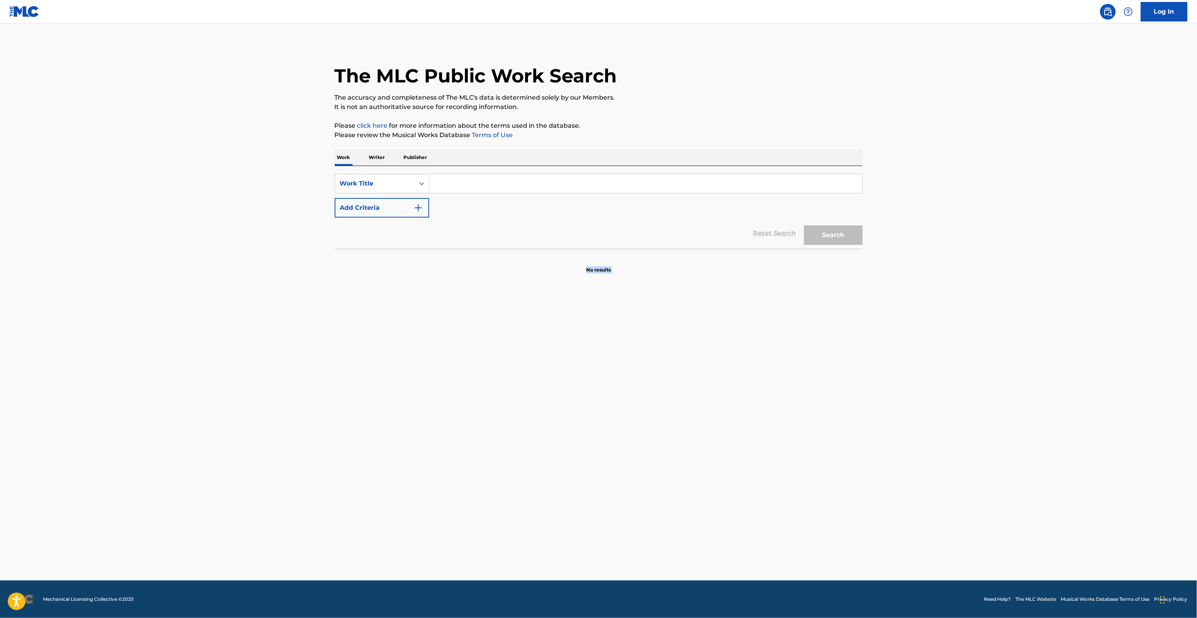
click at [794, 452] on main "The MLC Public Work Search The accuracy and completeness of The MLC's data is d…" at bounding box center [598, 301] width 1197 height 557
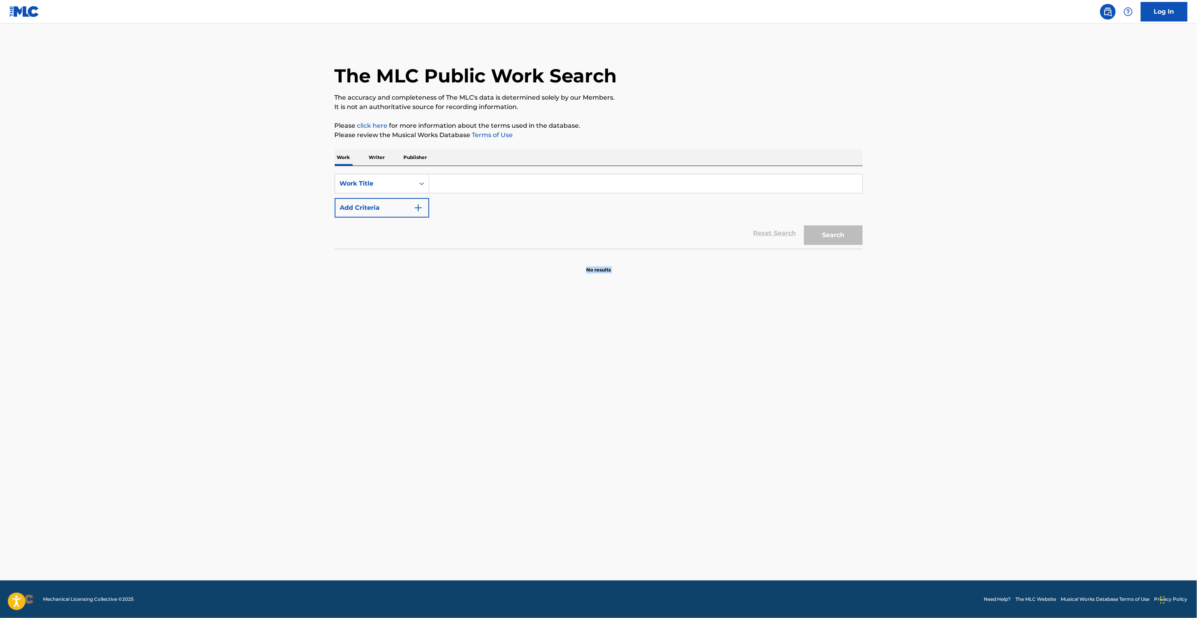
click at [794, 452] on main "The MLC Public Work Search The accuracy and completeness of The MLC's data is d…" at bounding box center [598, 301] width 1197 height 557
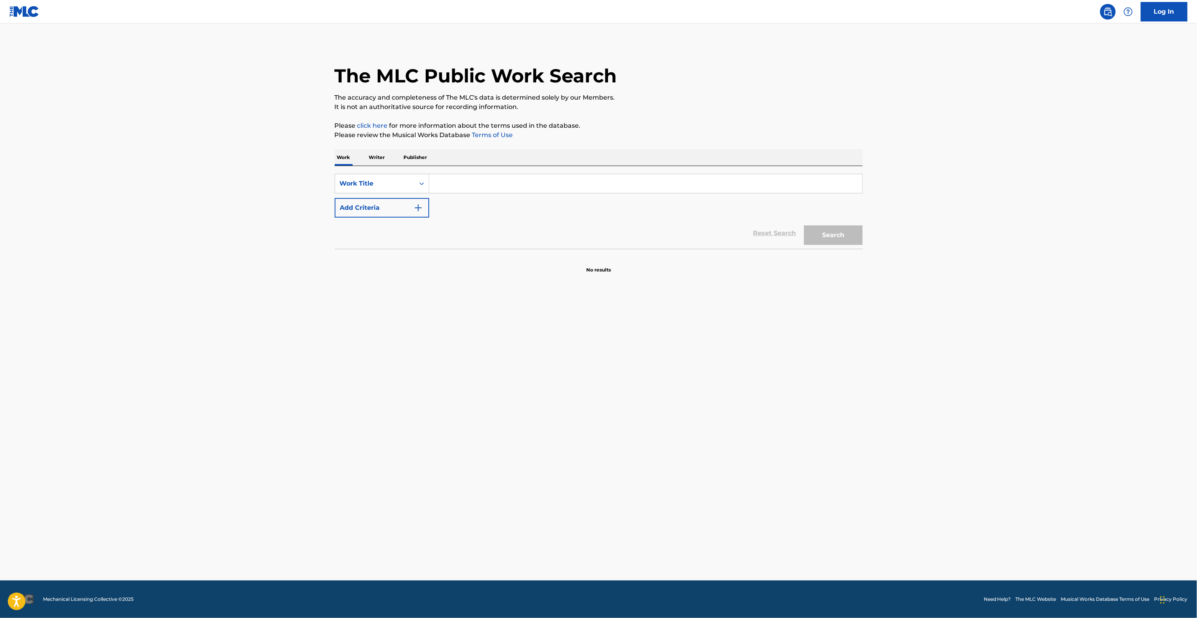
click at [794, 452] on main "The MLC Public Work Search The accuracy and completeness of The MLC's data is d…" at bounding box center [598, 301] width 1197 height 557
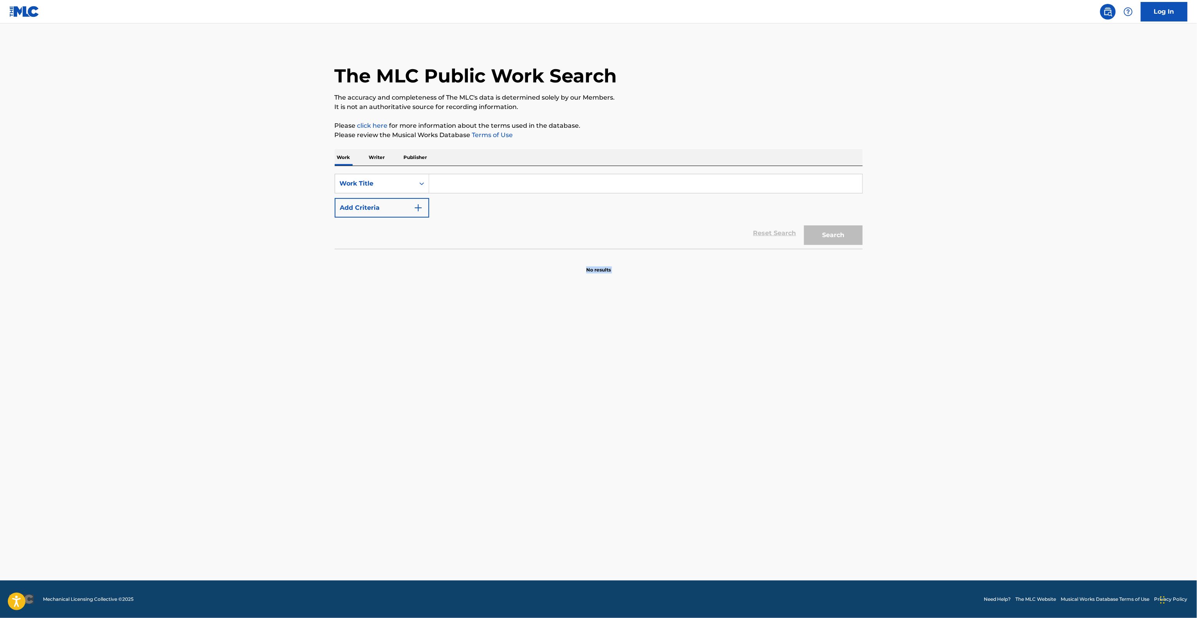
click at [794, 452] on main "The MLC Public Work Search The accuracy and completeness of The MLC's data is d…" at bounding box center [598, 301] width 1197 height 557
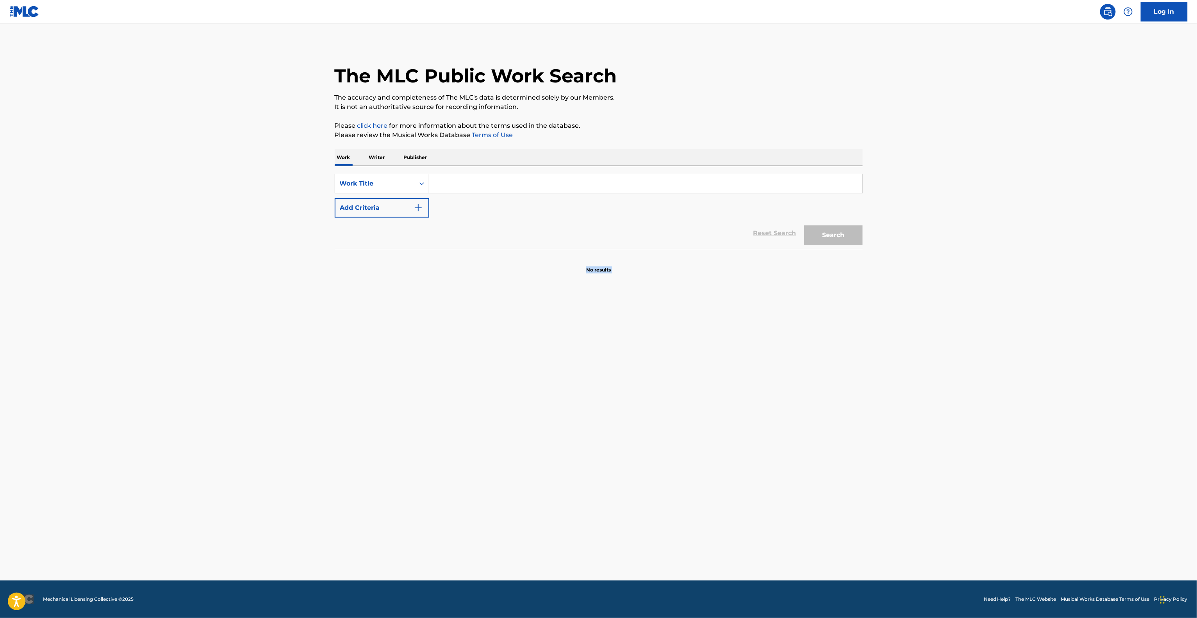
click at [794, 452] on main "The MLC Public Work Search The accuracy and completeness of The MLC's data is d…" at bounding box center [598, 301] width 1197 height 557
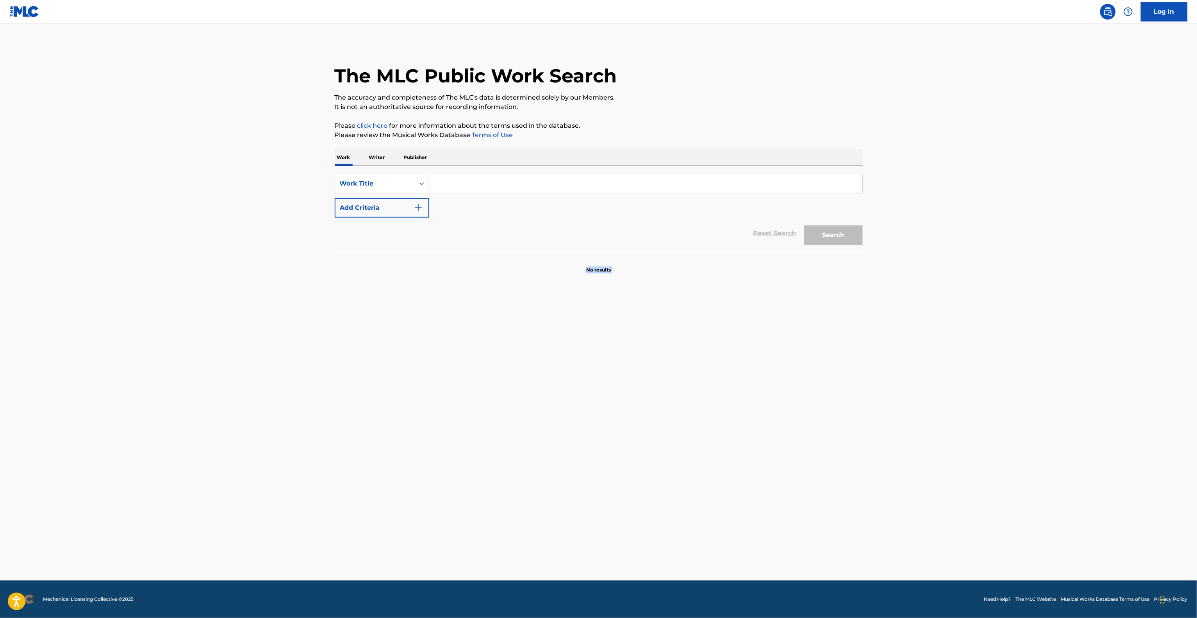
click at [794, 452] on main "The MLC Public Work Search The accuracy and completeness of The MLC's data is d…" at bounding box center [598, 301] width 1197 height 557
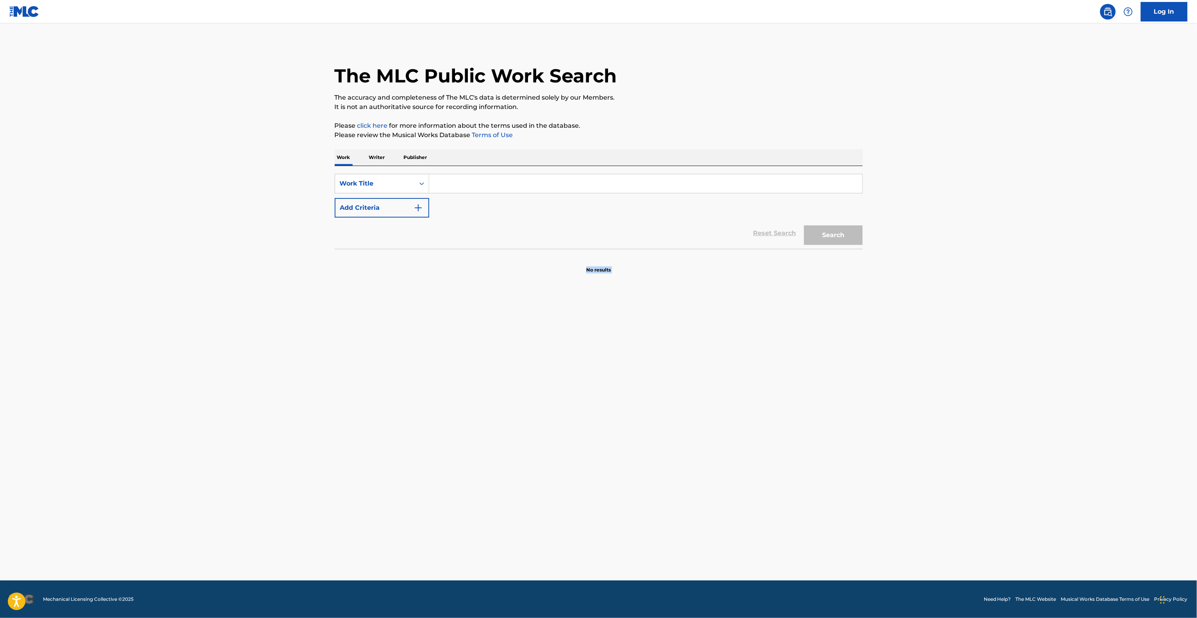
click at [794, 452] on main "The MLC Public Work Search The accuracy and completeness of The MLC's data is d…" at bounding box center [598, 301] width 1197 height 557
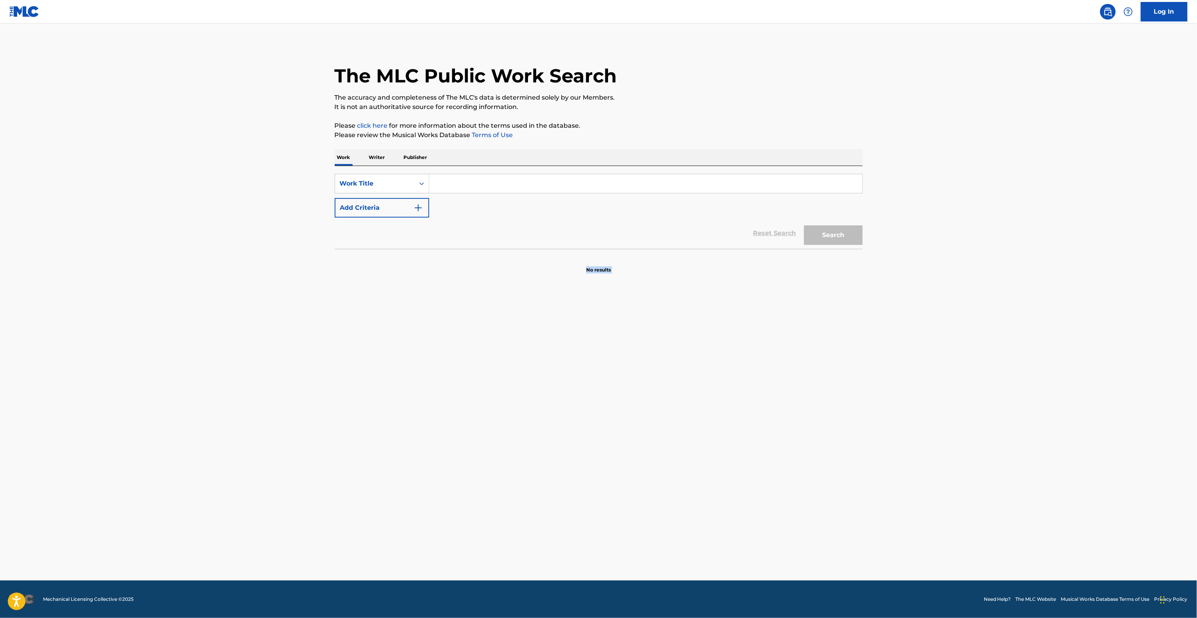
click at [794, 452] on main "The MLC Public Work Search The accuracy and completeness of The MLC's data is d…" at bounding box center [598, 301] width 1197 height 557
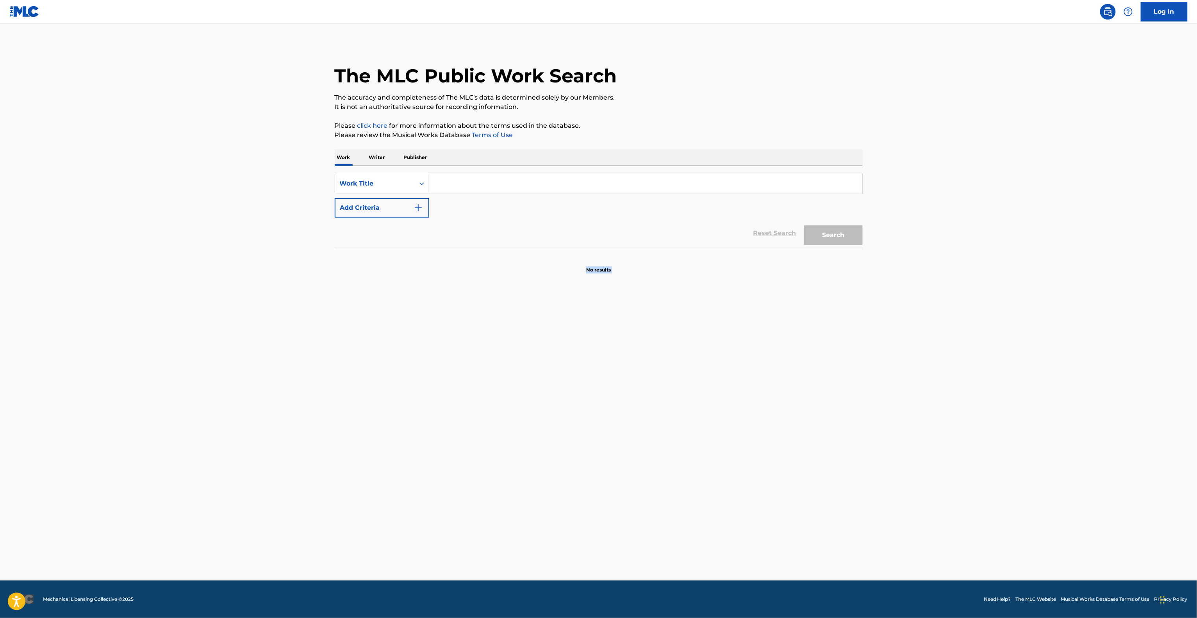
click at [794, 452] on main "The MLC Public Work Search The accuracy and completeness of The MLC's data is d…" at bounding box center [598, 301] width 1197 height 557
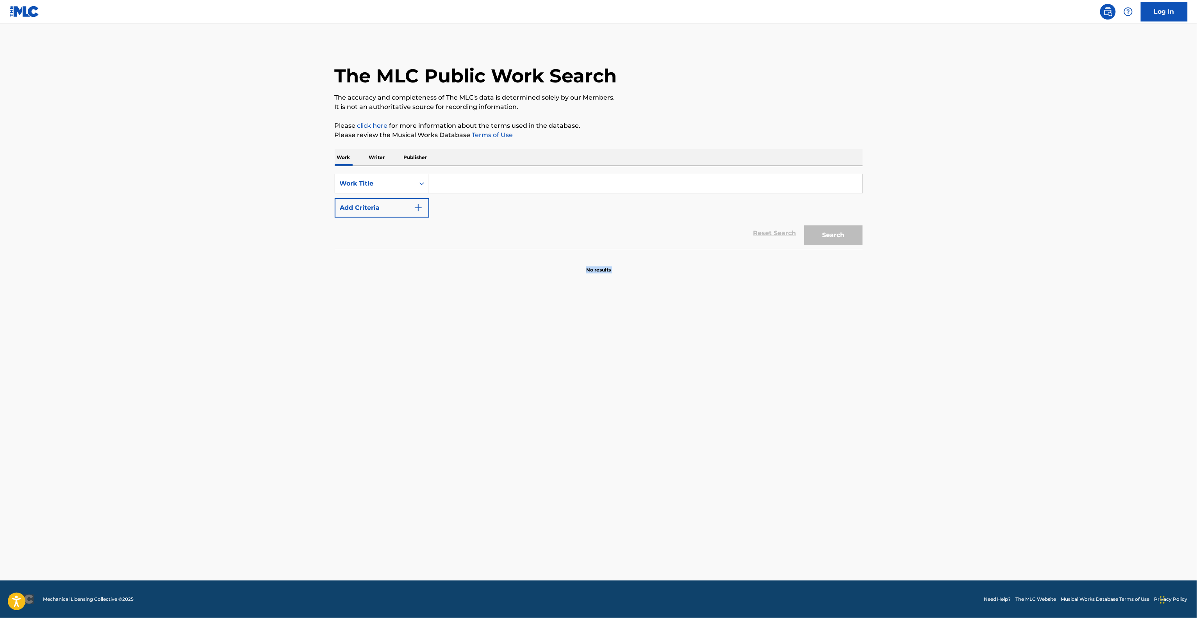
click at [794, 452] on main "The MLC Public Work Search The accuracy and completeness of The MLC's data is d…" at bounding box center [598, 301] width 1197 height 557
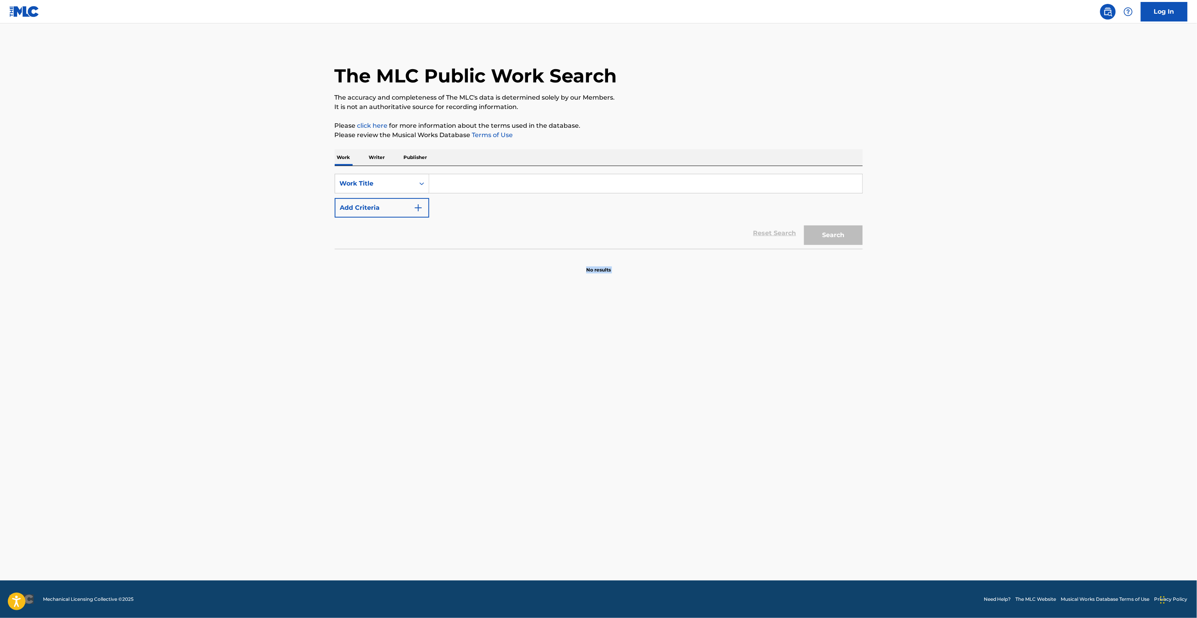
click at [794, 452] on main "The MLC Public Work Search The accuracy and completeness of The MLC's data is d…" at bounding box center [598, 301] width 1197 height 557
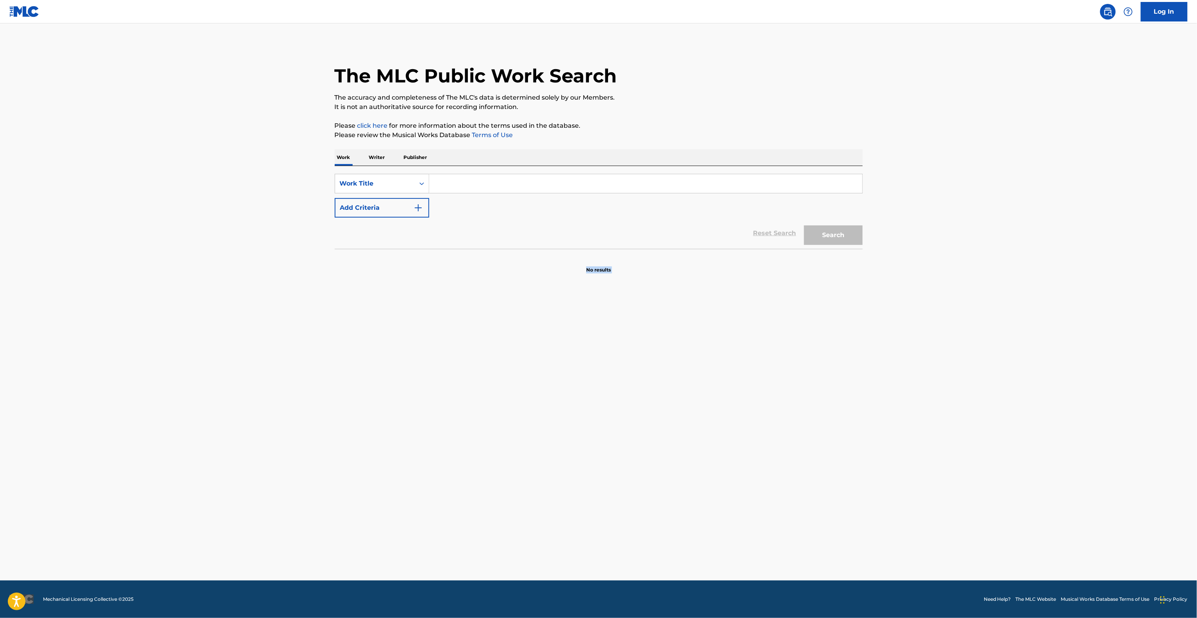
click at [794, 452] on main "The MLC Public Work Search The accuracy and completeness of The MLC's data is d…" at bounding box center [598, 301] width 1197 height 557
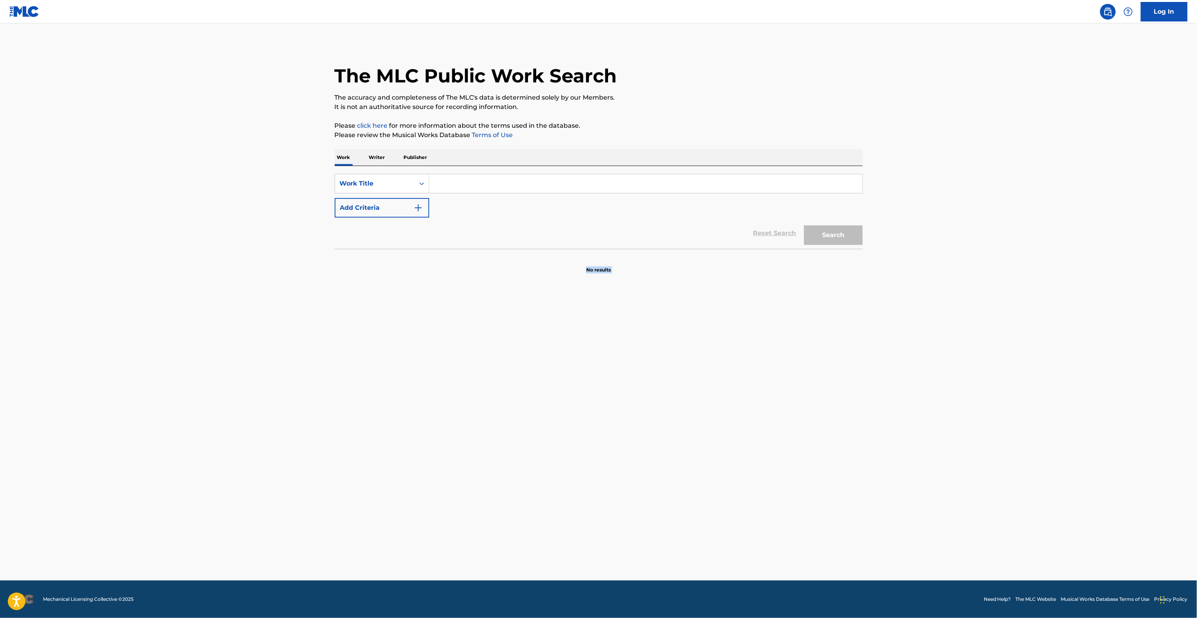
click at [794, 452] on main "The MLC Public Work Search The accuracy and completeness of The MLC's data is d…" at bounding box center [598, 301] width 1197 height 557
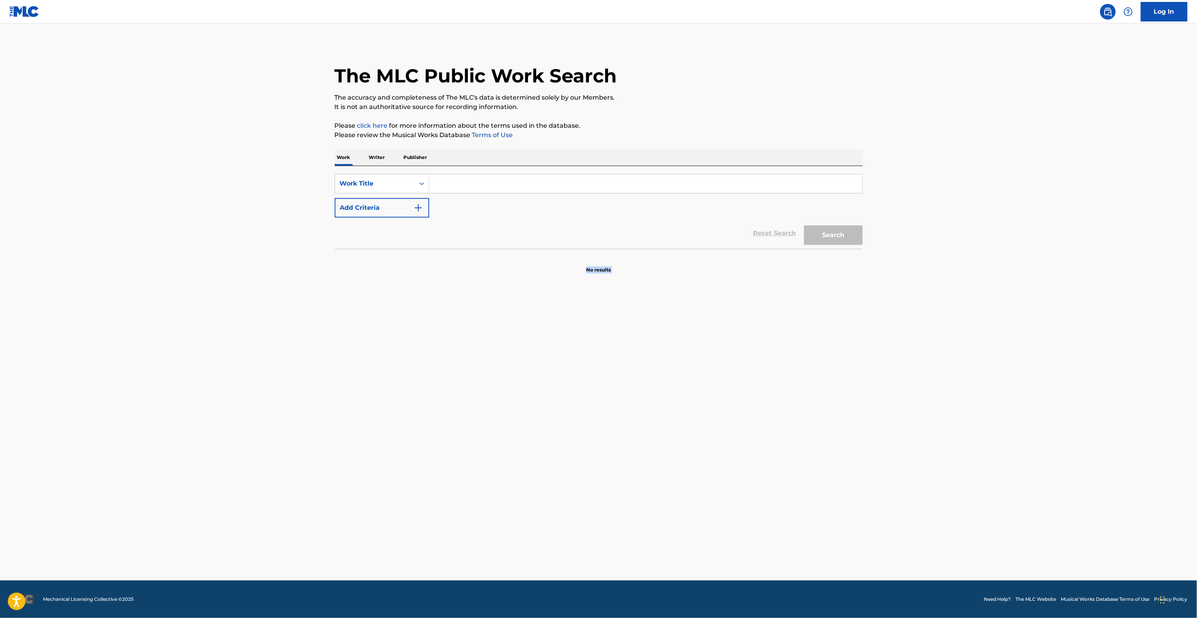
click at [794, 452] on main "The MLC Public Work Search The accuracy and completeness of The MLC's data is d…" at bounding box center [598, 301] width 1197 height 557
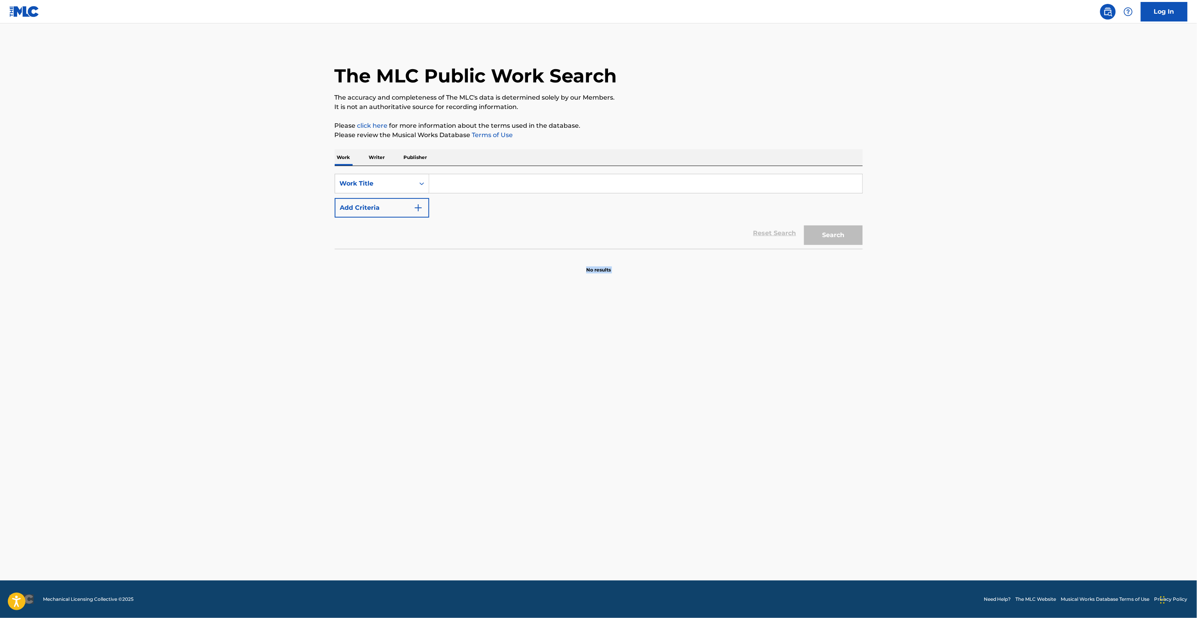
click at [794, 452] on main "The MLC Public Work Search The accuracy and completeness of The MLC's data is d…" at bounding box center [598, 301] width 1197 height 557
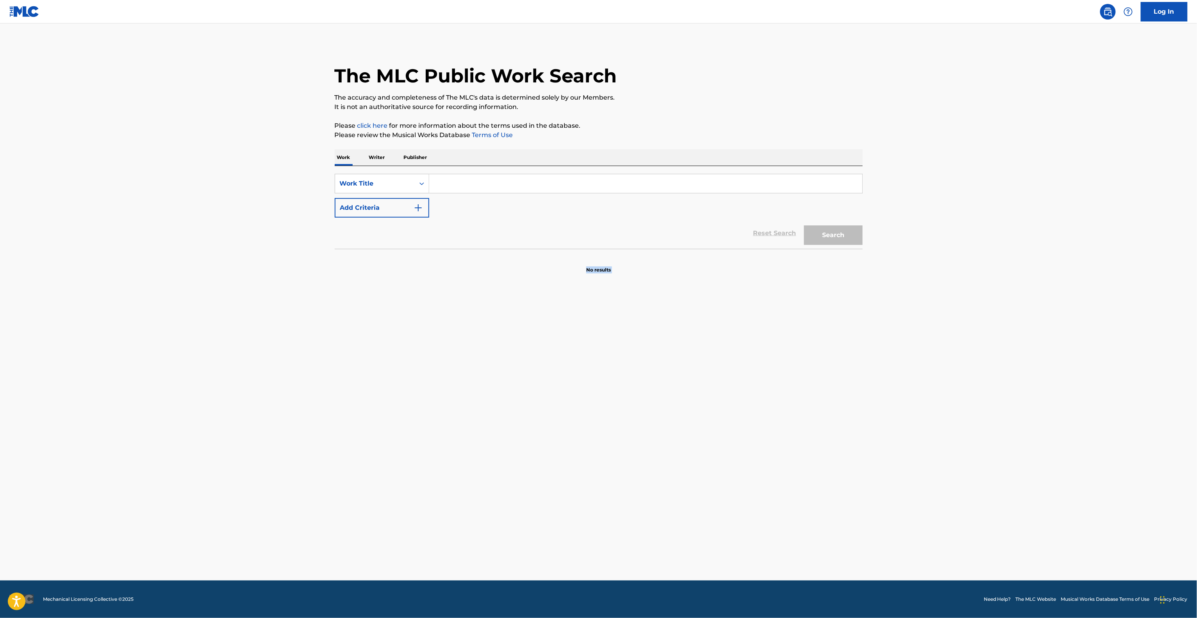
click at [794, 452] on main "The MLC Public Work Search The accuracy and completeness of The MLC's data is d…" at bounding box center [598, 301] width 1197 height 557
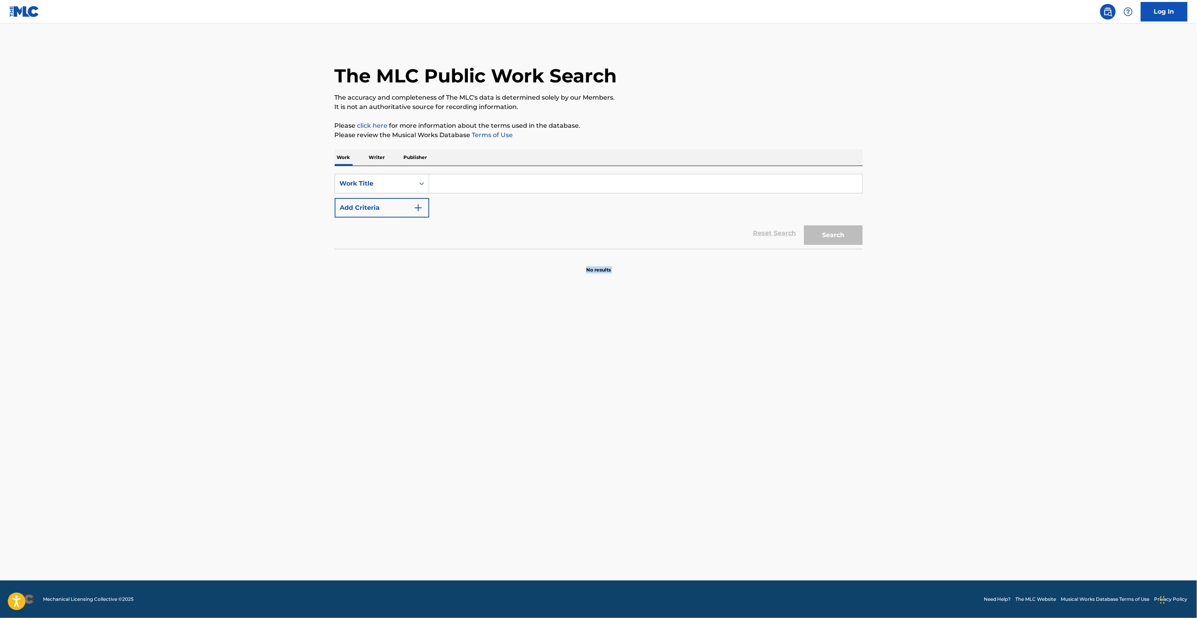
click at [794, 452] on main "The MLC Public Work Search The accuracy and completeness of The MLC's data is d…" at bounding box center [598, 301] width 1197 height 557
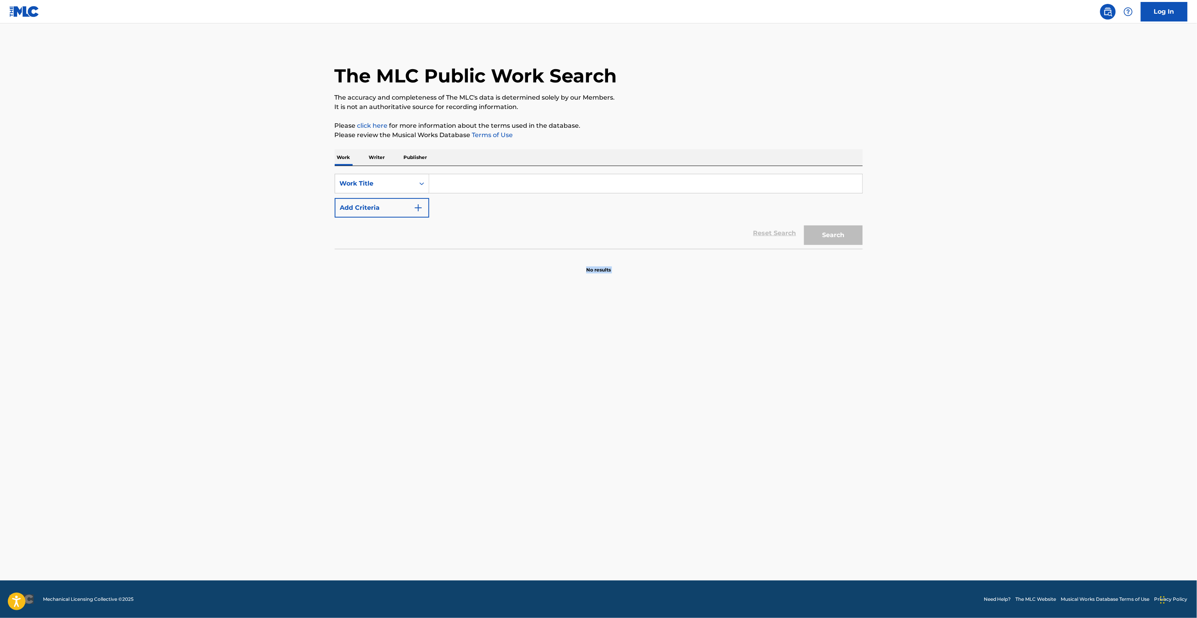
click at [794, 452] on main "The MLC Public Work Search The accuracy and completeness of The MLC's data is d…" at bounding box center [598, 301] width 1197 height 557
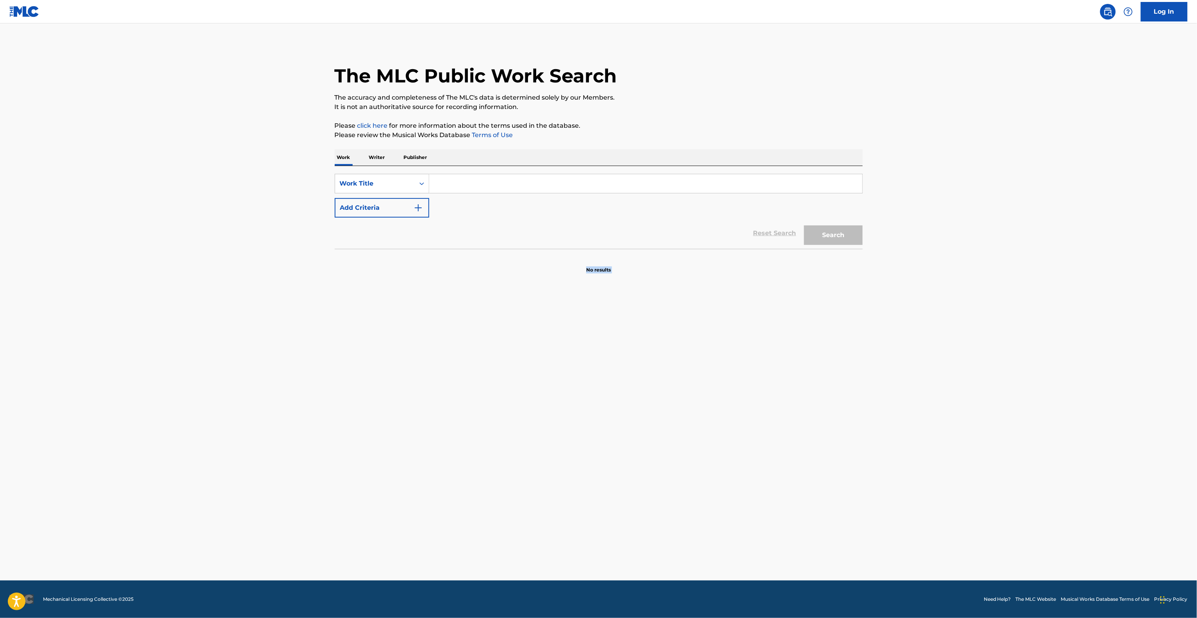
click at [794, 452] on main "The MLC Public Work Search The accuracy and completeness of The MLC's data is d…" at bounding box center [598, 301] width 1197 height 557
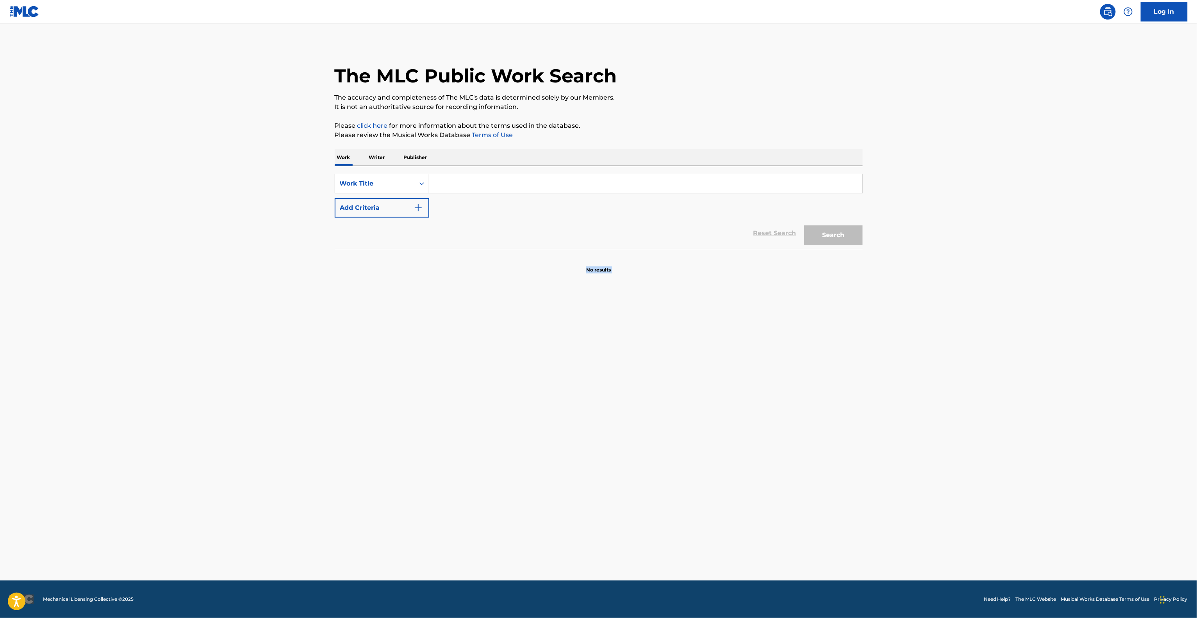
click at [794, 452] on main "The MLC Public Work Search The accuracy and completeness of The MLC's data is d…" at bounding box center [598, 301] width 1197 height 557
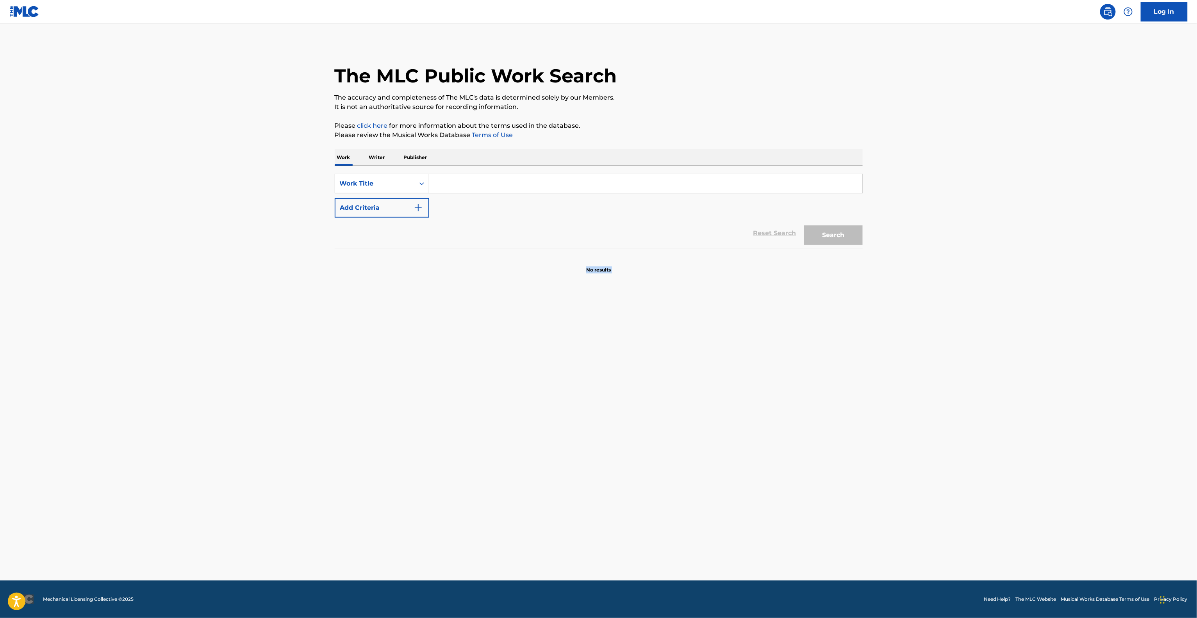
click at [794, 452] on main "The MLC Public Work Search The accuracy and completeness of The MLC's data is d…" at bounding box center [598, 301] width 1197 height 557
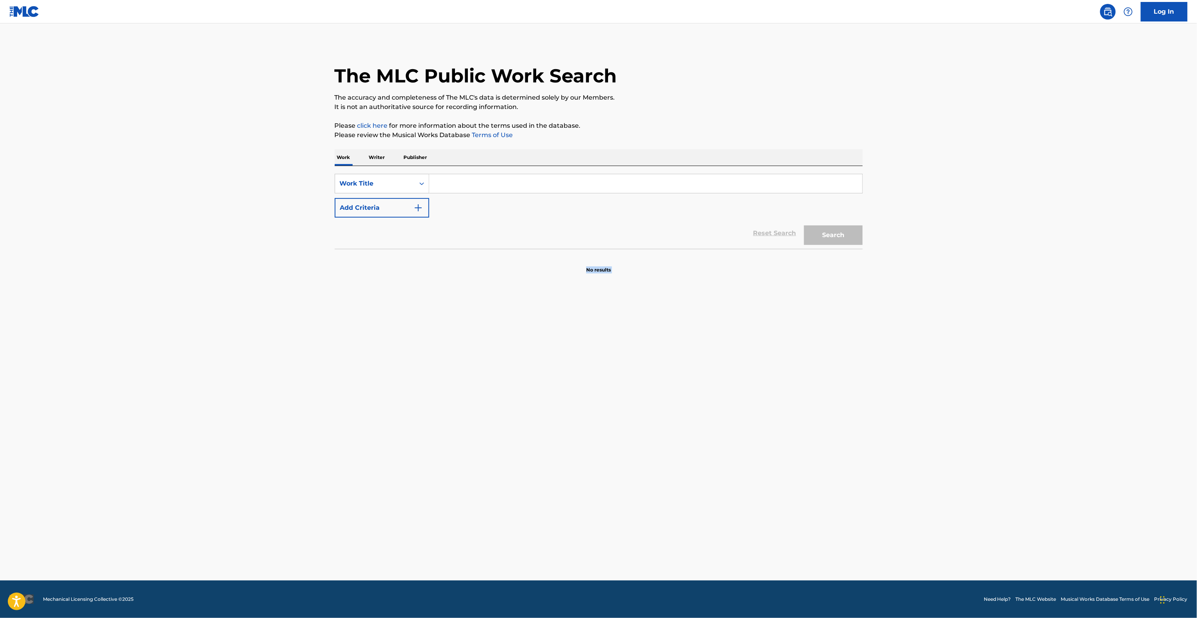
click at [794, 452] on main "The MLC Public Work Search The accuracy and completeness of The MLC's data is d…" at bounding box center [598, 301] width 1197 height 557
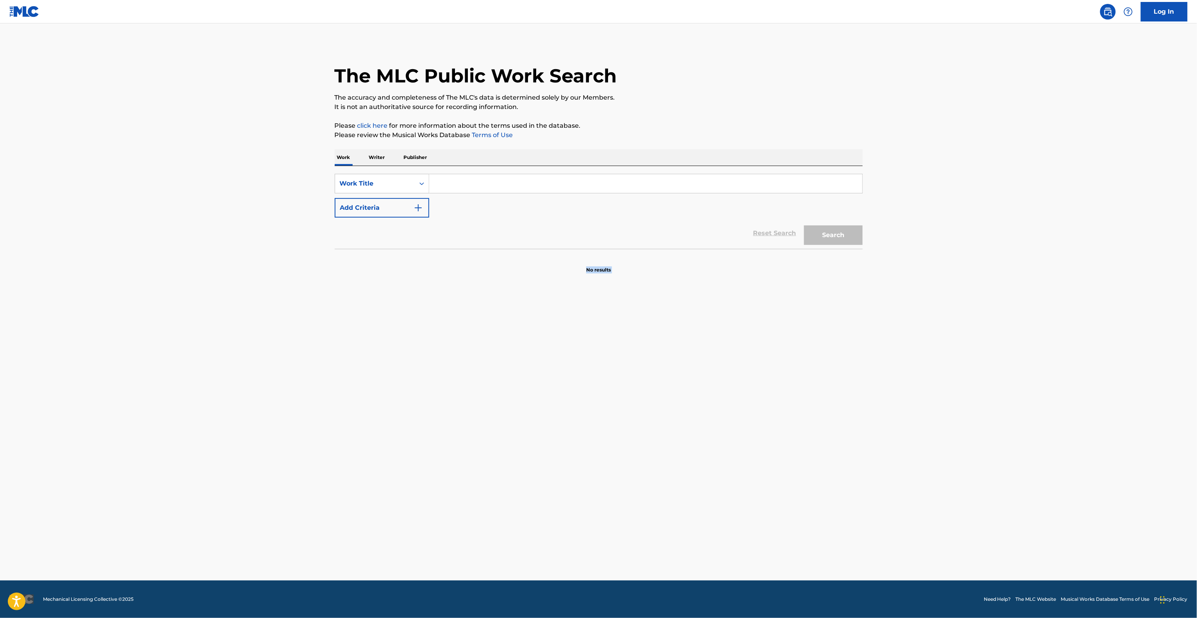
click at [794, 452] on main "The MLC Public Work Search The accuracy and completeness of The MLC's data is d…" at bounding box center [598, 301] width 1197 height 557
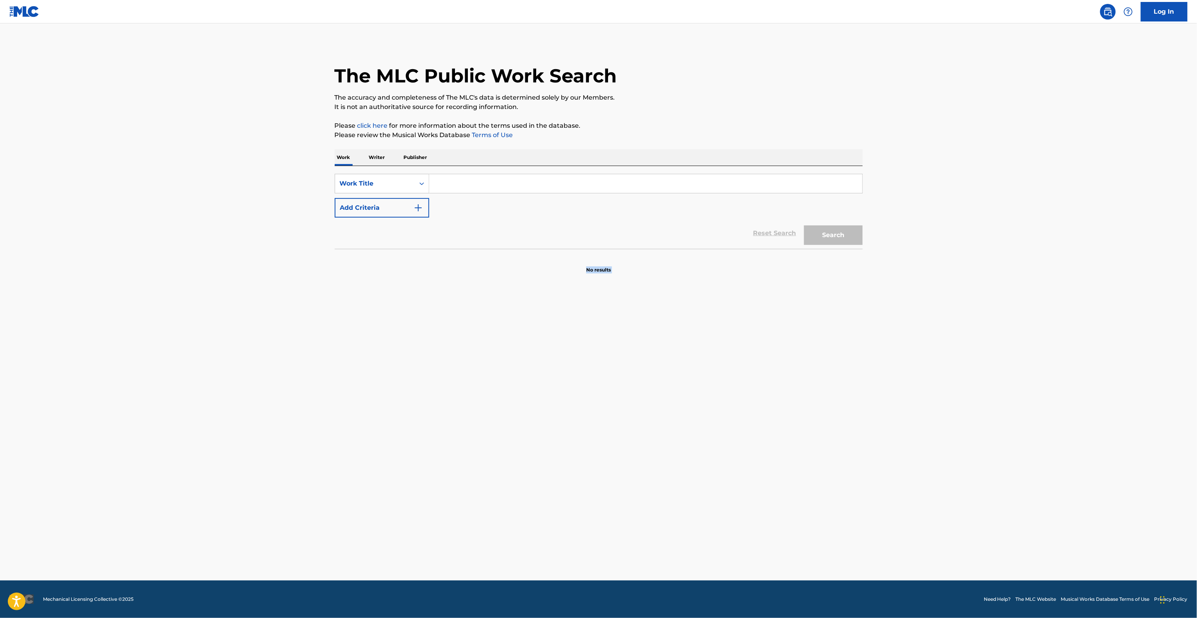
click at [794, 452] on main "The MLC Public Work Search The accuracy and completeness of The MLC's data is d…" at bounding box center [598, 301] width 1197 height 557
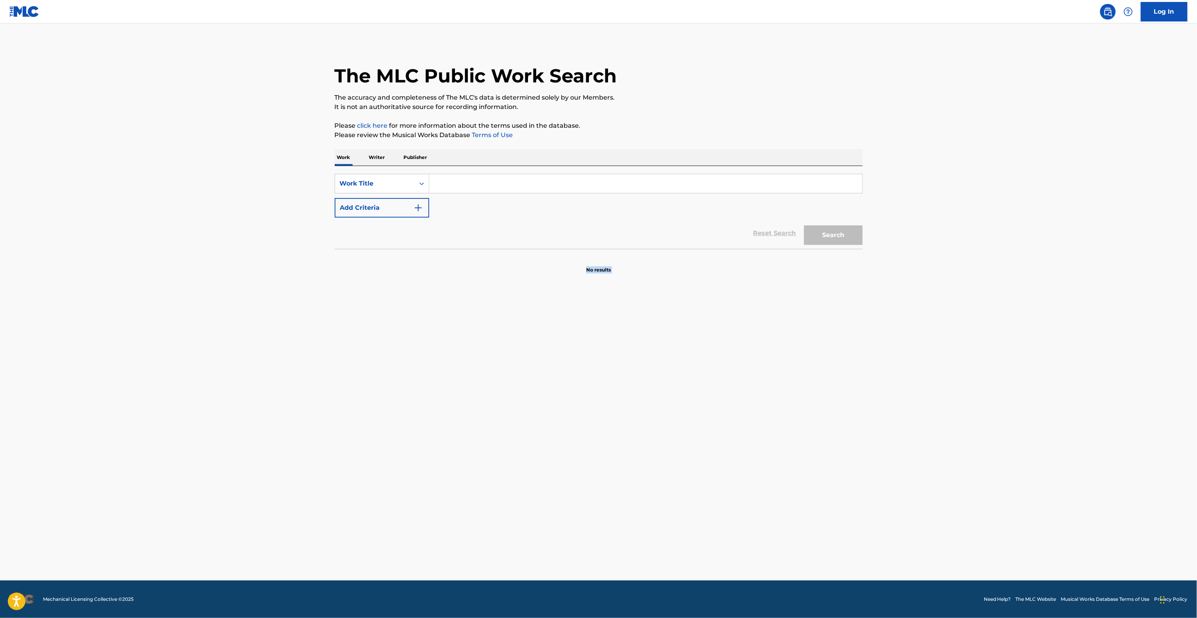
click at [794, 452] on main "The MLC Public Work Search The accuracy and completeness of The MLC's data is d…" at bounding box center [598, 301] width 1197 height 557
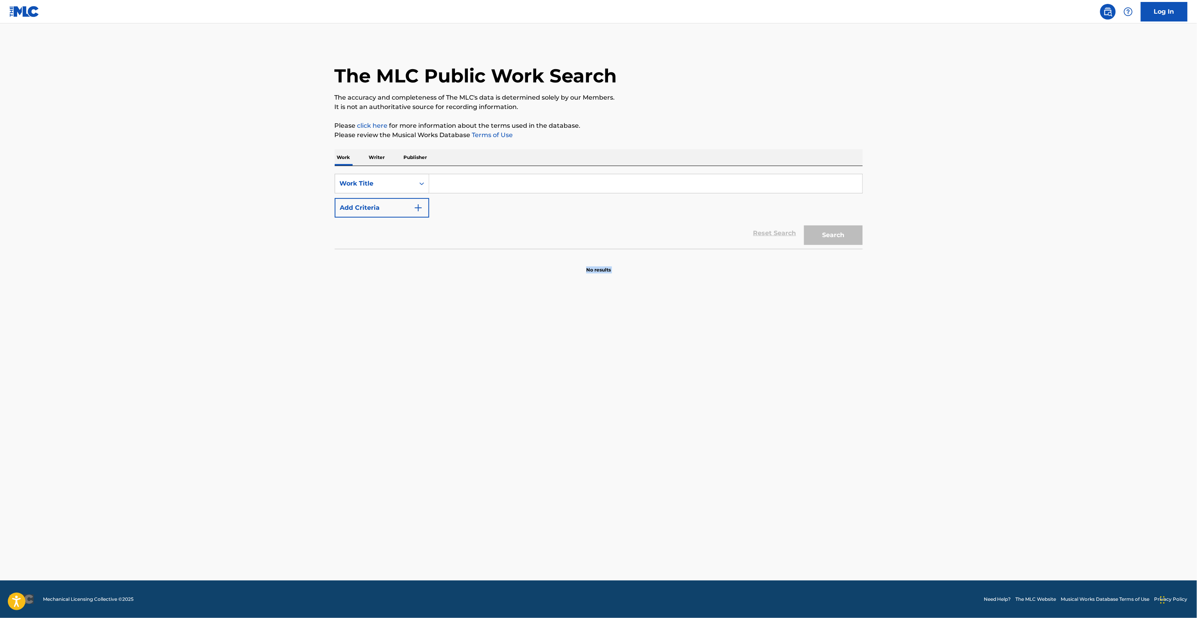
click at [794, 452] on main "The MLC Public Work Search The accuracy and completeness of The MLC's data is d…" at bounding box center [598, 301] width 1197 height 557
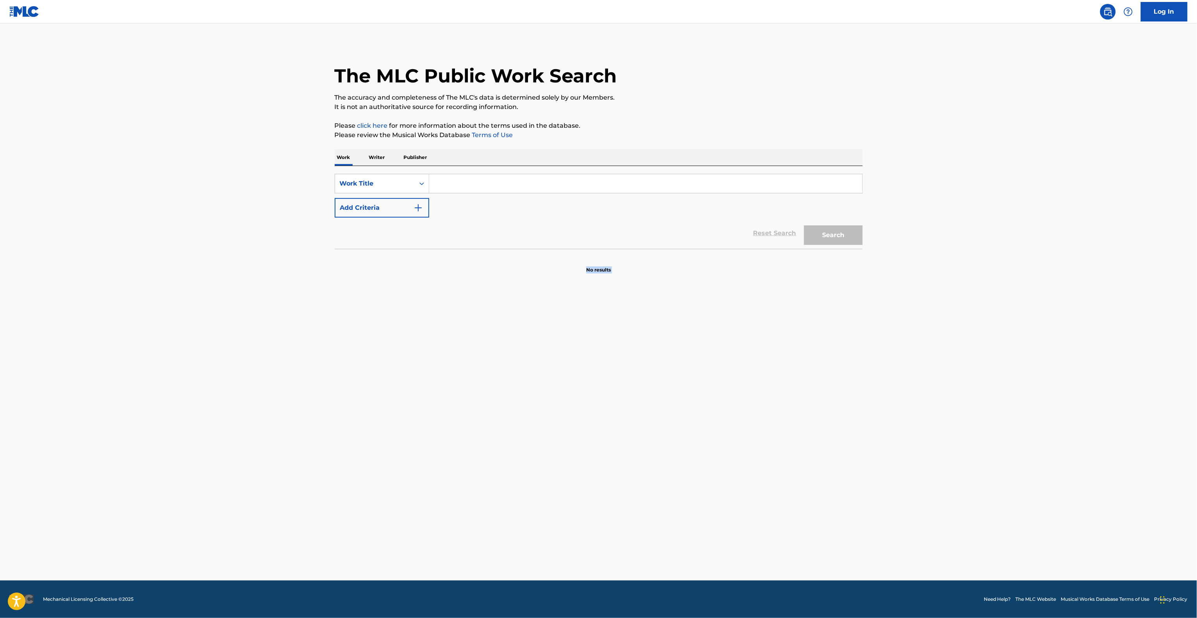
click at [794, 452] on main "The MLC Public Work Search The accuracy and completeness of The MLC's data is d…" at bounding box center [598, 301] width 1197 height 557
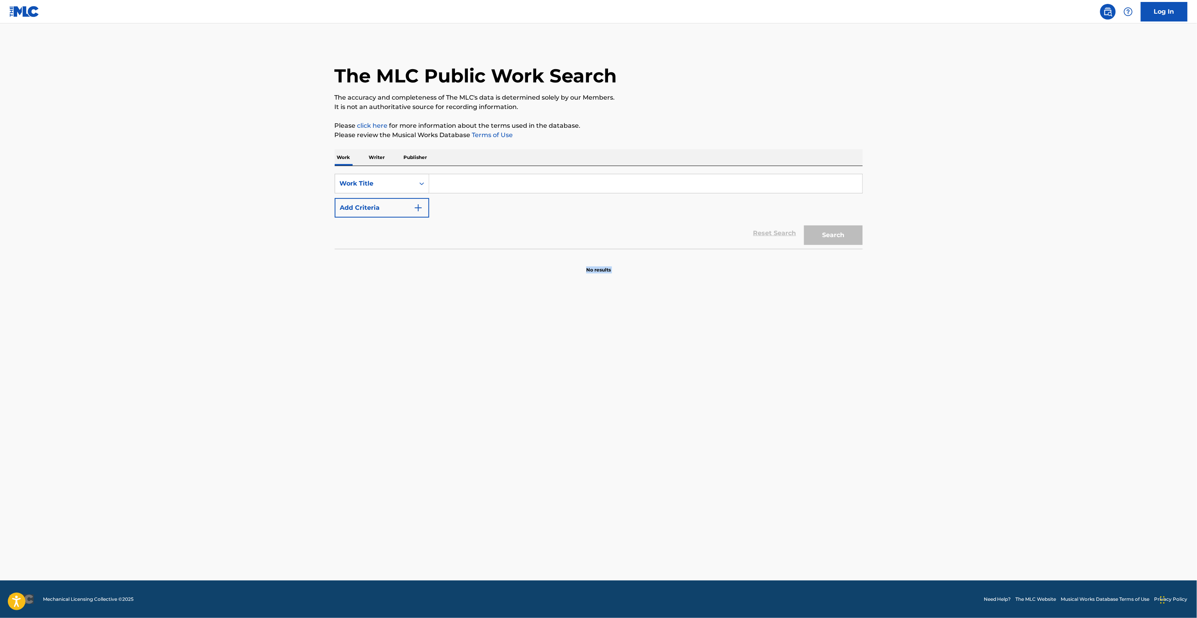
click at [794, 452] on main "The MLC Public Work Search The accuracy and completeness of The MLC's data is d…" at bounding box center [598, 301] width 1197 height 557
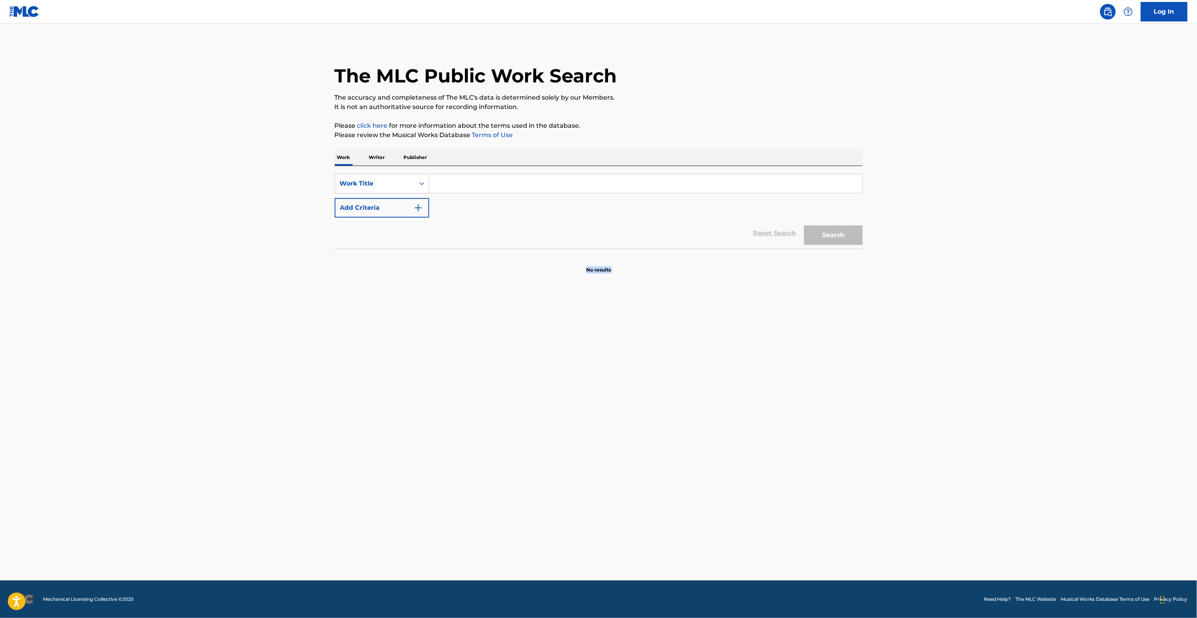
click at [794, 452] on main "The MLC Public Work Search The accuracy and completeness of The MLC's data is d…" at bounding box center [598, 301] width 1197 height 557
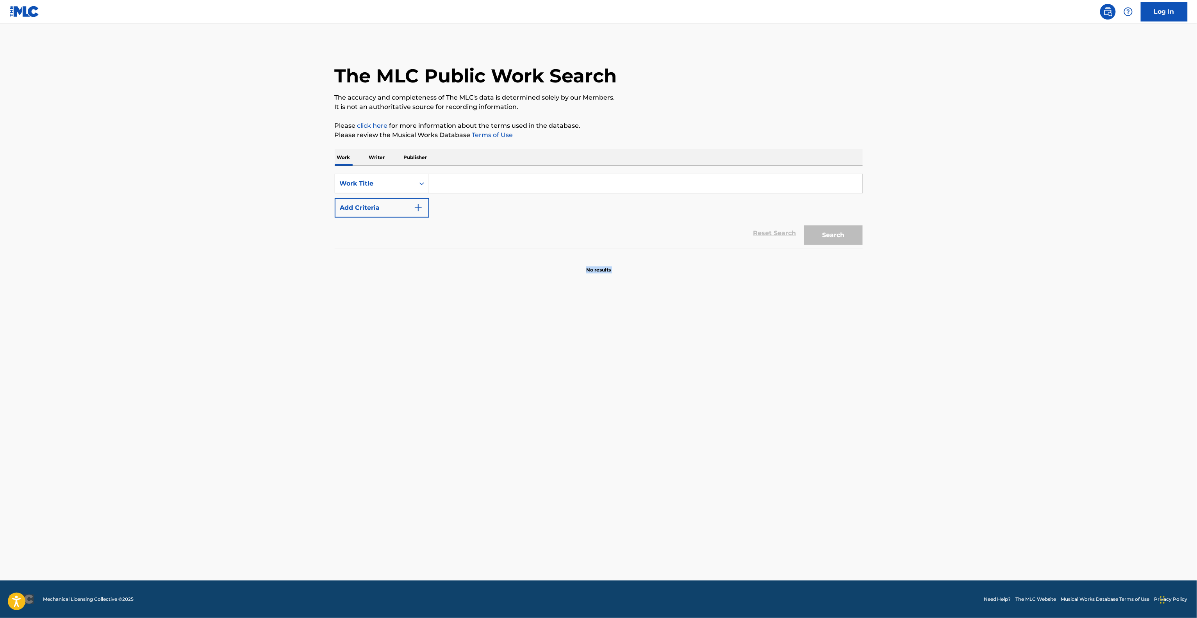
click at [794, 452] on main "The MLC Public Work Search The accuracy and completeness of The MLC's data is d…" at bounding box center [598, 301] width 1197 height 557
click at [796, 452] on main "The MLC Public Work Search The accuracy and completeness of The MLC's data is d…" at bounding box center [598, 301] width 1197 height 557
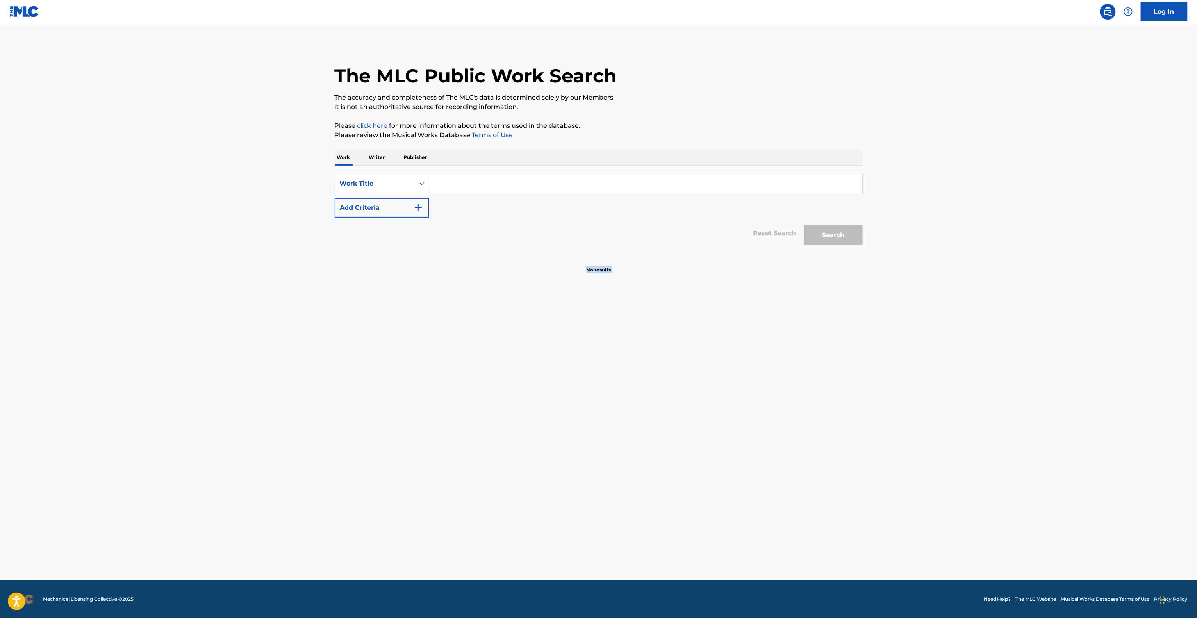
click at [796, 452] on main "The MLC Public Work Search The accuracy and completeness of The MLC's data is d…" at bounding box center [598, 301] width 1197 height 557
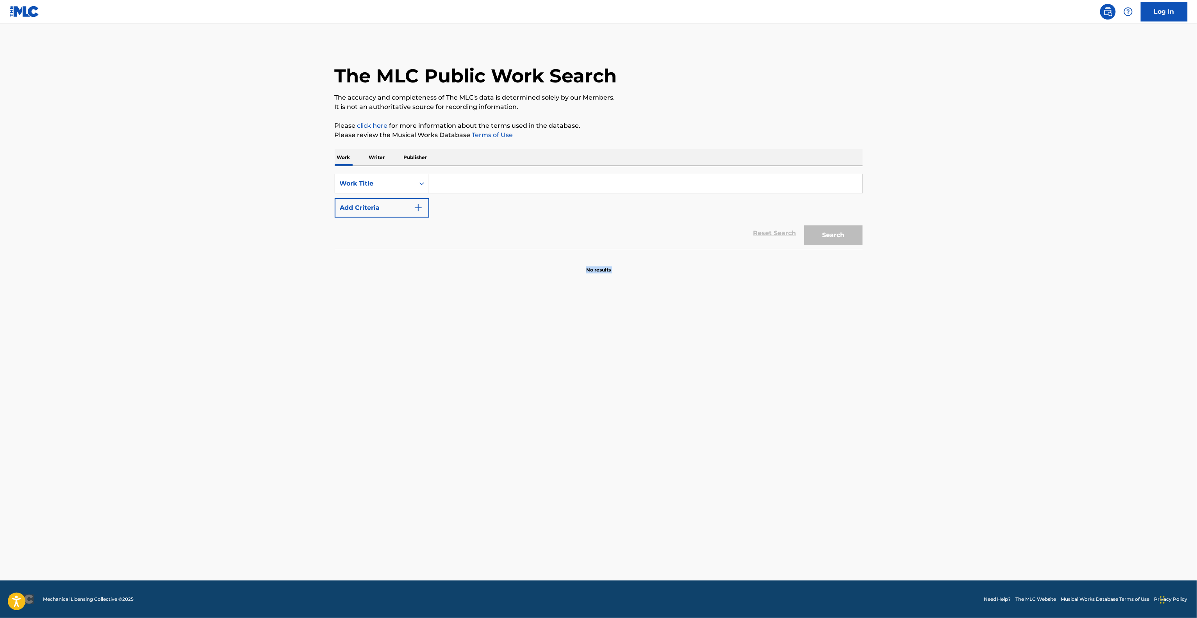
click at [796, 452] on main "The MLC Public Work Search The accuracy and completeness of The MLC's data is d…" at bounding box center [598, 301] width 1197 height 557
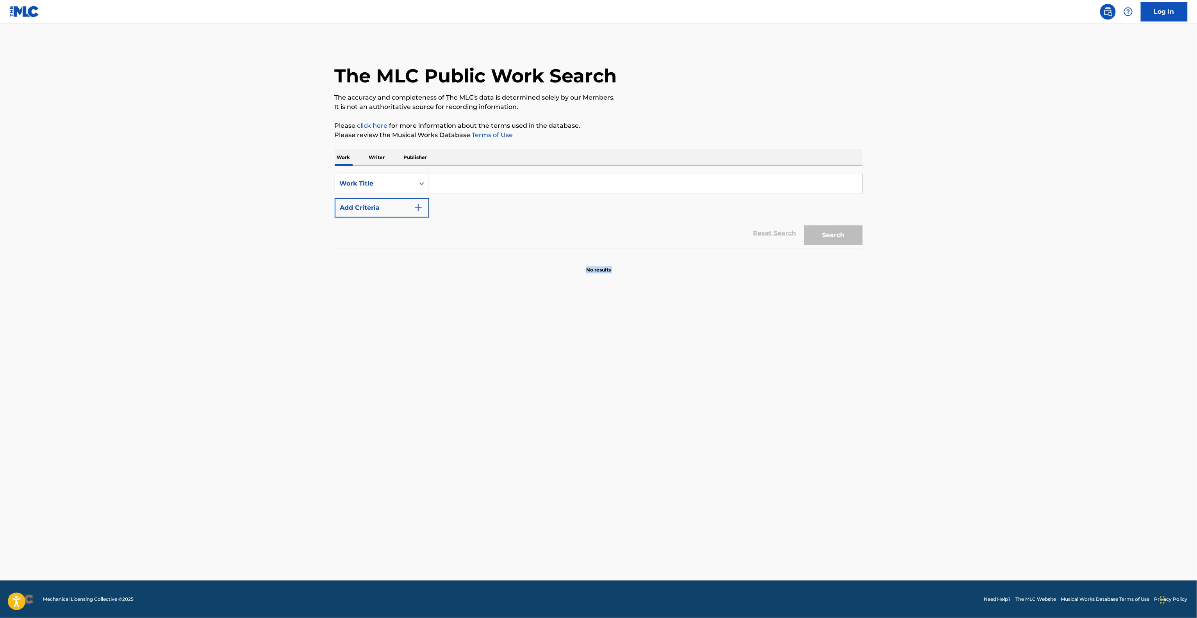
click at [796, 452] on main "The MLC Public Work Search The accuracy and completeness of The MLC's data is d…" at bounding box center [598, 301] width 1197 height 557
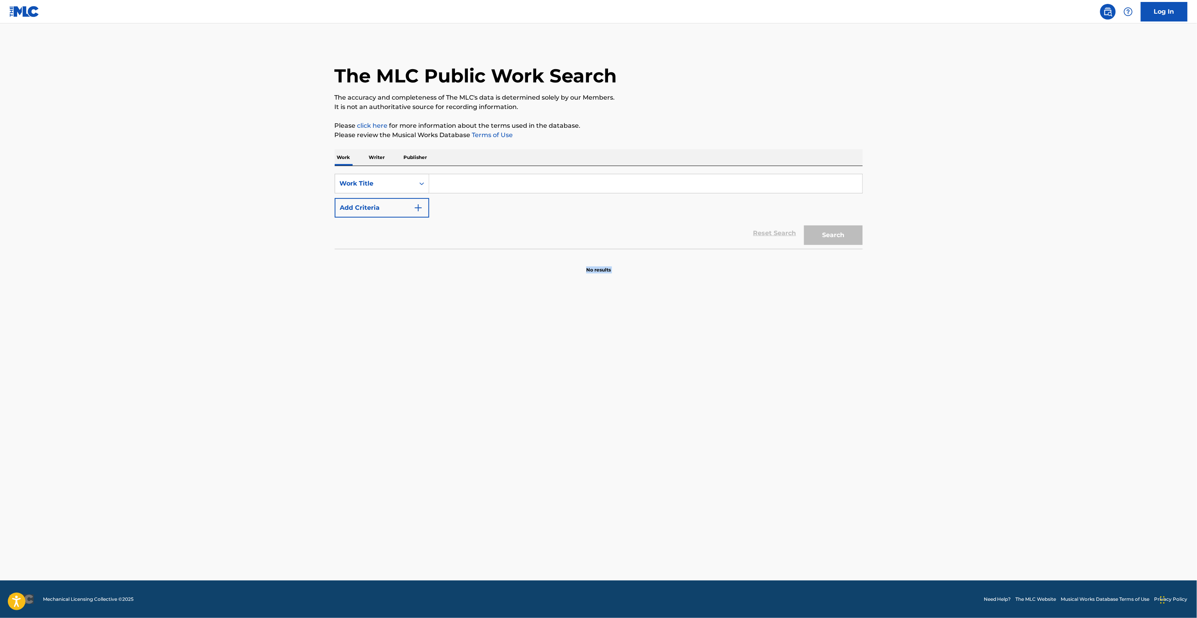
click at [796, 452] on main "The MLC Public Work Search The accuracy and completeness of The MLC's data is d…" at bounding box center [598, 301] width 1197 height 557
click at [796, 451] on main "The MLC Public Work Search The accuracy and completeness of The MLC's data is d…" at bounding box center [598, 301] width 1197 height 557
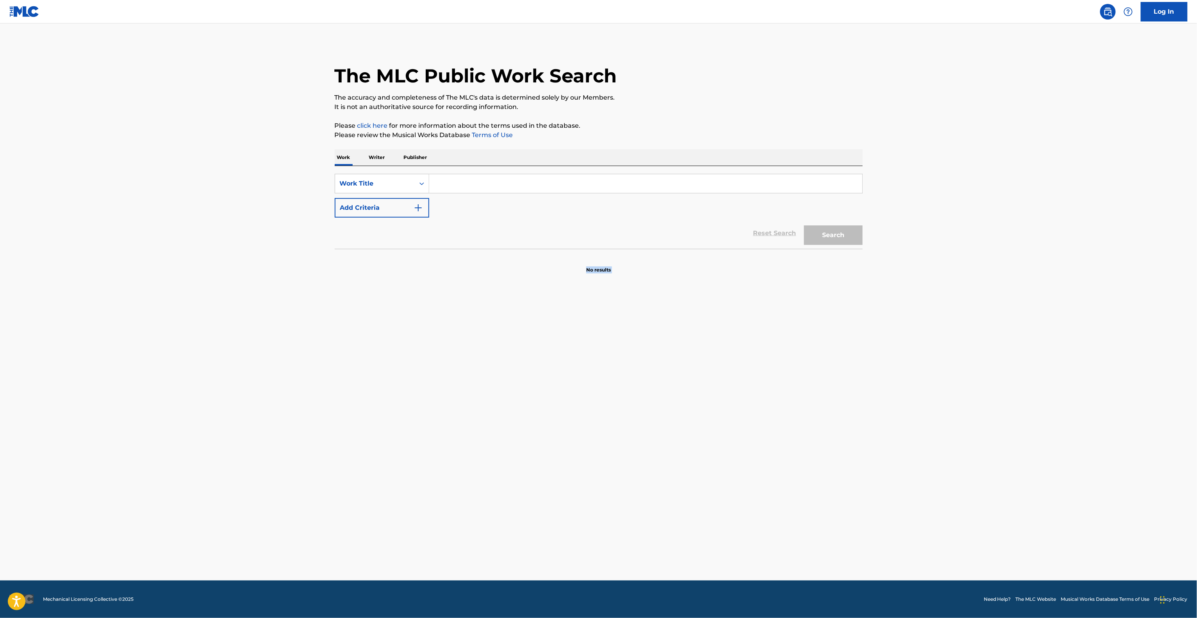
click at [796, 451] on main "The MLC Public Work Search The accuracy and completeness of The MLC's data is d…" at bounding box center [598, 301] width 1197 height 557
click at [795, 451] on main "The MLC Public Work Search The accuracy and completeness of The MLC's data is d…" at bounding box center [598, 301] width 1197 height 557
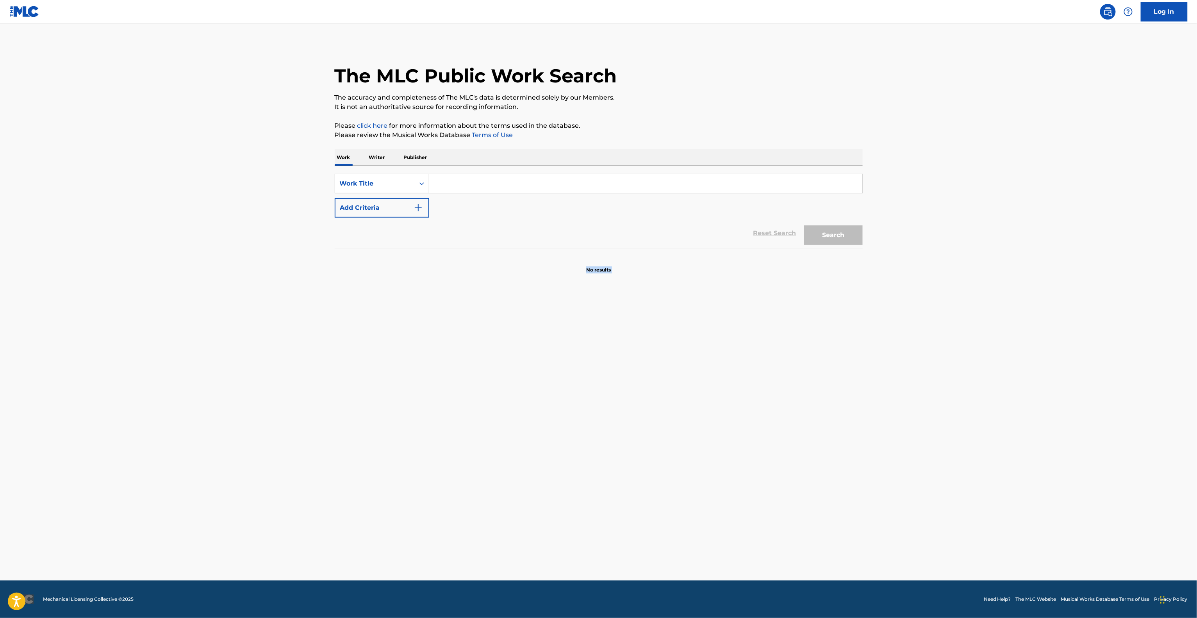
click at [795, 451] on main "The MLC Public Work Search The accuracy and completeness of The MLC's data is d…" at bounding box center [598, 301] width 1197 height 557
click at [803, 451] on main "The MLC Public Work Search The accuracy and completeness of The MLC's data is d…" at bounding box center [598, 301] width 1197 height 557
click at [804, 452] on main "The MLC Public Work Search The accuracy and completeness of The MLC's data is d…" at bounding box center [598, 301] width 1197 height 557
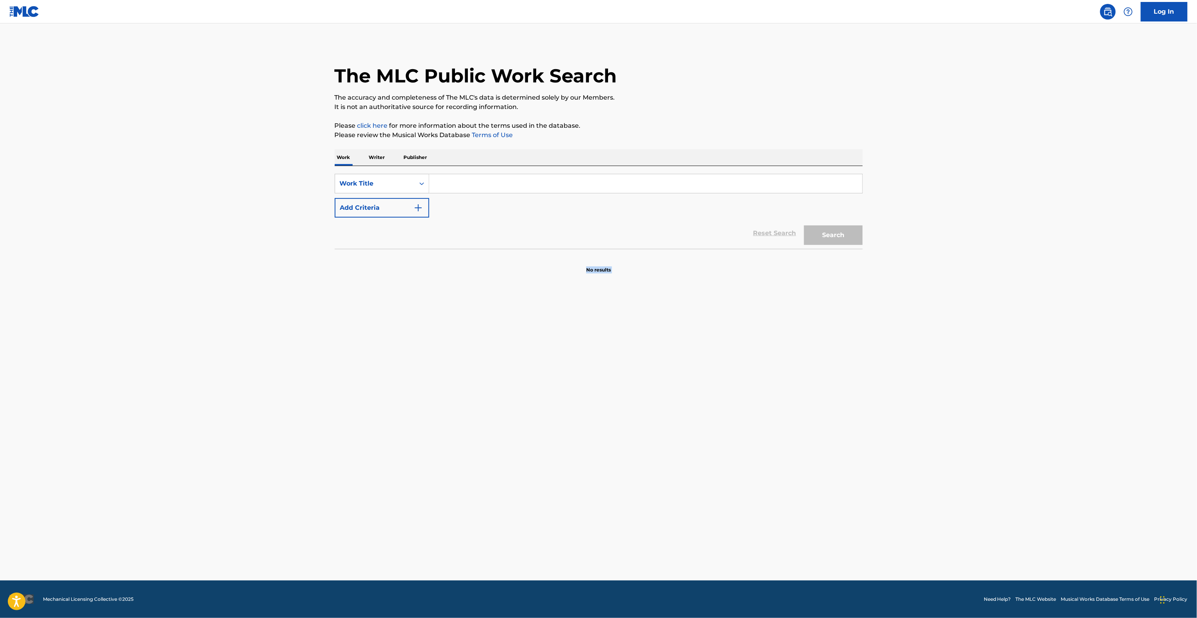
click at [804, 453] on main "The MLC Public Work Search The accuracy and completeness of The MLC's data is d…" at bounding box center [598, 301] width 1197 height 557
click at [807, 456] on main "The MLC Public Work Search The accuracy and completeness of The MLC's data is d…" at bounding box center [598, 301] width 1197 height 557
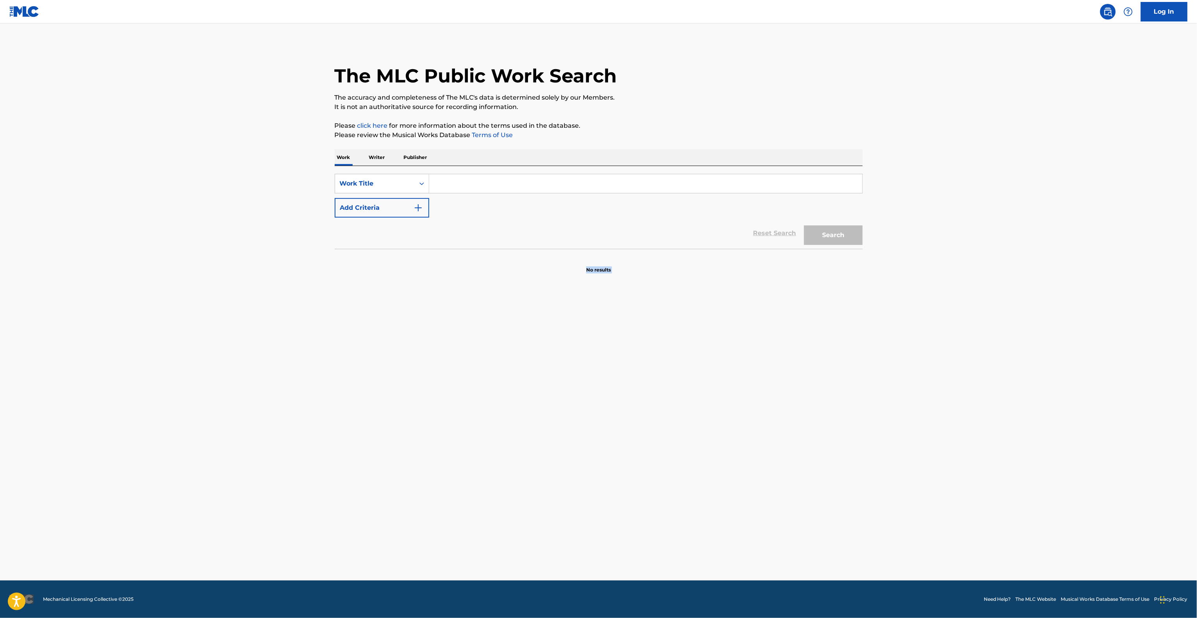
click at [807, 458] on main "The MLC Public Work Search The accuracy and completeness of The MLC's data is d…" at bounding box center [598, 301] width 1197 height 557
click at [807, 459] on main "The MLC Public Work Search The accuracy and completeness of The MLC's data is d…" at bounding box center [598, 301] width 1197 height 557
drag, startPoint x: 807, startPoint y: 459, endPoint x: 809, endPoint y: 453, distance: 6.2
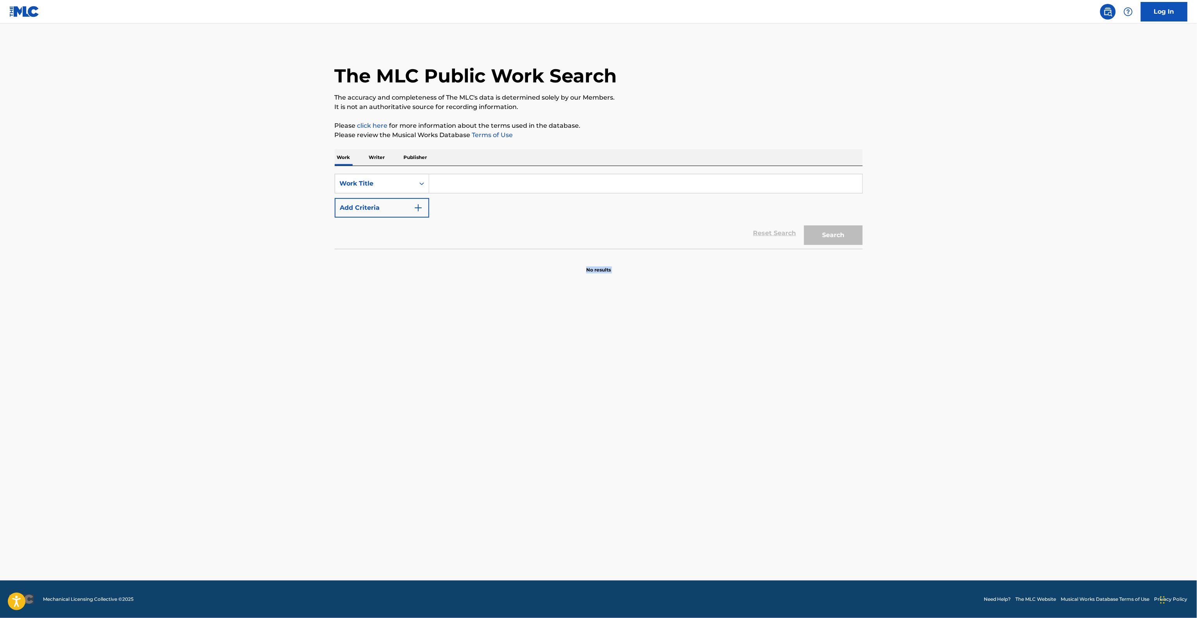
click at [807, 458] on main "The MLC Public Work Search The accuracy and completeness of The MLC's data is d…" at bounding box center [598, 301] width 1197 height 557
click at [809, 453] on main "The MLC Public Work Search The accuracy and completeness of The MLC's data is d…" at bounding box center [598, 301] width 1197 height 557
click at [810, 453] on main "The MLC Public Work Search The accuracy and completeness of The MLC's data is d…" at bounding box center [598, 301] width 1197 height 557
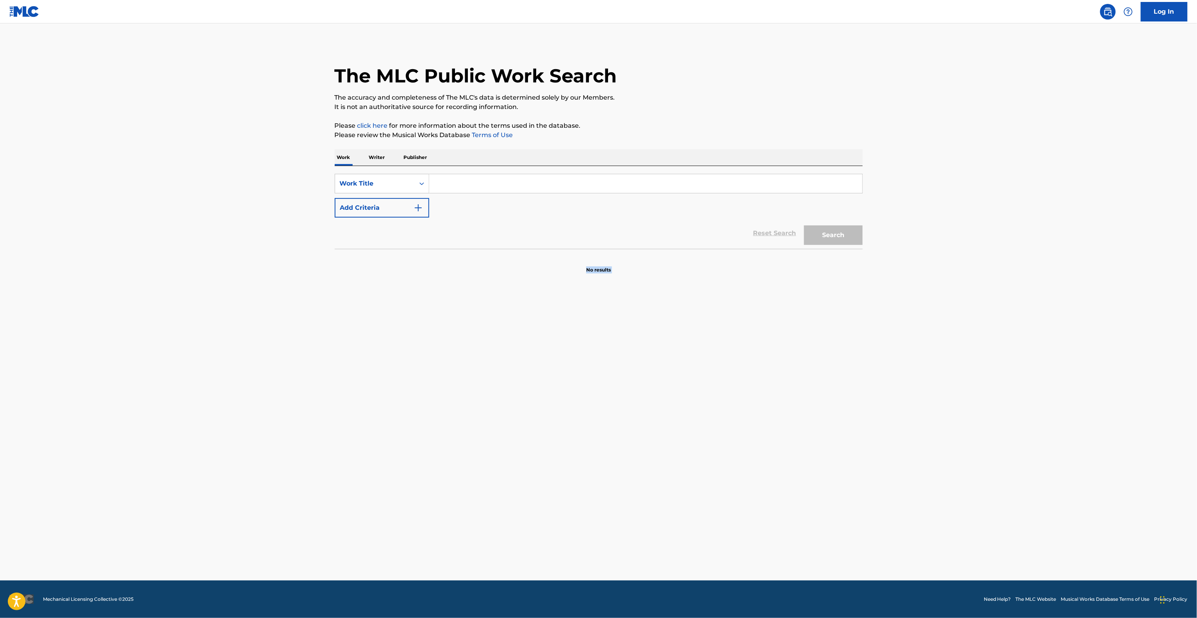
click at [810, 453] on main "The MLC Public Work Search The accuracy and completeness of The MLC's data is d…" at bounding box center [598, 301] width 1197 height 557
click at [810, 454] on main "The MLC Public Work Search The accuracy and completeness of The MLC's data is d…" at bounding box center [598, 301] width 1197 height 557
click at [815, 460] on main "The MLC Public Work Search The accuracy and completeness of The MLC's data is d…" at bounding box center [598, 301] width 1197 height 557
click at [816, 460] on main "The MLC Public Work Search The accuracy and completeness of The MLC's data is d…" at bounding box center [598, 301] width 1197 height 557
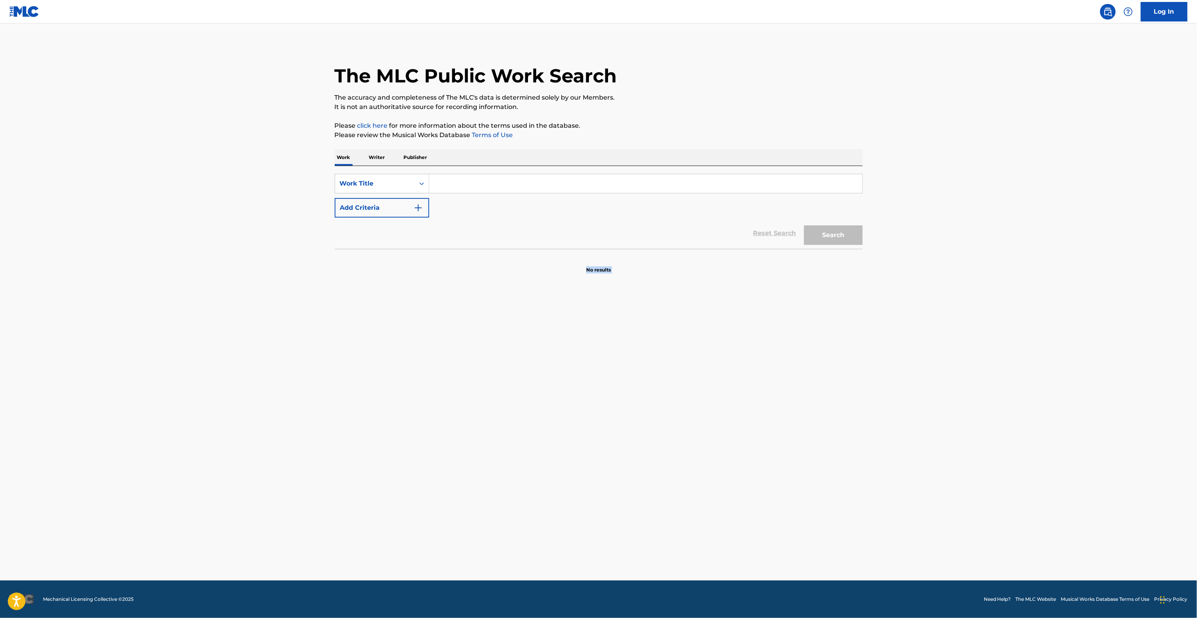
click at [816, 460] on main "The MLC Public Work Search The accuracy and completeness of The MLC's data is d…" at bounding box center [598, 301] width 1197 height 557
click at [817, 460] on main "The MLC Public Work Search The accuracy and completeness of The MLC's data is d…" at bounding box center [598, 301] width 1197 height 557
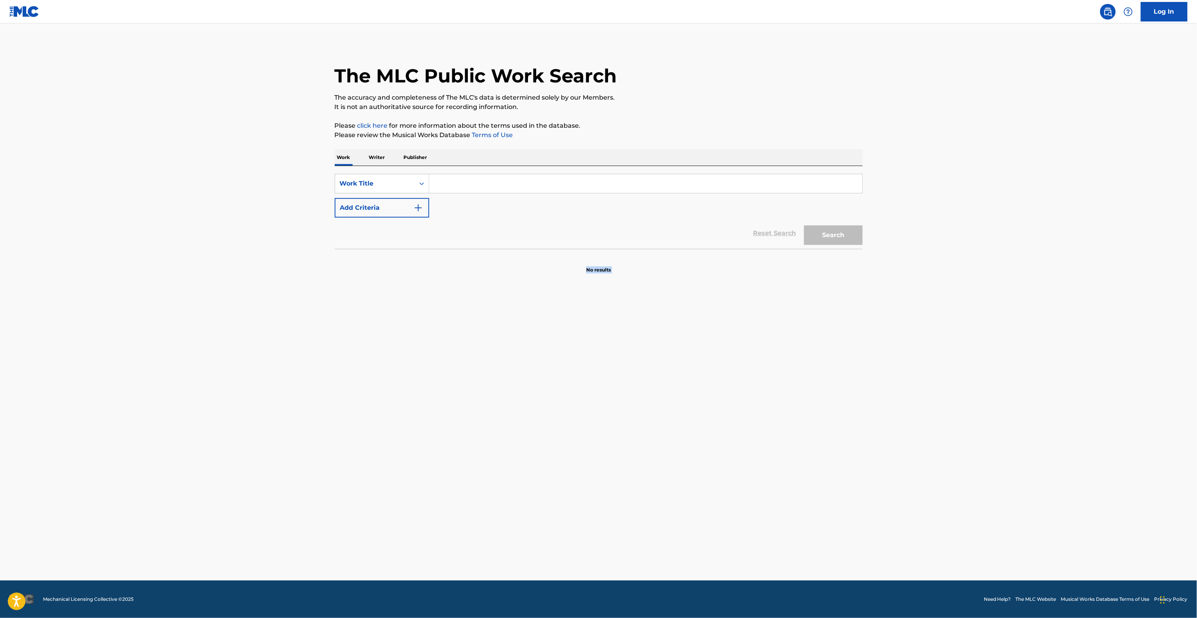
click at [817, 460] on main "The MLC Public Work Search The accuracy and completeness of The MLC's data is d…" at bounding box center [598, 301] width 1197 height 557
click at [819, 462] on main "The MLC Public Work Search The accuracy and completeness of The MLC's data is d…" at bounding box center [598, 301] width 1197 height 557
click at [820, 463] on main "The MLC Public Work Search The accuracy and completeness of The MLC's data is d…" at bounding box center [598, 301] width 1197 height 557
click at [821, 464] on main "The MLC Public Work Search The accuracy and completeness of The MLC's data is d…" at bounding box center [598, 301] width 1197 height 557
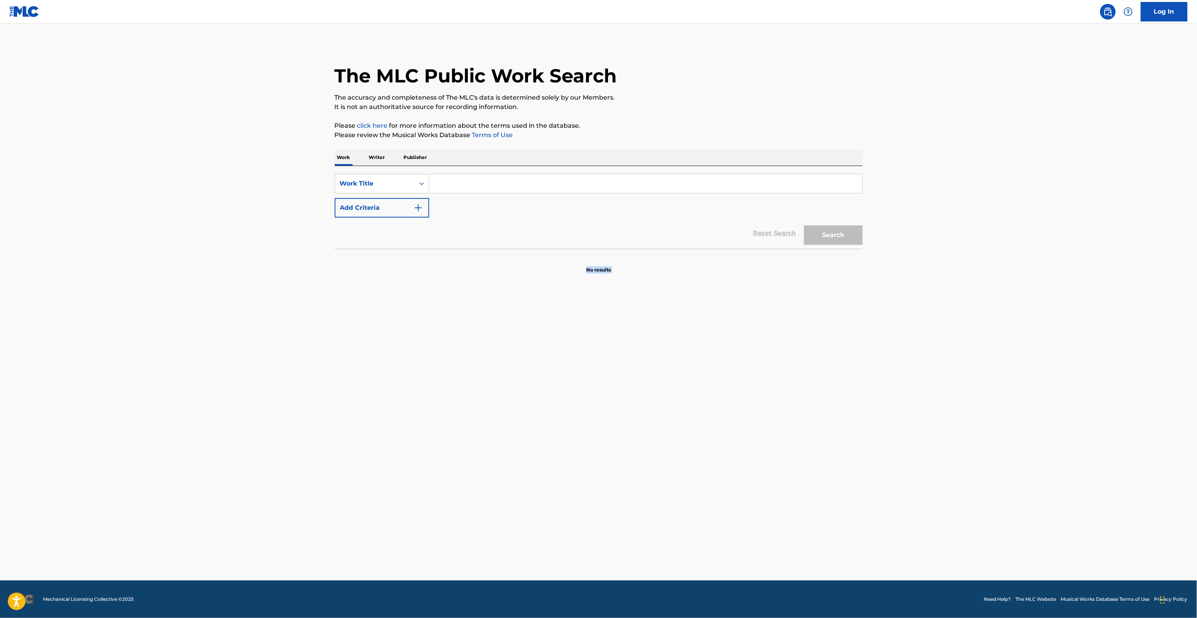
click at [821, 464] on main "The MLC Public Work Search The accuracy and completeness of The MLC's data is d…" at bounding box center [598, 301] width 1197 height 557
click at [831, 463] on main "The MLC Public Work Search The accuracy and completeness of The MLC's data is d…" at bounding box center [598, 301] width 1197 height 557
click at [833, 462] on main "The MLC Public Work Search The accuracy and completeness of The MLC's data is d…" at bounding box center [598, 301] width 1197 height 557
click at [838, 461] on main "The MLC Public Work Search The accuracy and completeness of The MLC's data is d…" at bounding box center [598, 301] width 1197 height 557
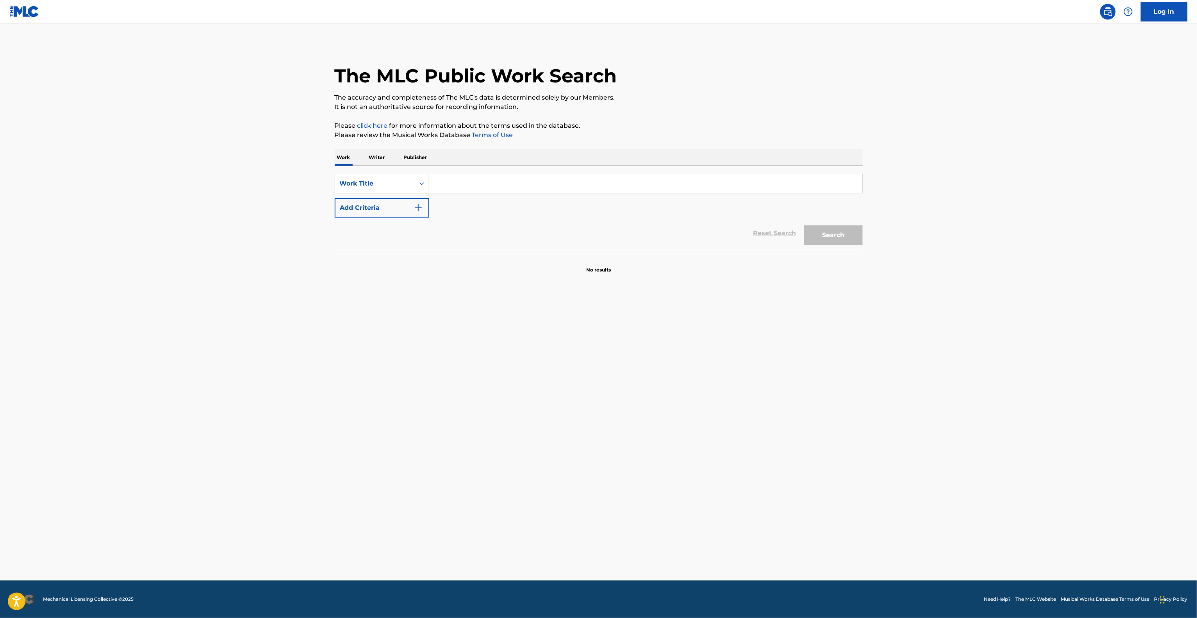
click at [838, 461] on main "The MLC Public Work Search The accuracy and completeness of The MLC's data is d…" at bounding box center [598, 301] width 1197 height 557
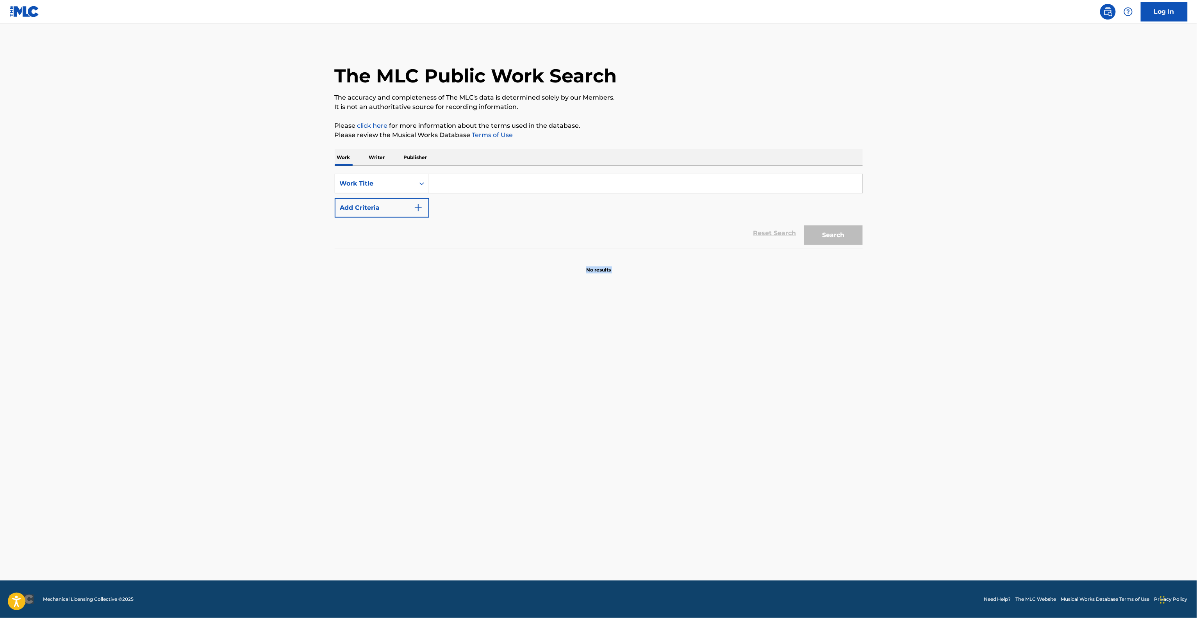
drag, startPoint x: 838, startPoint y: 461, endPoint x: 838, endPoint y: 449, distance: 11.7
click at [838, 452] on main "The MLC Public Work Search The accuracy and completeness of The MLC's data is d…" at bounding box center [598, 301] width 1197 height 557
click at [838, 449] on main "The MLC Public Work Search The accuracy and completeness of The MLC's data is d…" at bounding box center [598, 301] width 1197 height 557
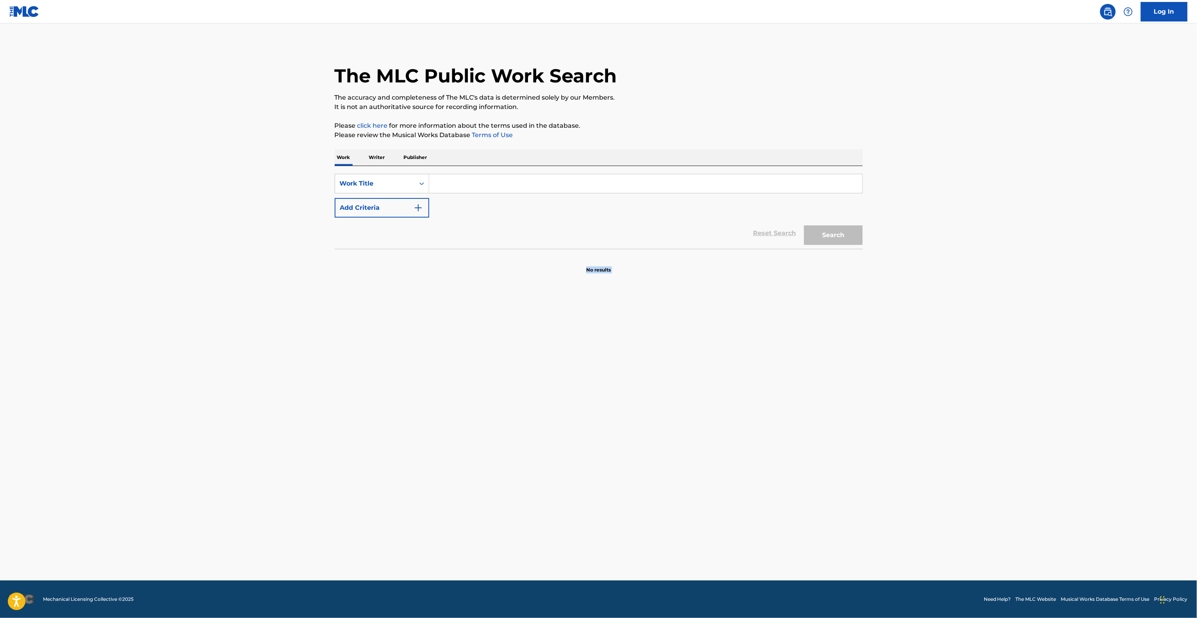
click at [838, 449] on main "The MLC Public Work Search The accuracy and completeness of The MLC's data is d…" at bounding box center [598, 301] width 1197 height 557
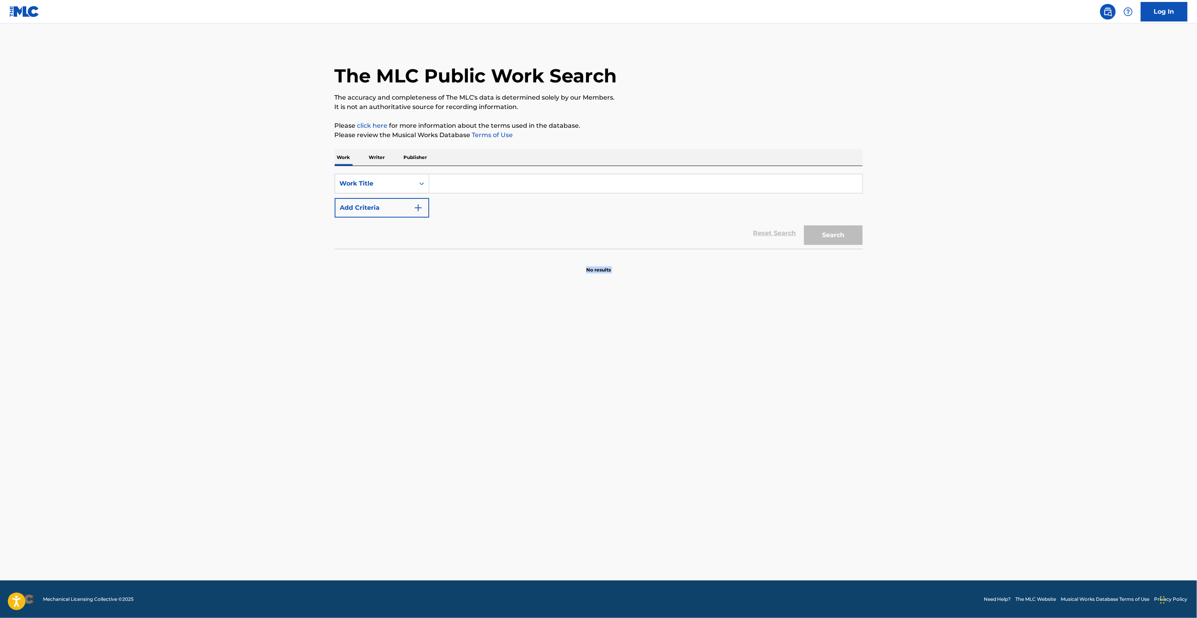
click at [838, 449] on main "The MLC Public Work Search The accuracy and completeness of The MLC's data is d…" at bounding box center [598, 301] width 1197 height 557
click at [843, 445] on main "The MLC Public Work Search The accuracy and completeness of The MLC's data is d…" at bounding box center [598, 301] width 1197 height 557
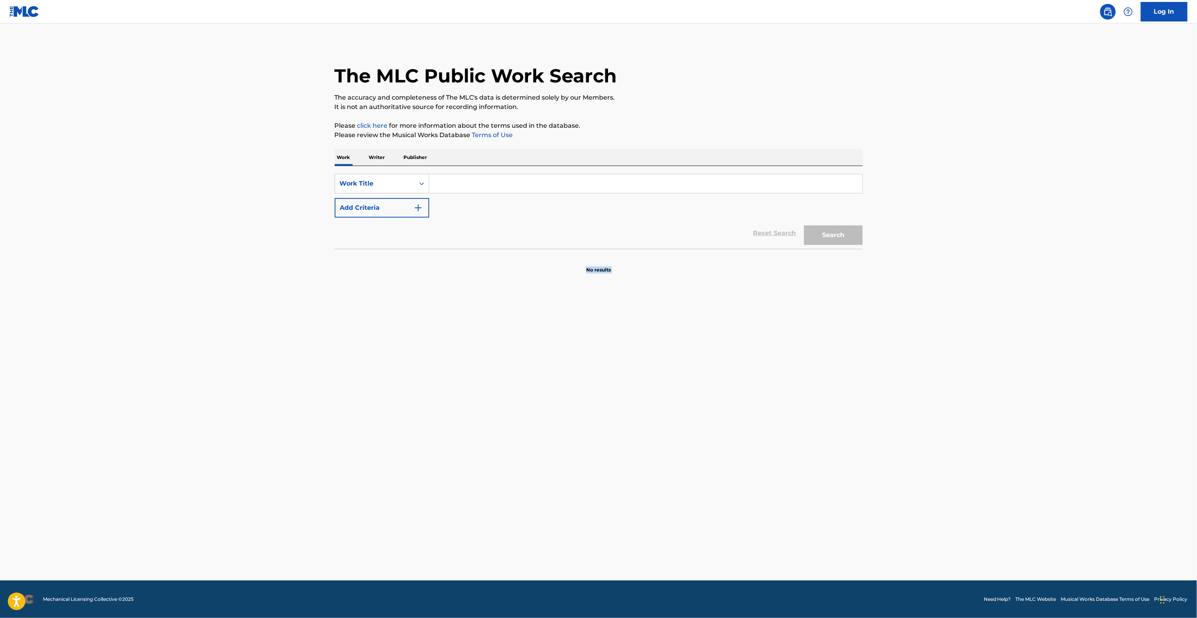
click at [843, 445] on main "The MLC Public Work Search The accuracy and completeness of The MLC's data is d…" at bounding box center [598, 301] width 1197 height 557
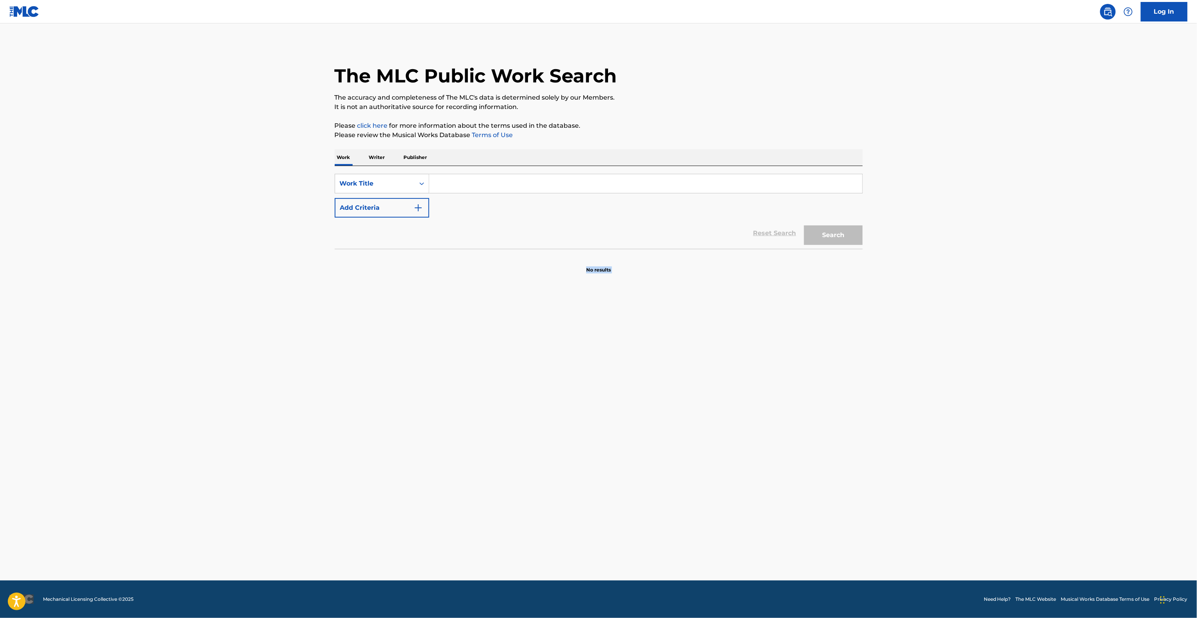
click at [843, 445] on main "The MLC Public Work Search The accuracy and completeness of The MLC's data is d…" at bounding box center [598, 301] width 1197 height 557
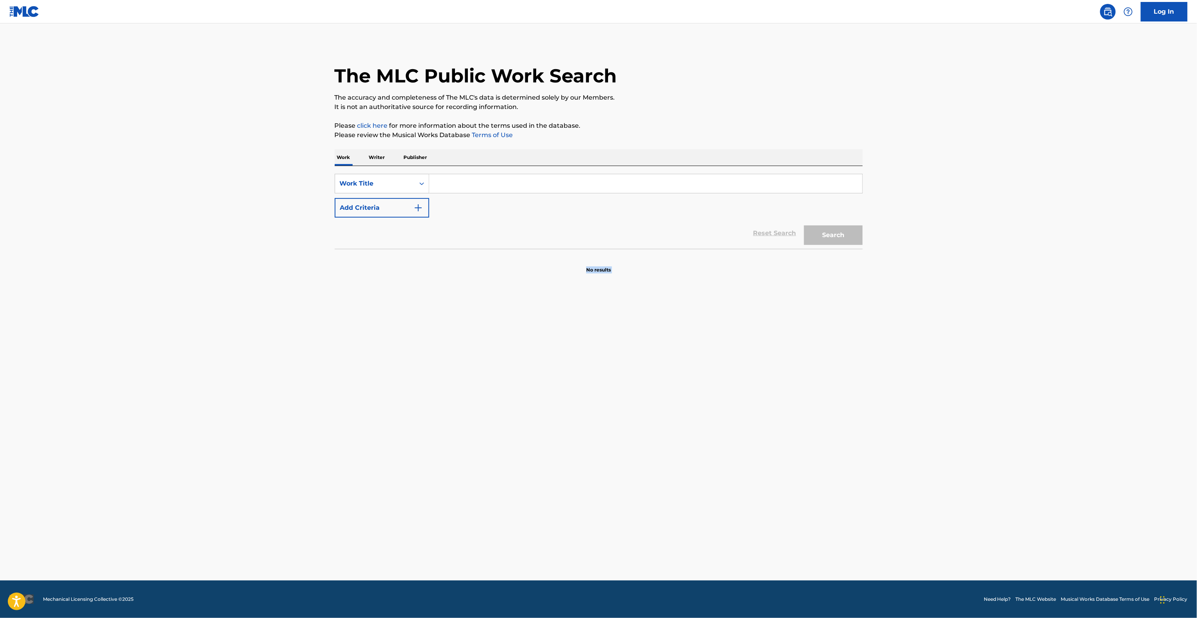
click at [843, 445] on main "The MLC Public Work Search The accuracy and completeness of The MLC's data is d…" at bounding box center [598, 301] width 1197 height 557
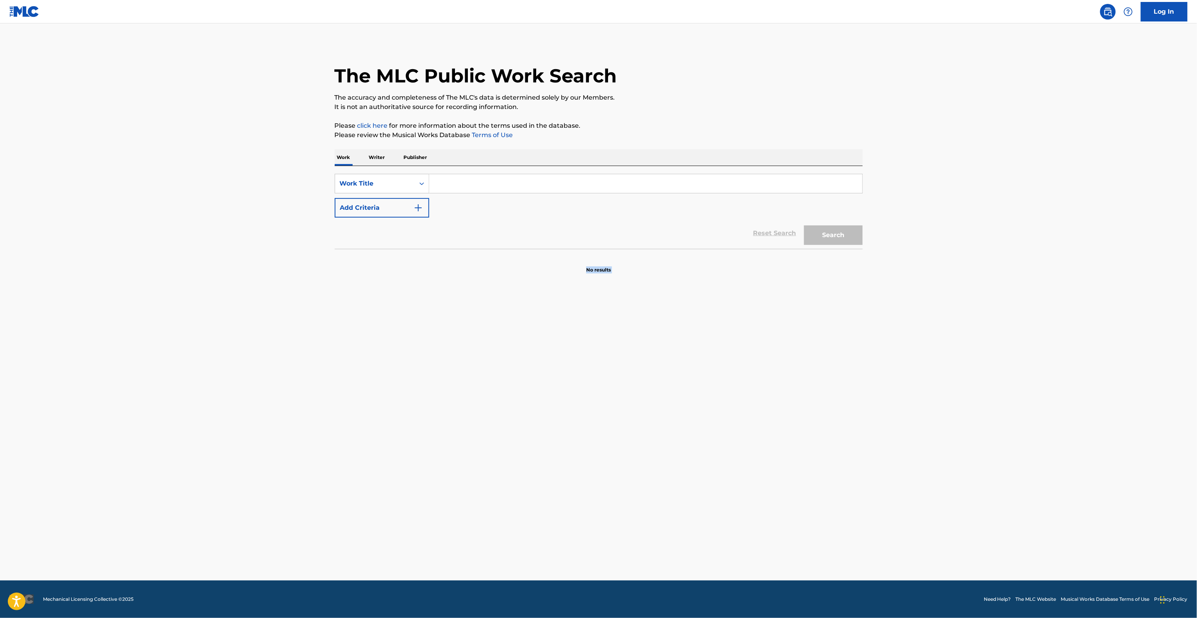
click at [843, 445] on main "The MLC Public Work Search The accuracy and completeness of The MLC's data is d…" at bounding box center [598, 301] width 1197 height 557
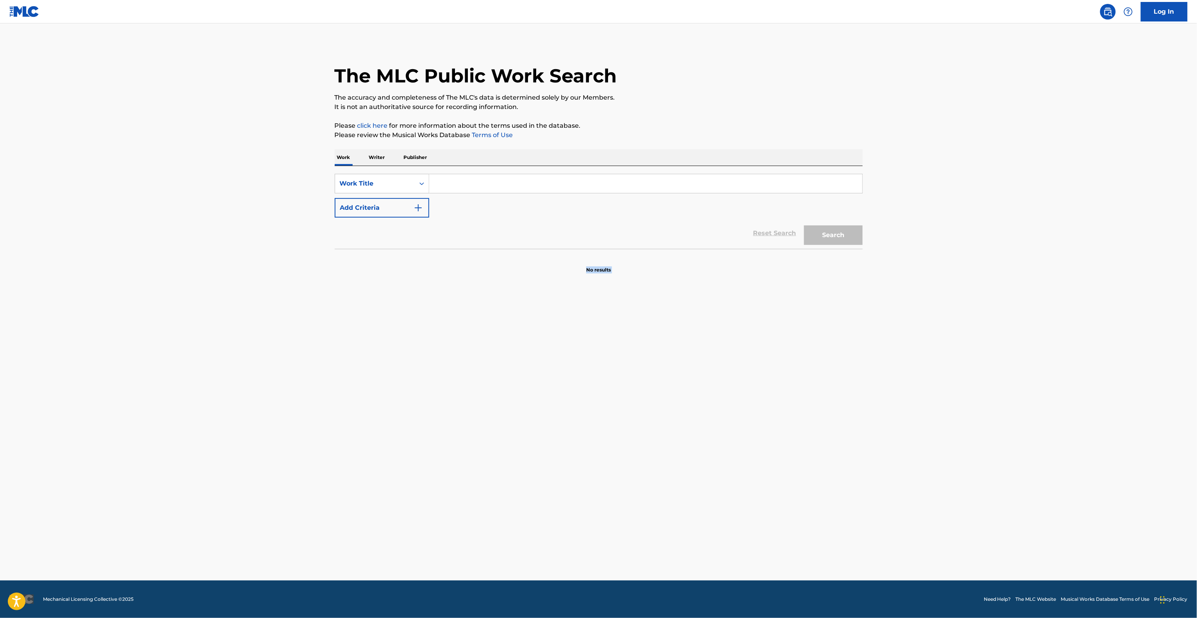
click at [843, 445] on main "The MLC Public Work Search The accuracy and completeness of The MLC's data is d…" at bounding box center [598, 301] width 1197 height 557
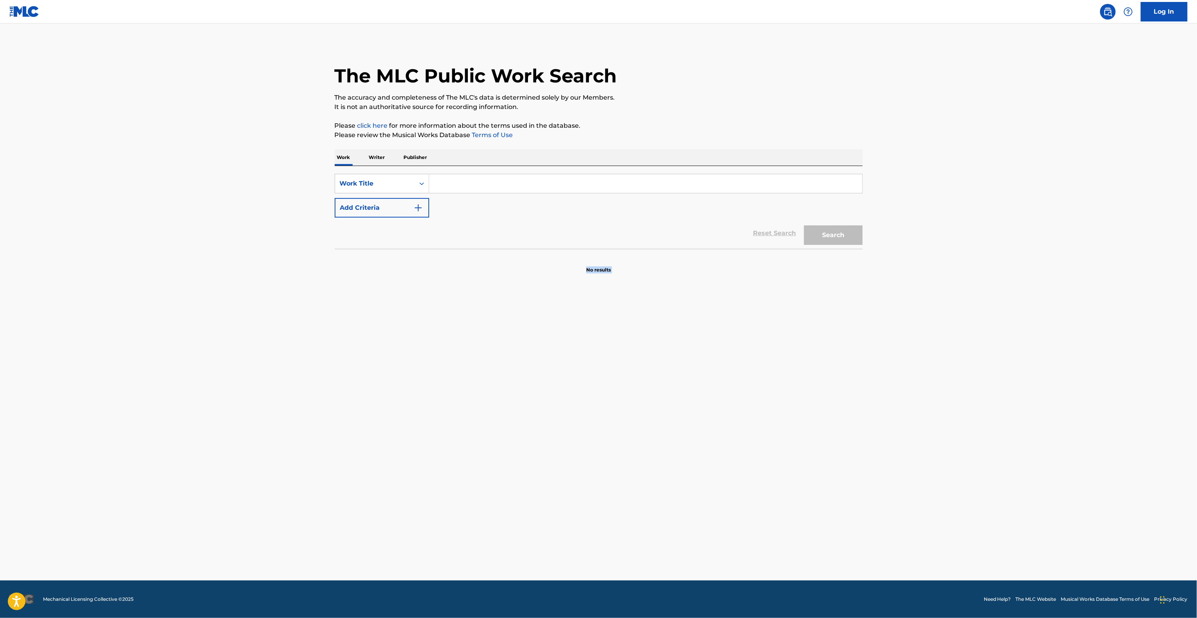
click at [843, 445] on main "The MLC Public Work Search The accuracy and completeness of The MLC's data is d…" at bounding box center [598, 301] width 1197 height 557
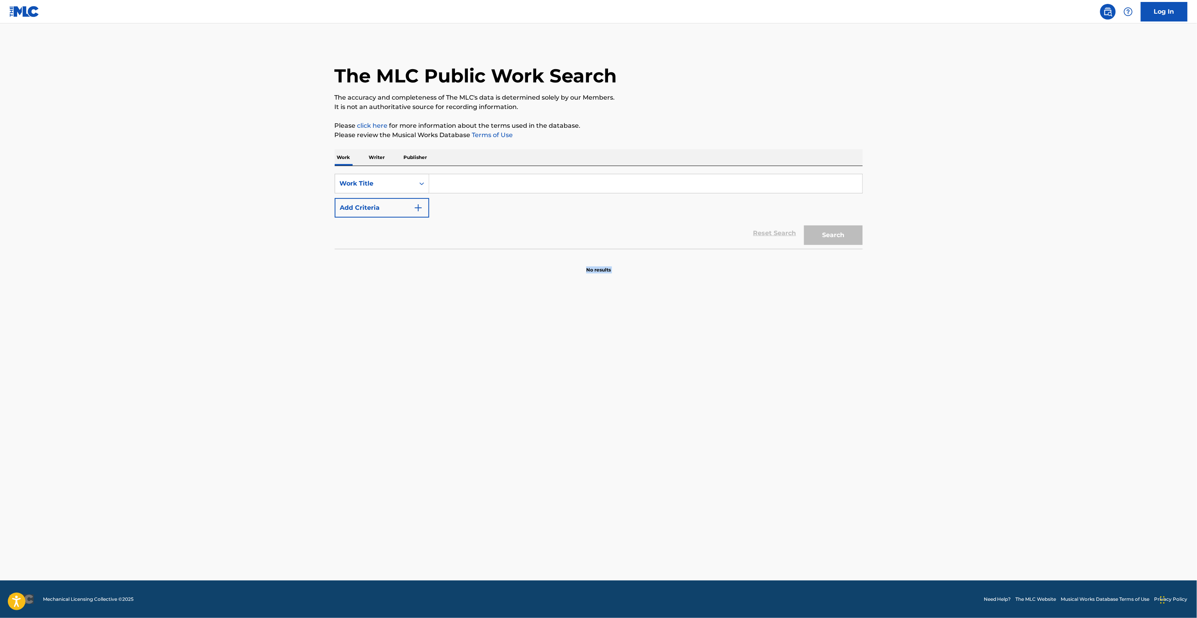
click at [843, 445] on main "The MLC Public Work Search The accuracy and completeness of The MLC's data is d…" at bounding box center [598, 301] width 1197 height 557
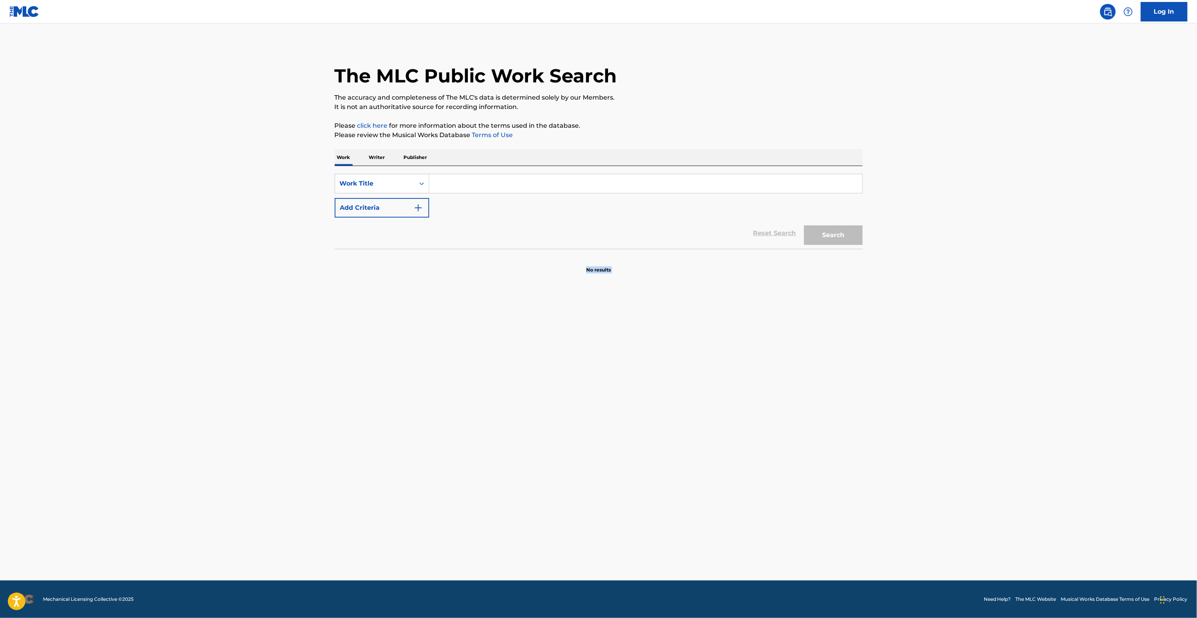
click at [843, 445] on main "The MLC Public Work Search The accuracy and completeness of The MLC's data is d…" at bounding box center [598, 301] width 1197 height 557
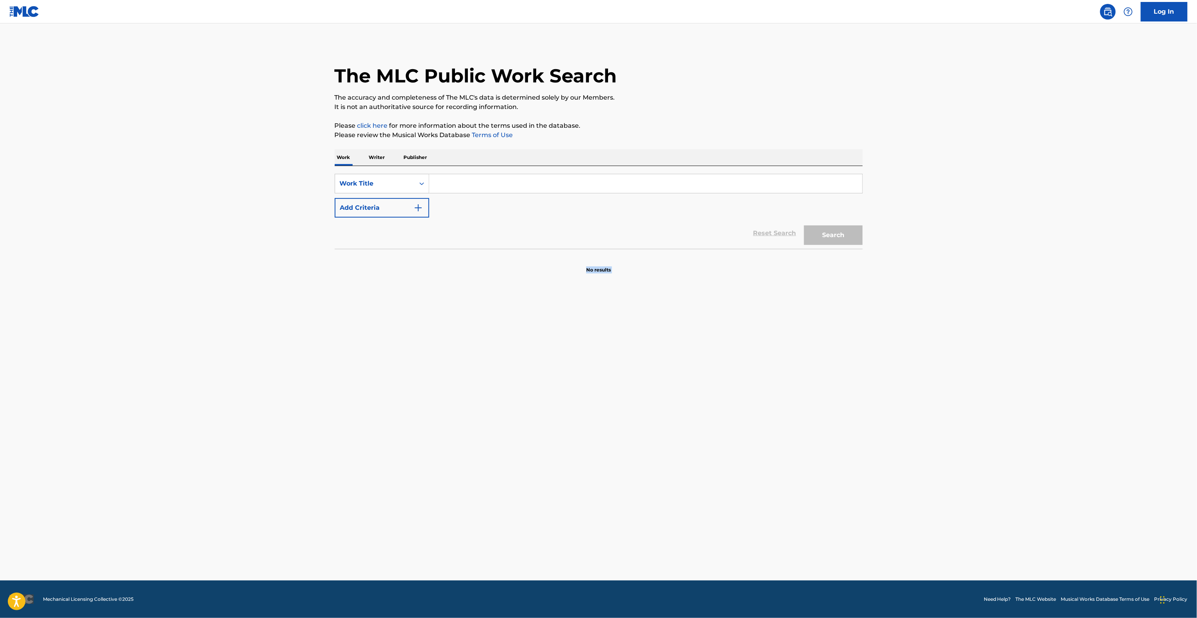
click at [843, 445] on main "The MLC Public Work Search The accuracy and completeness of The MLC's data is d…" at bounding box center [598, 301] width 1197 height 557
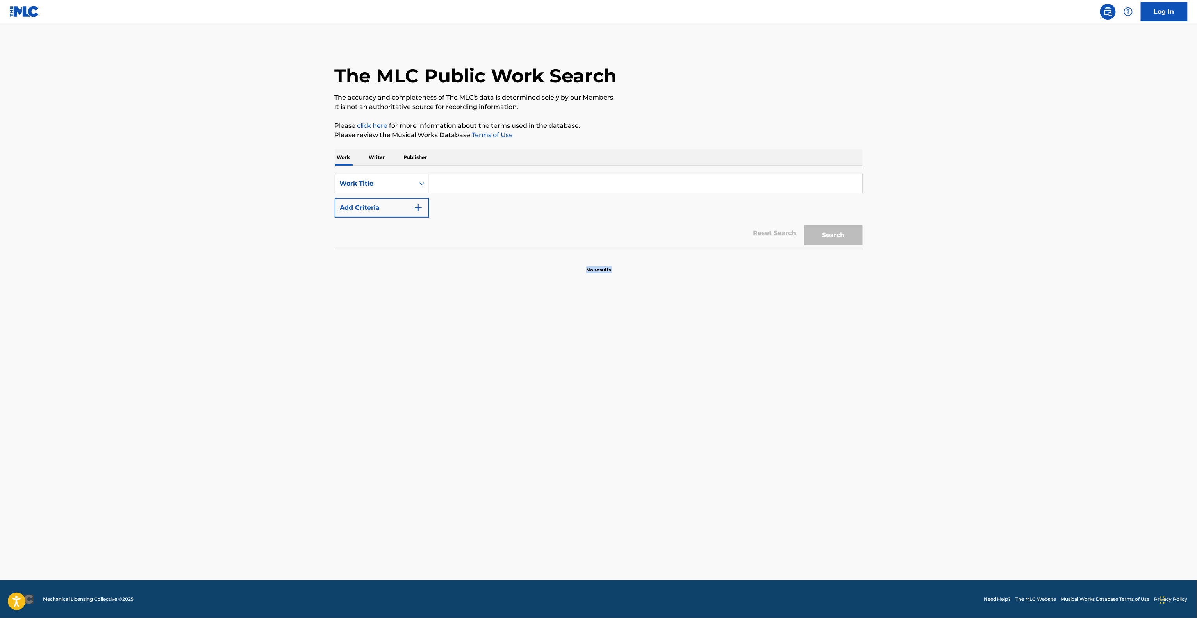
click at [843, 445] on main "The MLC Public Work Search The accuracy and completeness of The MLC's data is d…" at bounding box center [598, 301] width 1197 height 557
click at [843, 448] on main "The MLC Public Work Search The accuracy and completeness of The MLC's data is d…" at bounding box center [598, 301] width 1197 height 557
drag, startPoint x: 852, startPoint y: 453, endPoint x: 863, endPoint y: 454, distance: 11.0
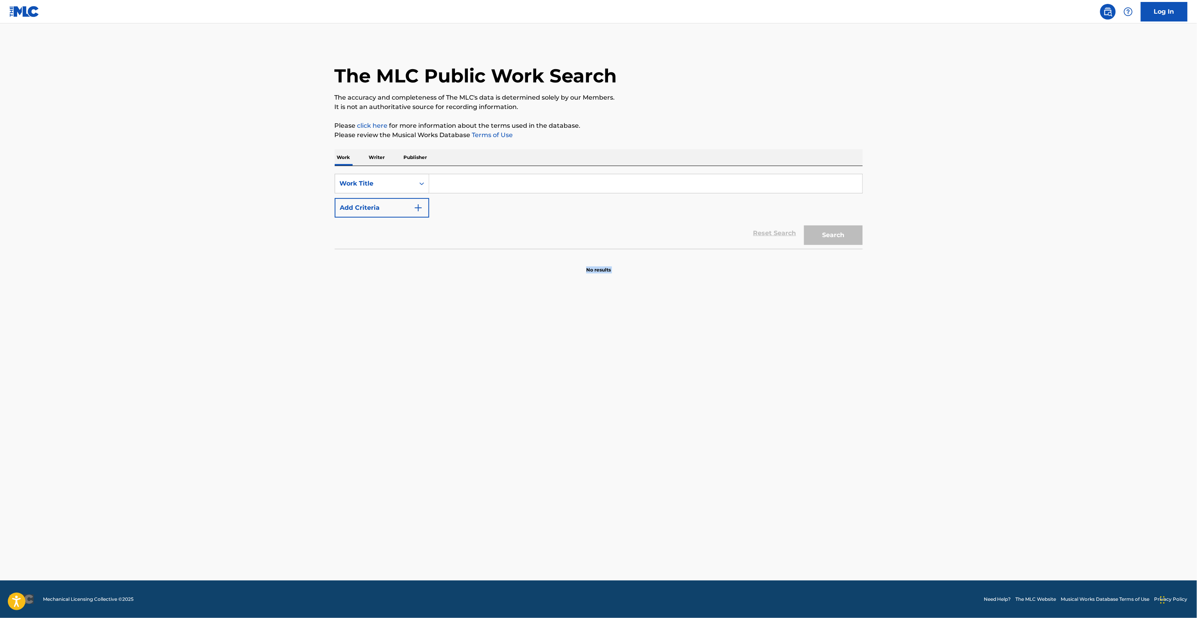
click at [852, 452] on main "The MLC Public Work Search The accuracy and completeness of The MLC's data is d…" at bounding box center [598, 301] width 1197 height 557
click at [867, 436] on main "The MLC Public Work Search The accuracy and completeness of The MLC's data is d…" at bounding box center [598, 301] width 1197 height 557
click at [867, 435] on main "The MLC Public Work Search The accuracy and completeness of The MLC's data is d…" at bounding box center [598, 301] width 1197 height 557
click at [871, 435] on main "The MLC Public Work Search The accuracy and completeness of The MLC's data is d…" at bounding box center [598, 301] width 1197 height 557
click at [870, 435] on main "The MLC Public Work Search The accuracy and completeness of The MLC's data is d…" at bounding box center [598, 301] width 1197 height 557
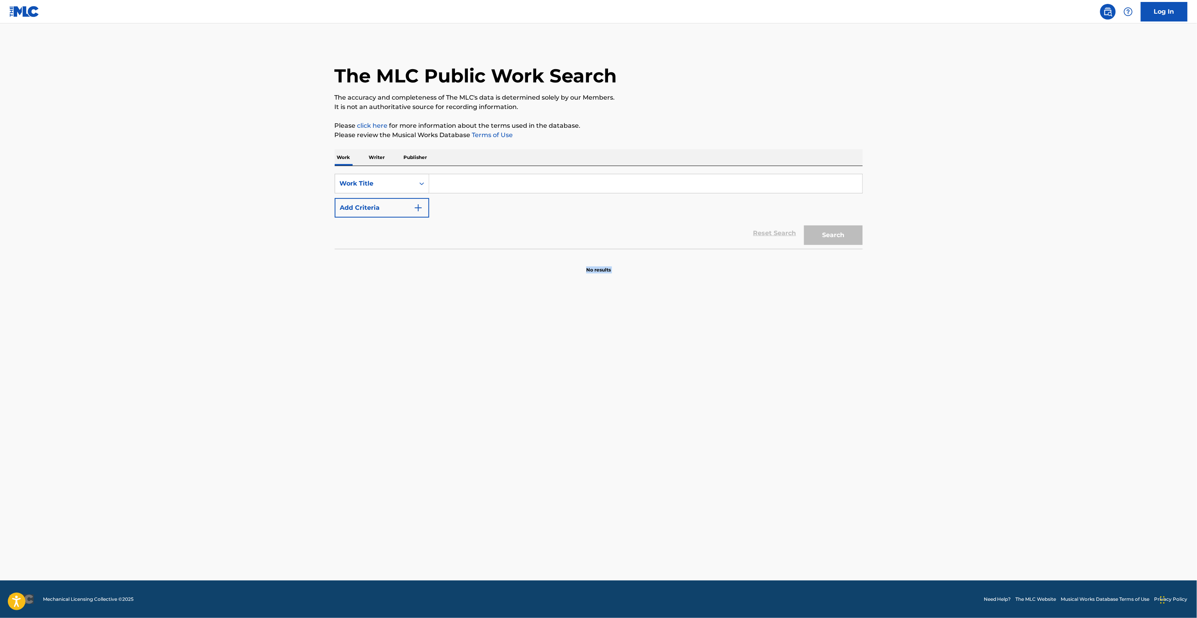
click at [870, 435] on main "The MLC Public Work Search The accuracy and completeness of The MLC's data is d…" at bounding box center [598, 301] width 1197 height 557
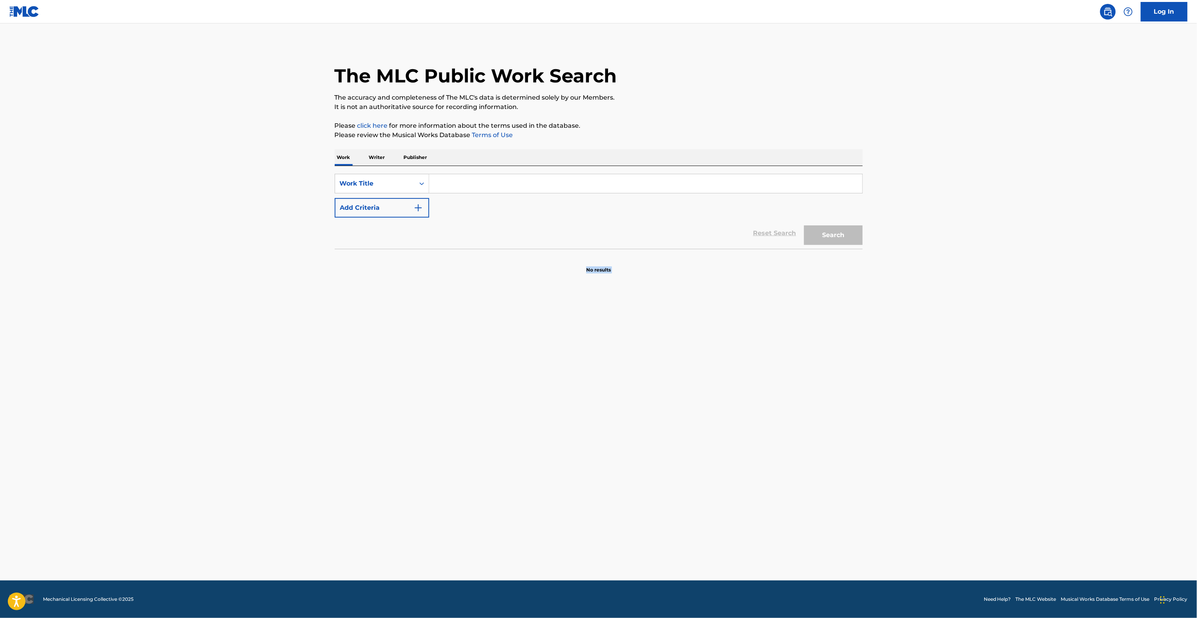
click at [870, 435] on main "The MLC Public Work Search The accuracy and completeness of The MLC's data is d…" at bounding box center [598, 301] width 1197 height 557
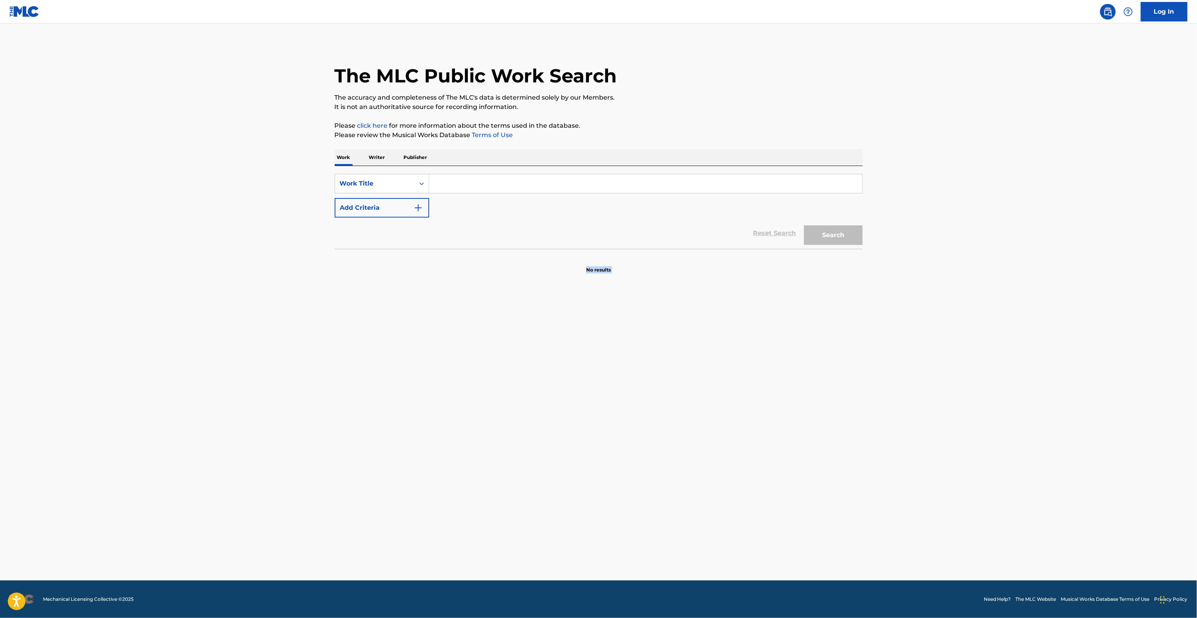
click at [870, 435] on main "The MLC Public Work Search The accuracy and completeness of The MLC's data is d…" at bounding box center [598, 301] width 1197 height 557
click at [870, 434] on main "The MLC Public Work Search The accuracy and completeness of The MLC's data is d…" at bounding box center [598, 301] width 1197 height 557
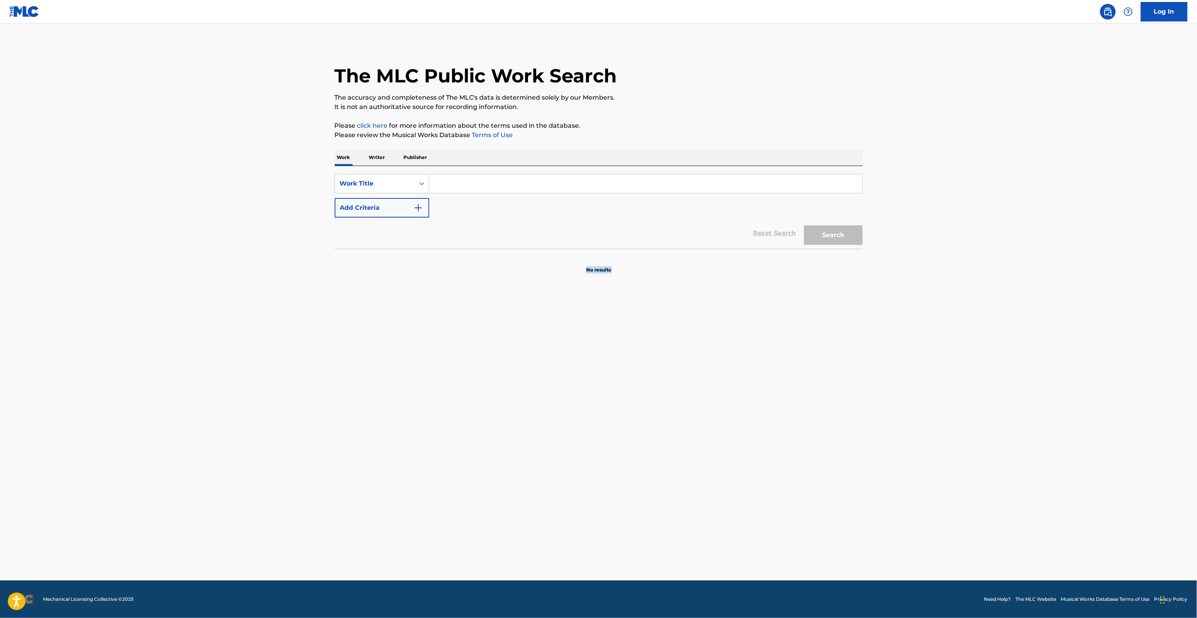
click at [871, 433] on main "The MLC Public Work Search The accuracy and completeness of The MLC's data is d…" at bounding box center [598, 301] width 1197 height 557
click at [871, 432] on main "The MLC Public Work Search The accuracy and completeness of The MLC's data is d…" at bounding box center [598, 301] width 1197 height 557
click at [872, 431] on main "The MLC Public Work Search The accuracy and completeness of The MLC's data is d…" at bounding box center [598, 301] width 1197 height 557
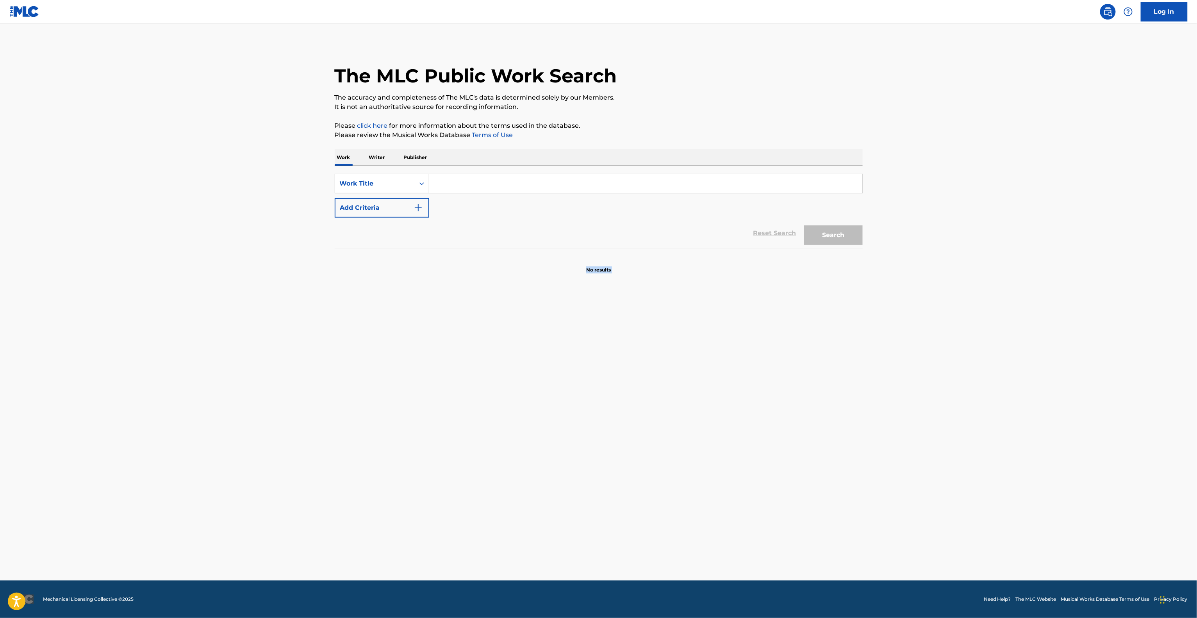
click at [873, 431] on main "The MLC Public Work Search The accuracy and completeness of The MLC's data is d…" at bounding box center [598, 301] width 1197 height 557
click at [874, 430] on main "The MLC Public Work Search The accuracy and completeness of The MLC's data is d…" at bounding box center [598, 301] width 1197 height 557
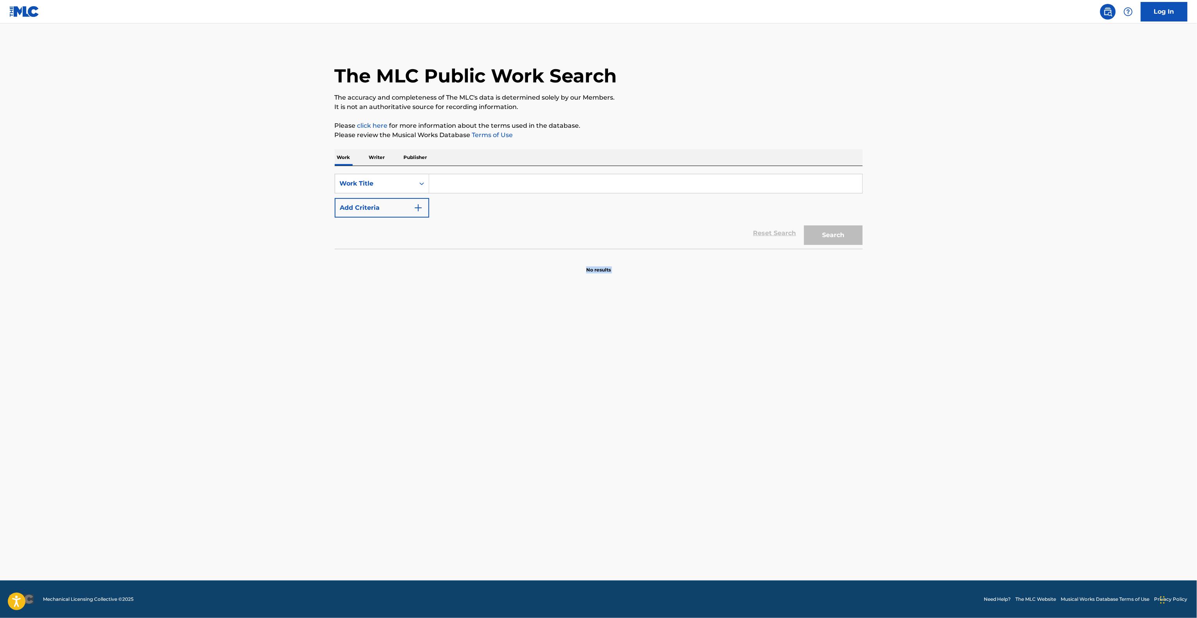
click at [874, 430] on main "The MLC Public Work Search The accuracy and completeness of The MLC's data is d…" at bounding box center [598, 301] width 1197 height 557
click at [874, 429] on main "The MLC Public Work Search The accuracy and completeness of The MLC's data is d…" at bounding box center [598, 301] width 1197 height 557
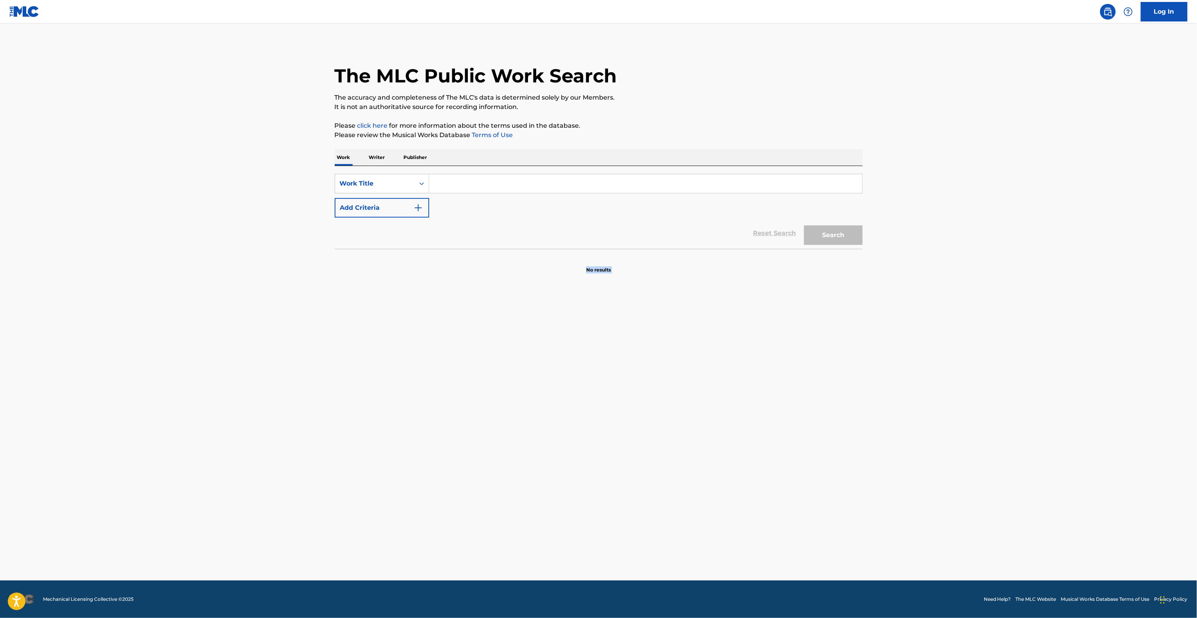
click at [874, 429] on main "The MLC Public Work Search The accuracy and completeness of The MLC's data is d…" at bounding box center [598, 301] width 1197 height 557
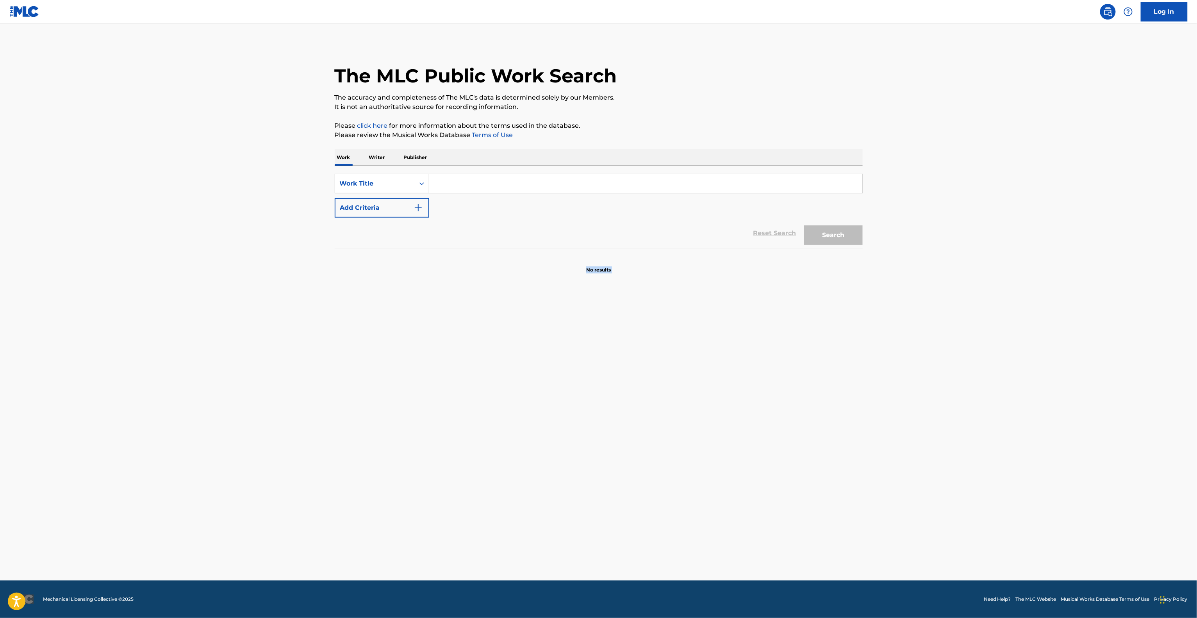
click at [879, 409] on main "The MLC Public Work Search The accuracy and completeness of The MLC's data is d…" at bounding box center [598, 301] width 1197 height 557
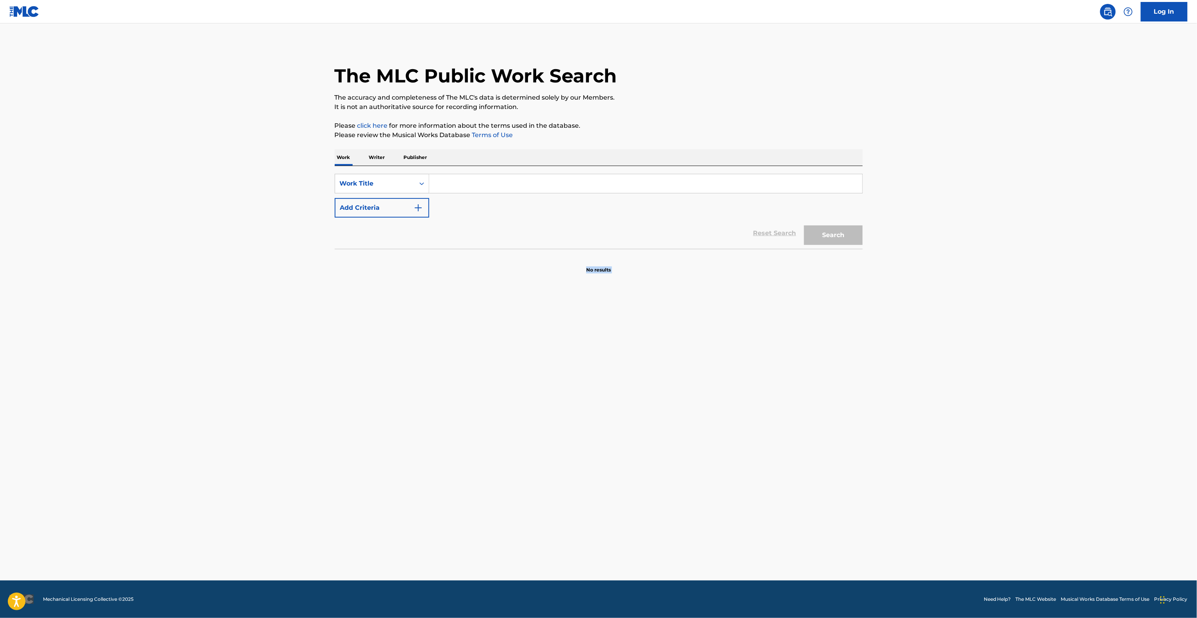
click at [879, 409] on main "The MLC Public Work Search The accuracy and completeness of The MLC's data is d…" at bounding box center [598, 301] width 1197 height 557
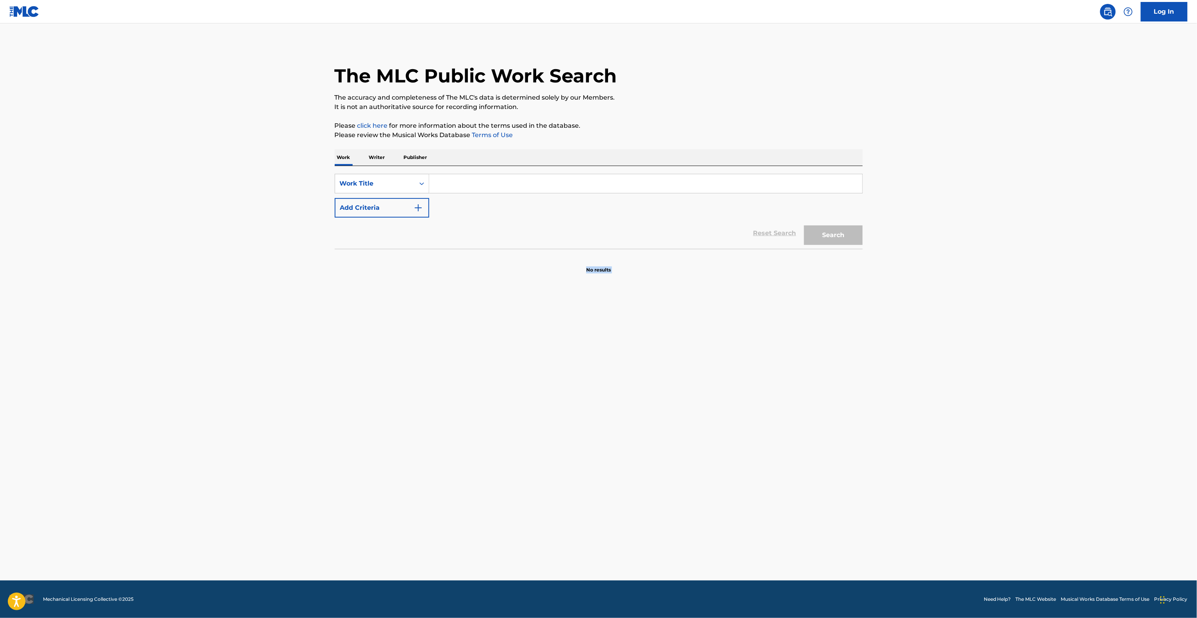
click at [879, 409] on main "The MLC Public Work Search The accuracy and completeness of The MLC's data is d…" at bounding box center [598, 301] width 1197 height 557
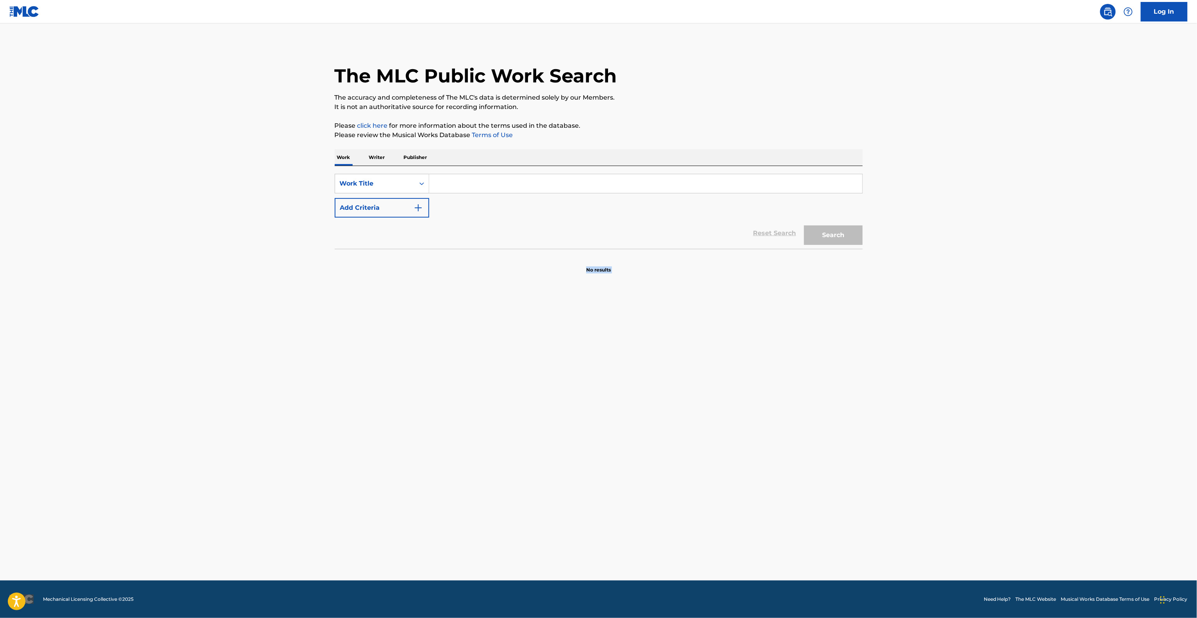
click at [879, 409] on main "The MLC Public Work Search The accuracy and completeness of The MLC's data is d…" at bounding box center [598, 301] width 1197 height 557
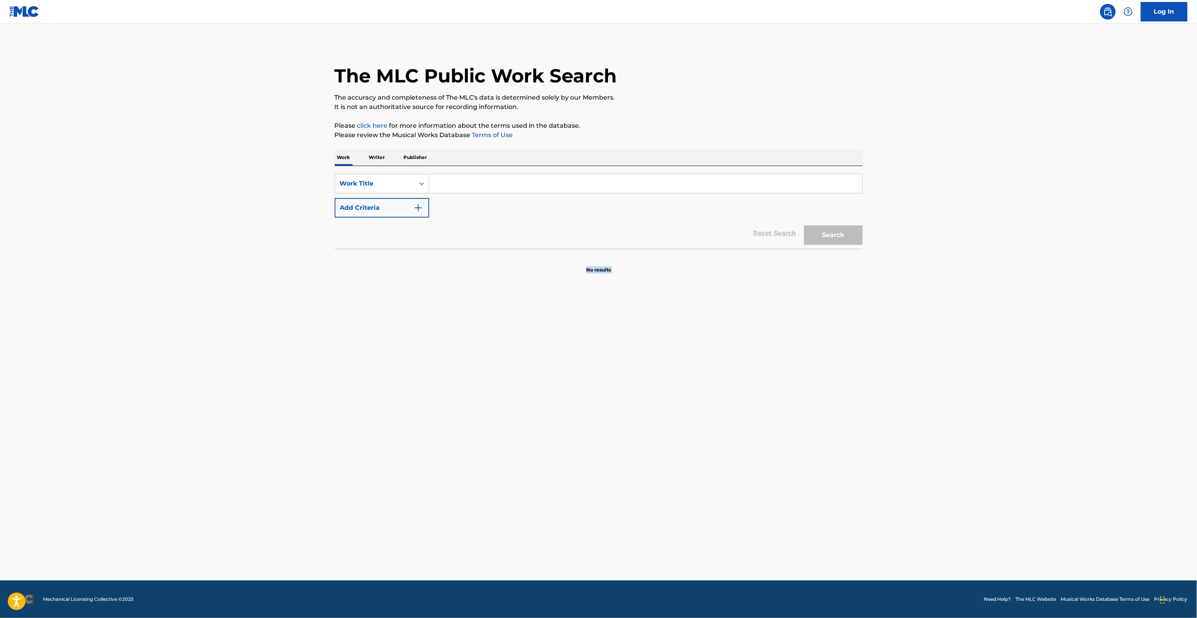
click
drag, startPoint x: 890, startPoint y: 415, endPoint x: 848, endPoint y: 432, distance: 45.2
drag, startPoint x: 941, startPoint y: 441, endPoint x: 936, endPoint y: 438, distance: 6.0
drag, startPoint x: 903, startPoint y: 382, endPoint x: 917, endPoint y: 363, distance: 23.4
drag, startPoint x: 891, startPoint y: 435, endPoint x: 878, endPoint y: 385, distance: 51.6
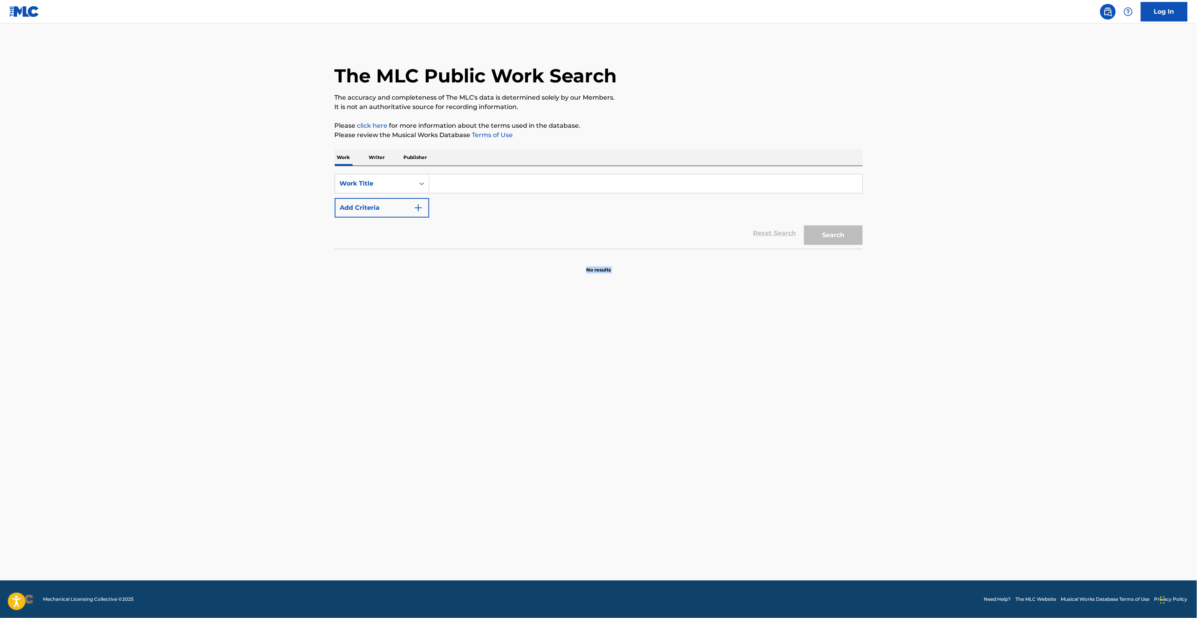
drag, startPoint x: 904, startPoint y: 406, endPoint x: 902, endPoint y: 399, distance: 7.7
drag, startPoint x: 899, startPoint y: 400, endPoint x: 895, endPoint y: 398, distance: 4.5
drag, startPoint x: 930, startPoint y: 419, endPoint x: 926, endPoint y: 412, distance: 7.9
drag, startPoint x: 913, startPoint y: 427, endPoint x: 908, endPoint y: 429, distance: 5.4
drag, startPoint x: 720, startPoint y: 341, endPoint x: 726, endPoint y: 357, distance: 16.2
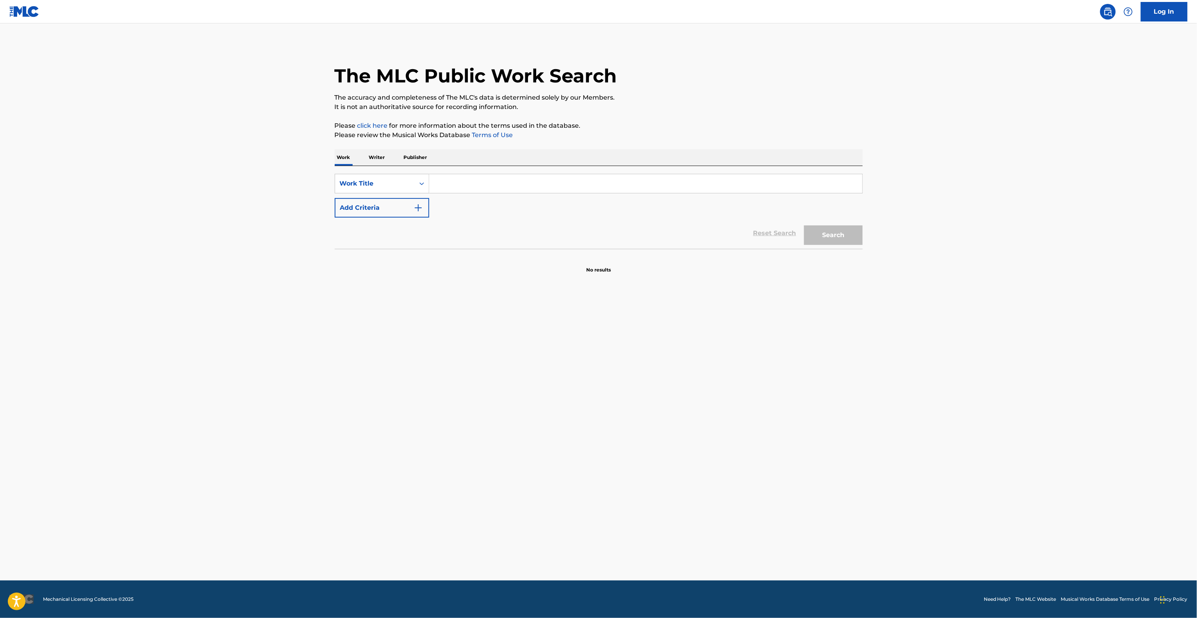
drag, startPoint x: 726, startPoint y: 357, endPoint x: 727, endPoint y: 395, distance: 38.7
drag, startPoint x: 727, startPoint y: 409, endPoint x: 727, endPoint y: 415, distance: 6.3
drag, startPoint x: 711, startPoint y: 524, endPoint x: 708, endPoint y: 529, distance: 5.4
drag, startPoint x: 756, startPoint y: 532, endPoint x: 764, endPoint y: 531, distance: 7.9
drag, startPoint x: 770, startPoint y: 530, endPoint x: 785, endPoint y: 535, distance: 15.1
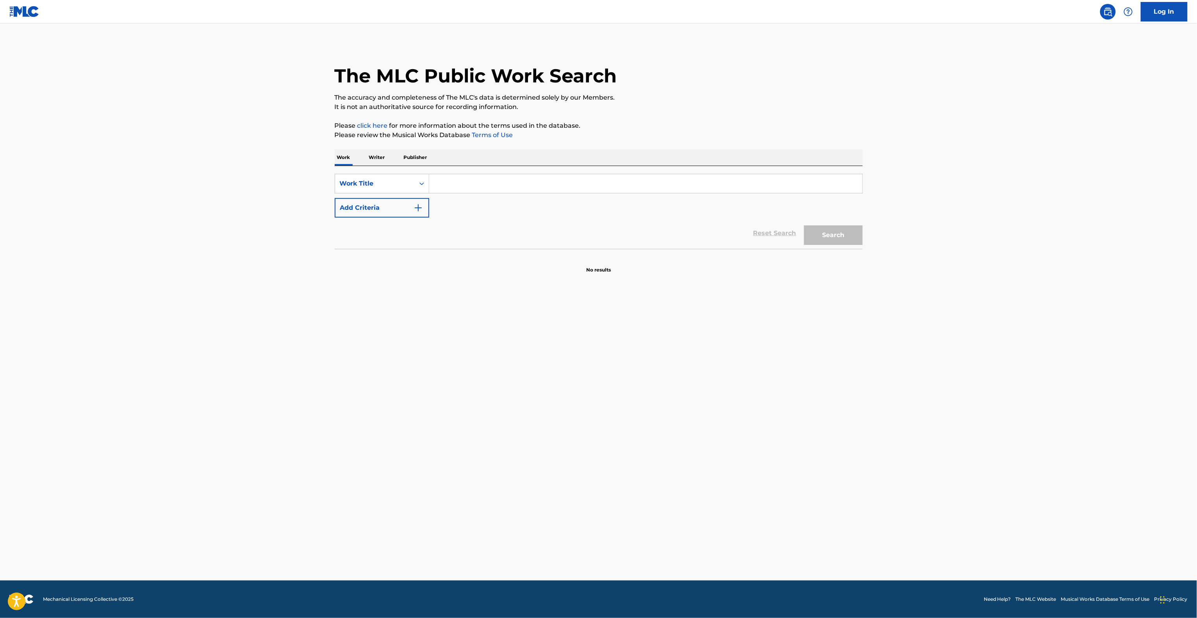
drag, startPoint x: 794, startPoint y: 582, endPoint x: 806, endPoint y: 623, distance: 42.2
drag, startPoint x: 711, startPoint y: 486, endPoint x: 707, endPoint y: 485, distance: 4.1
drag, startPoint x: 707, startPoint y: 488, endPoint x: 702, endPoint y: 488, distance: 5.1
drag, startPoint x: 698, startPoint y: 486, endPoint x: 692, endPoint y: 478, distance: 10.1
drag, startPoint x: 690, startPoint y: 482, endPoint x: 686, endPoint y: 484, distance: 4.4
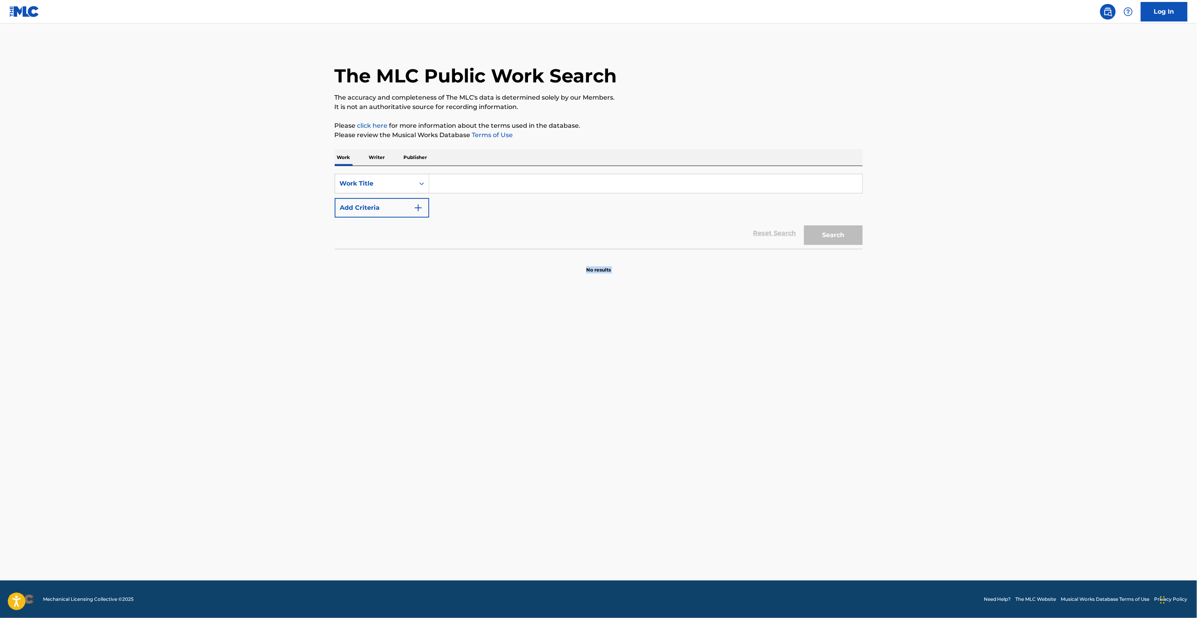
drag, startPoint x: 606, startPoint y: 457, endPoint x: 600, endPoint y: 459, distance: 5.3
drag, startPoint x: 574, startPoint y: 451, endPoint x: 569, endPoint y: 452, distance: 5.1
drag, startPoint x: 561, startPoint y: 454, endPoint x: 549, endPoint y: 456, distance: 12.2
drag, startPoint x: 802, startPoint y: 468, endPoint x: 792, endPoint y: 474, distance: 10.7
drag, startPoint x: 674, startPoint y: 504, endPoint x: 679, endPoint y: 500, distance: 6.7
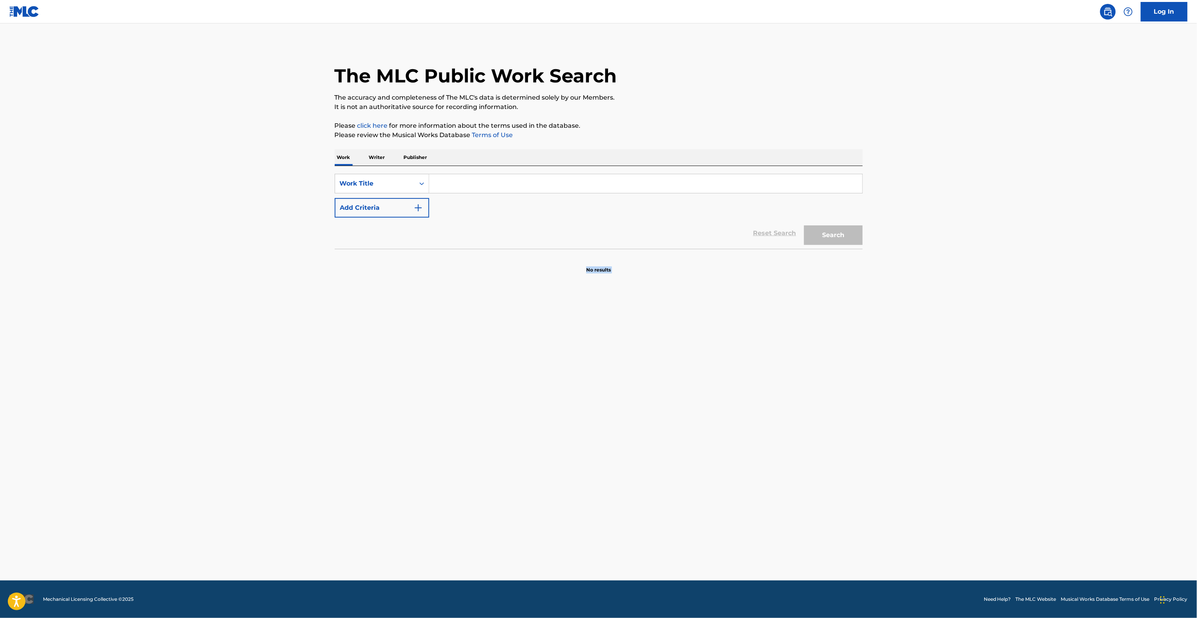
drag, startPoint x: 686, startPoint y: 472, endPoint x: 686, endPoint y: 477, distance: 4.3
drag, startPoint x: 689, startPoint y: 467, endPoint x: 691, endPoint y: 463, distance: 4.2
drag, startPoint x: 686, startPoint y: 469, endPoint x: 681, endPoint y: 463, distance: 7.5
drag, startPoint x: 727, startPoint y: 466, endPoint x: 723, endPoint y: 481, distance: 14.5
drag, startPoint x: 723, startPoint y: 482, endPoint x: 697, endPoint y: 558, distance: 80.6
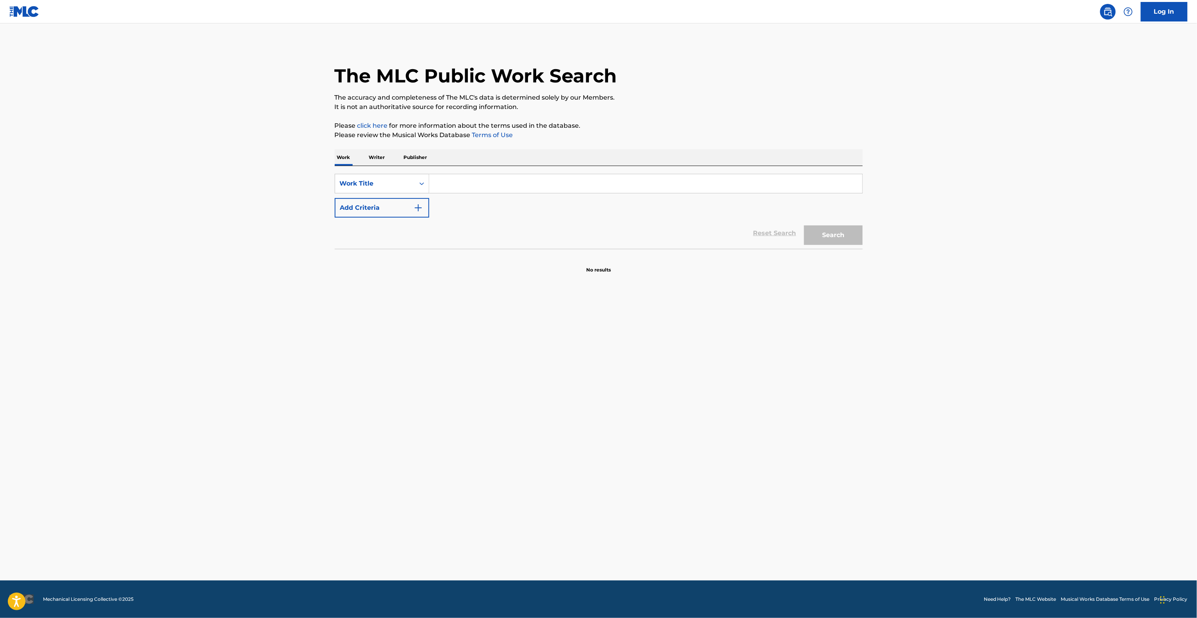
click at [1023, 286] on main "The MLC Public Work Search The accuracy and completeness of The MLC's data is d…" at bounding box center [598, 301] width 1197 height 557
